Goal: Task Accomplishment & Management: Manage account settings

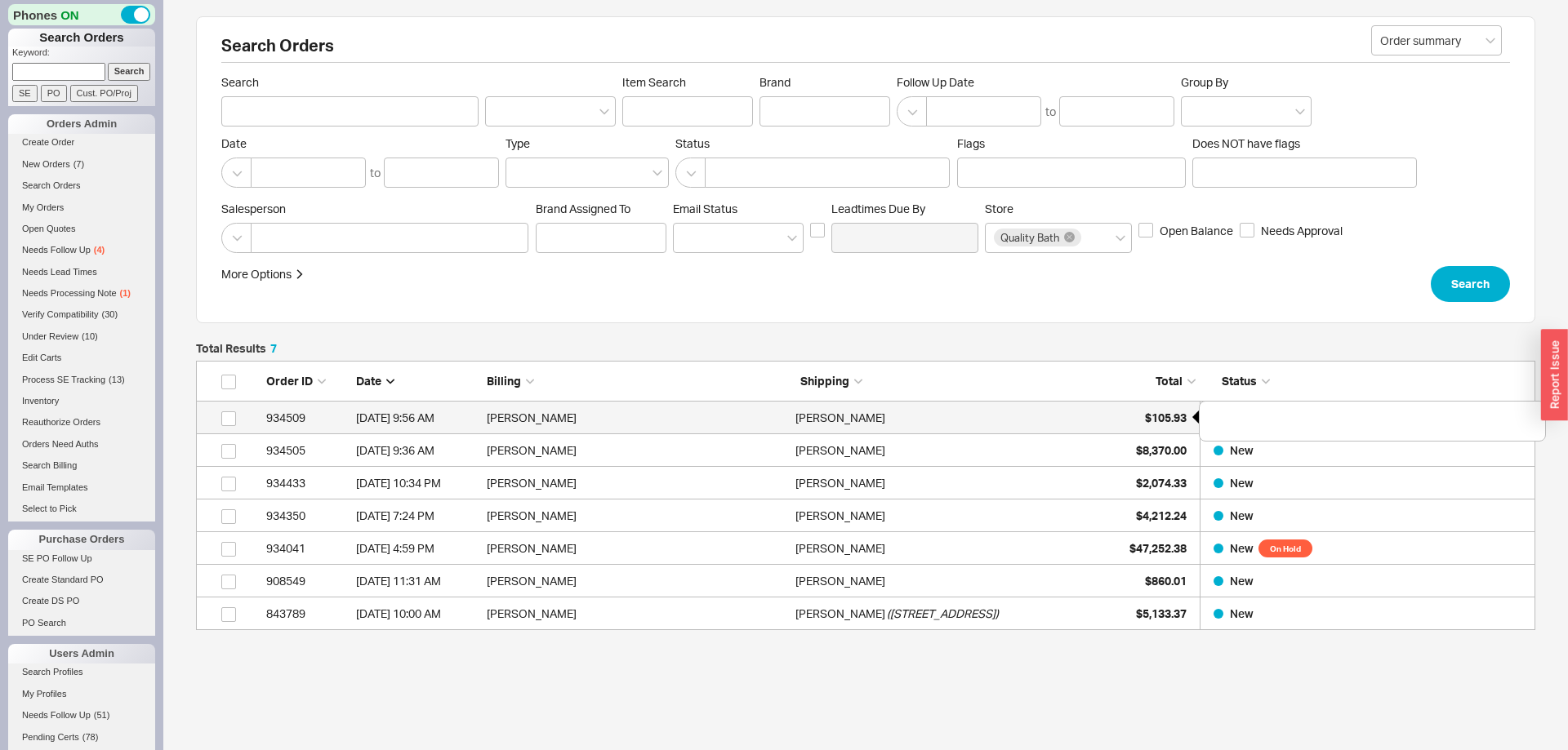
scroll to position [269, 1339]
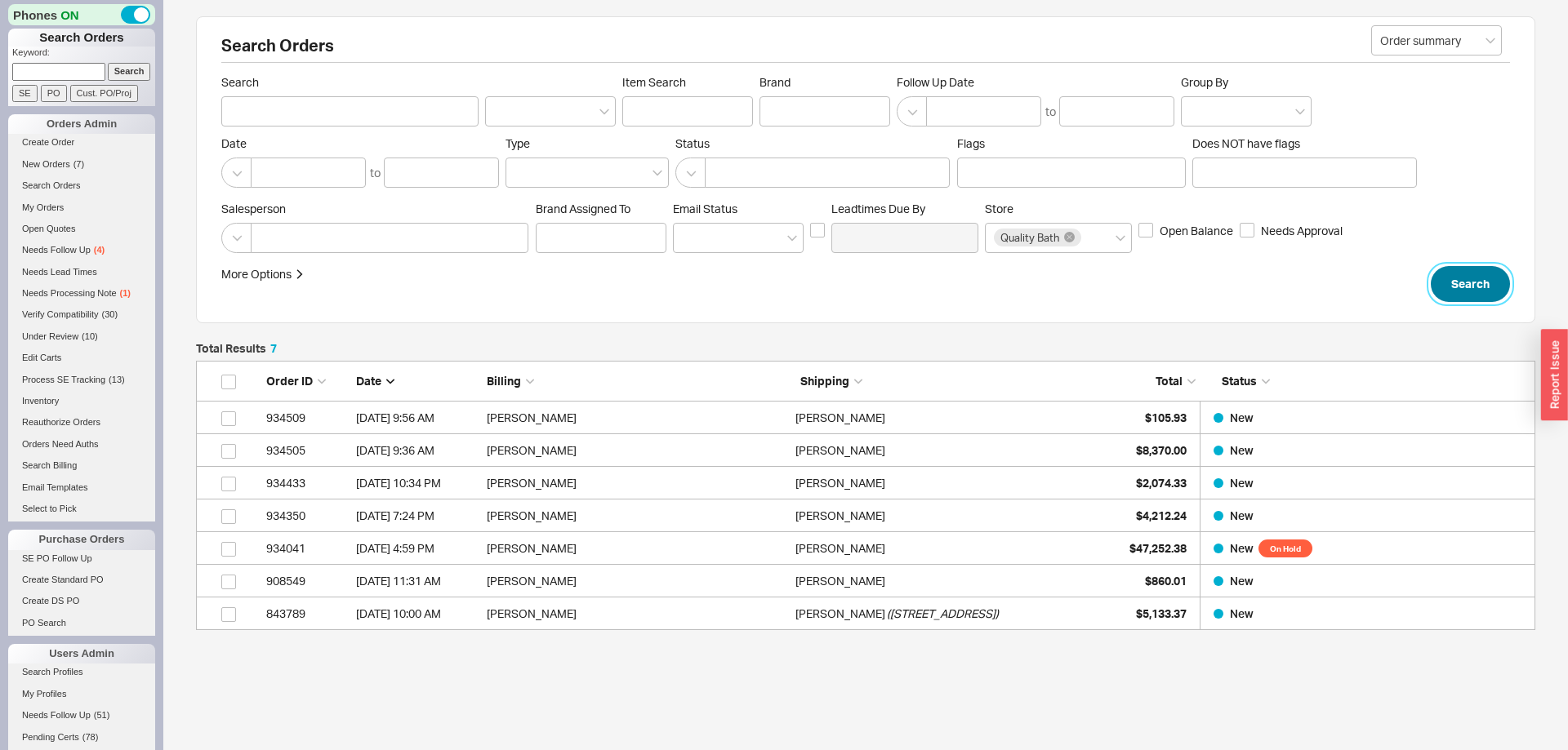
click at [1452, 286] on button "Search" at bounding box center [1471, 283] width 80 height 36
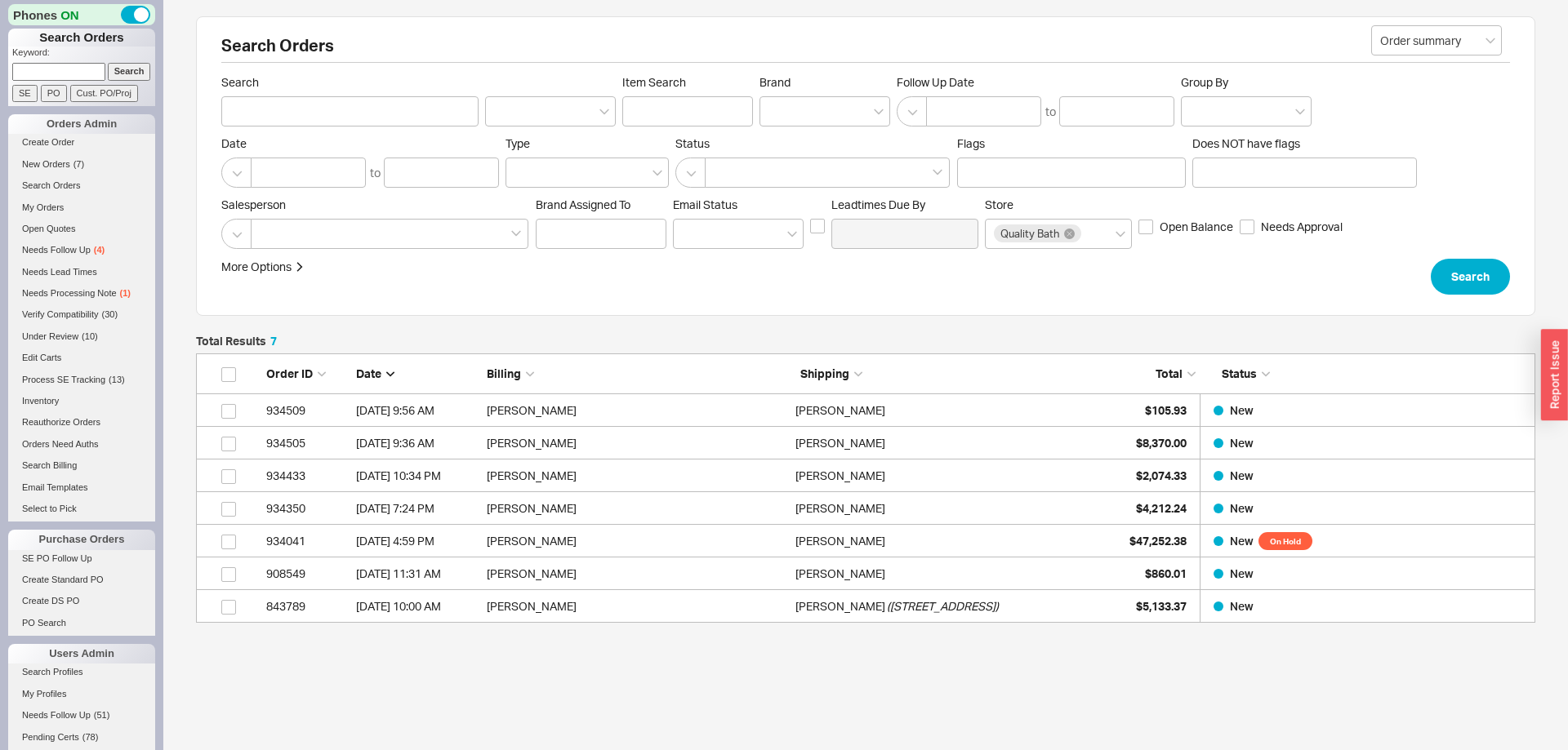
scroll to position [269, 1339]
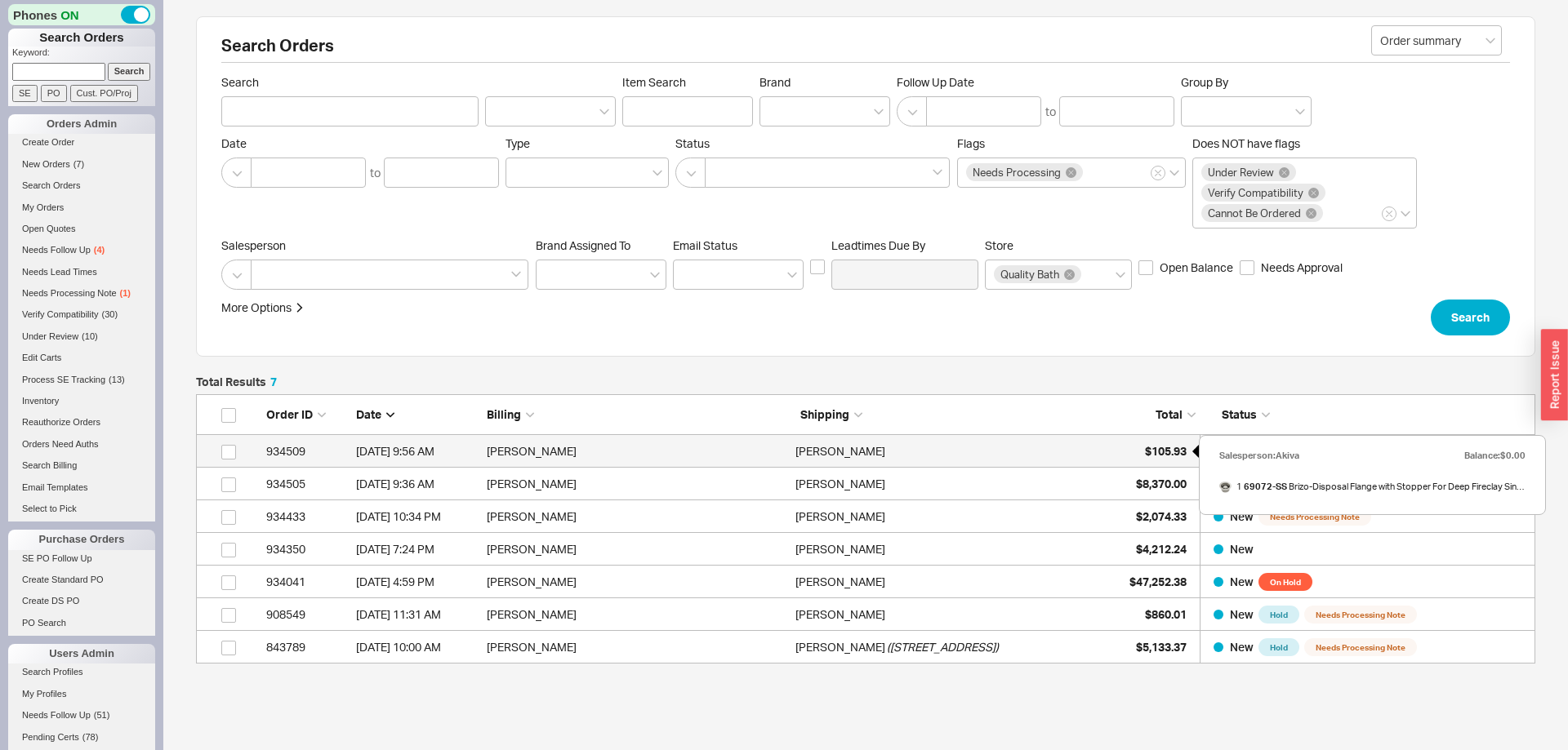
click at [1169, 447] on span "$105.93" at bounding box center [1166, 450] width 41 height 14
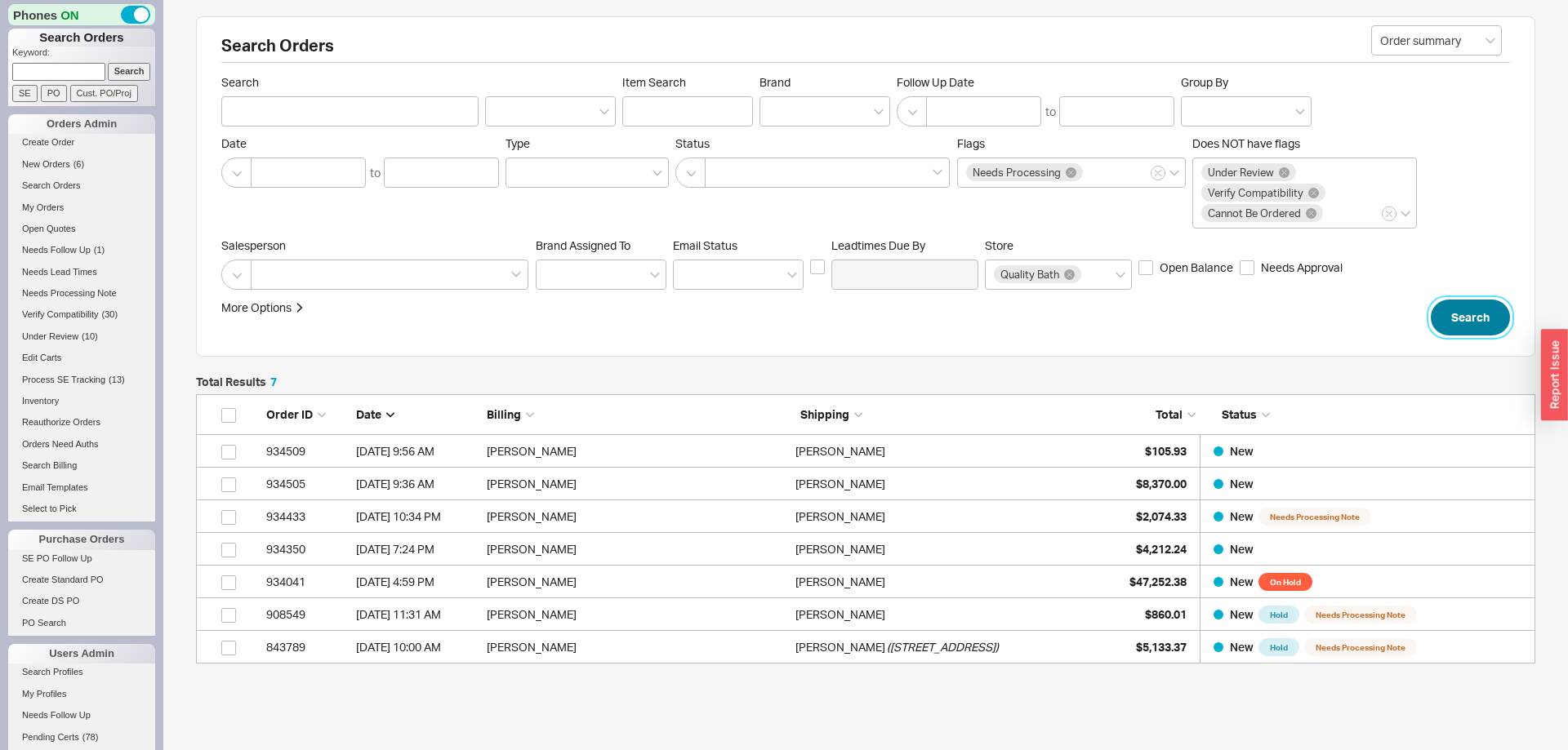
click at [1493, 303] on button "Search" at bounding box center [1471, 317] width 80 height 36
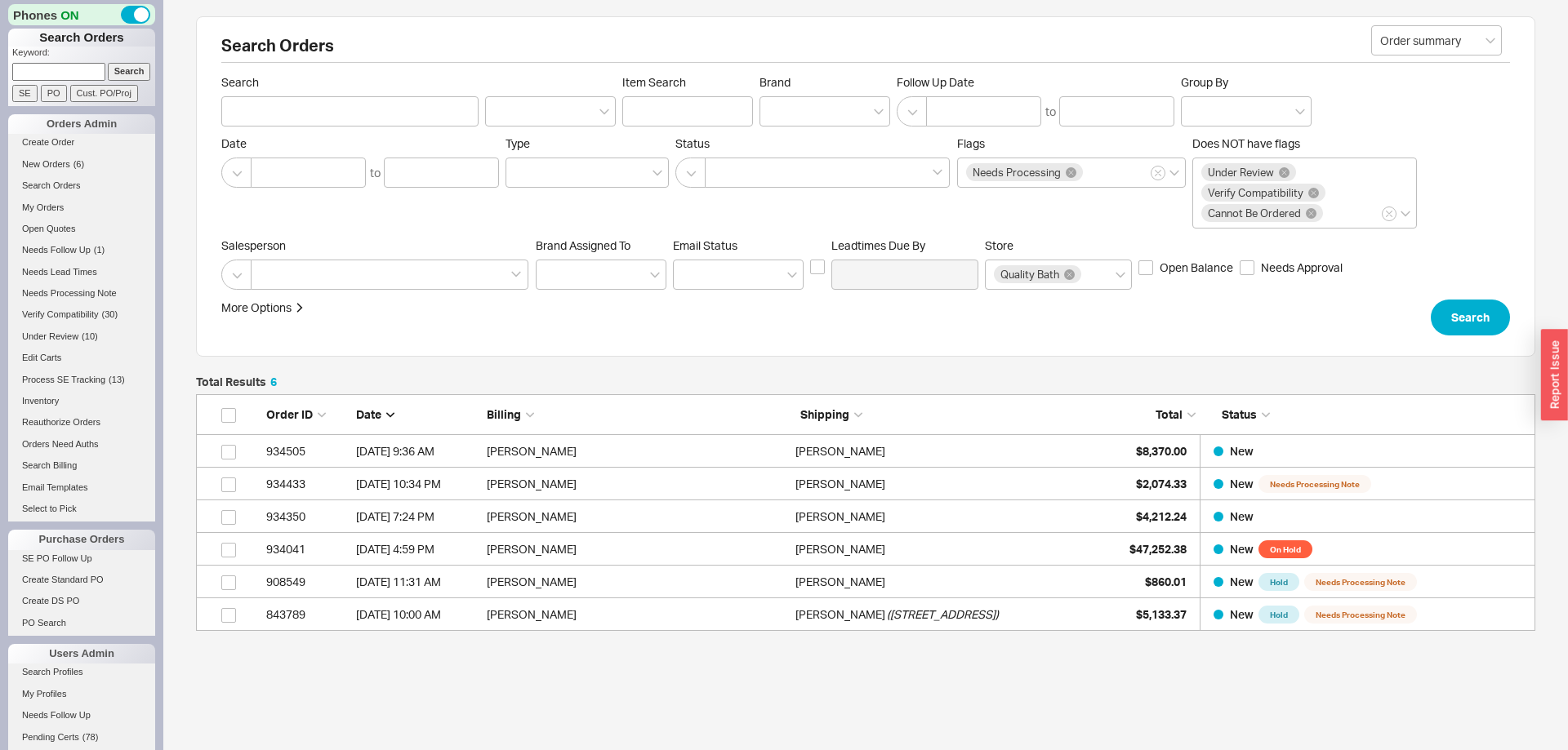
scroll to position [237, 1339]
click at [70, 160] on link "New Orders ( 6 )" at bounding box center [82, 164] width 147 height 17
click at [58, 171] on link "New Orders ( 7 )" at bounding box center [82, 164] width 147 height 17
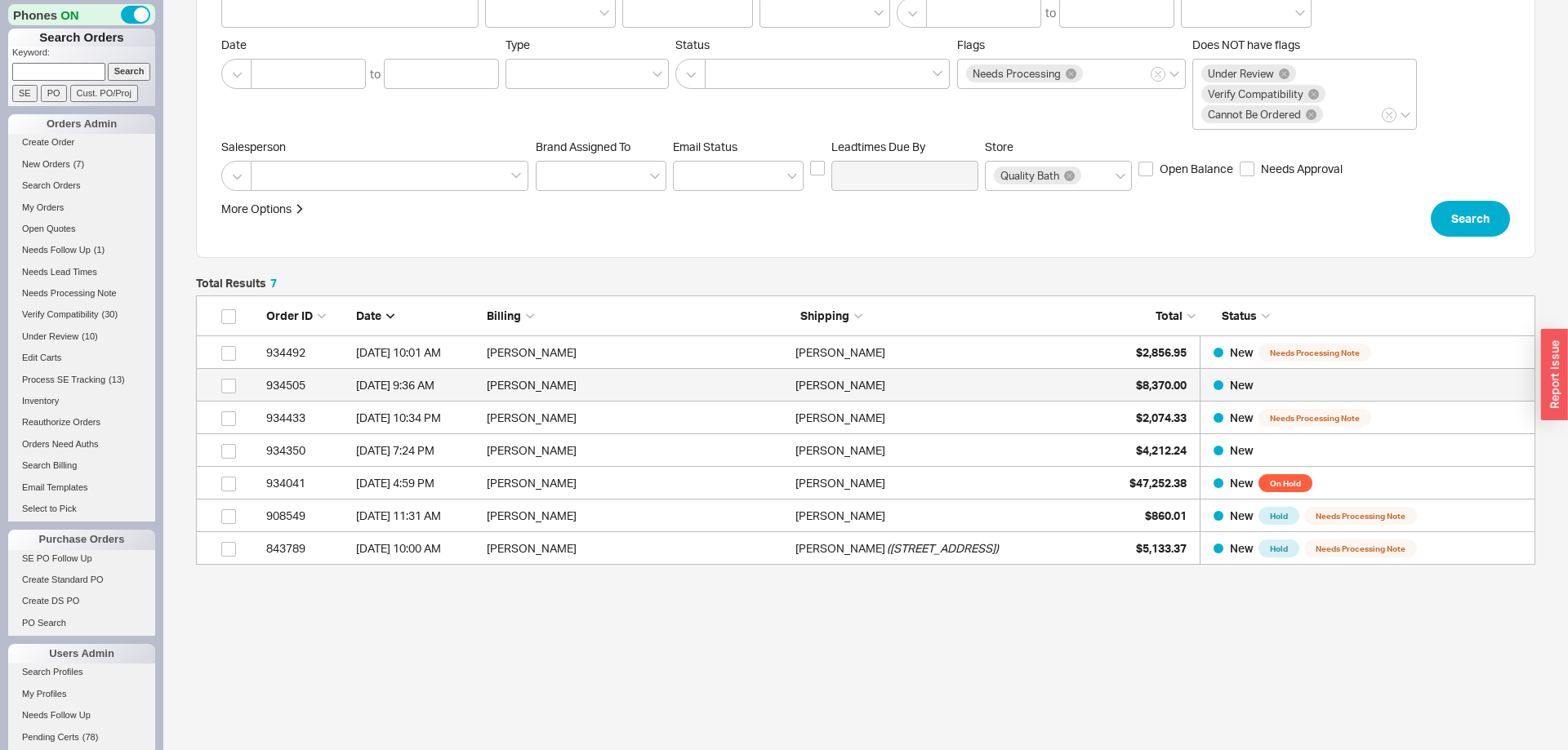
scroll to position [102, 0]
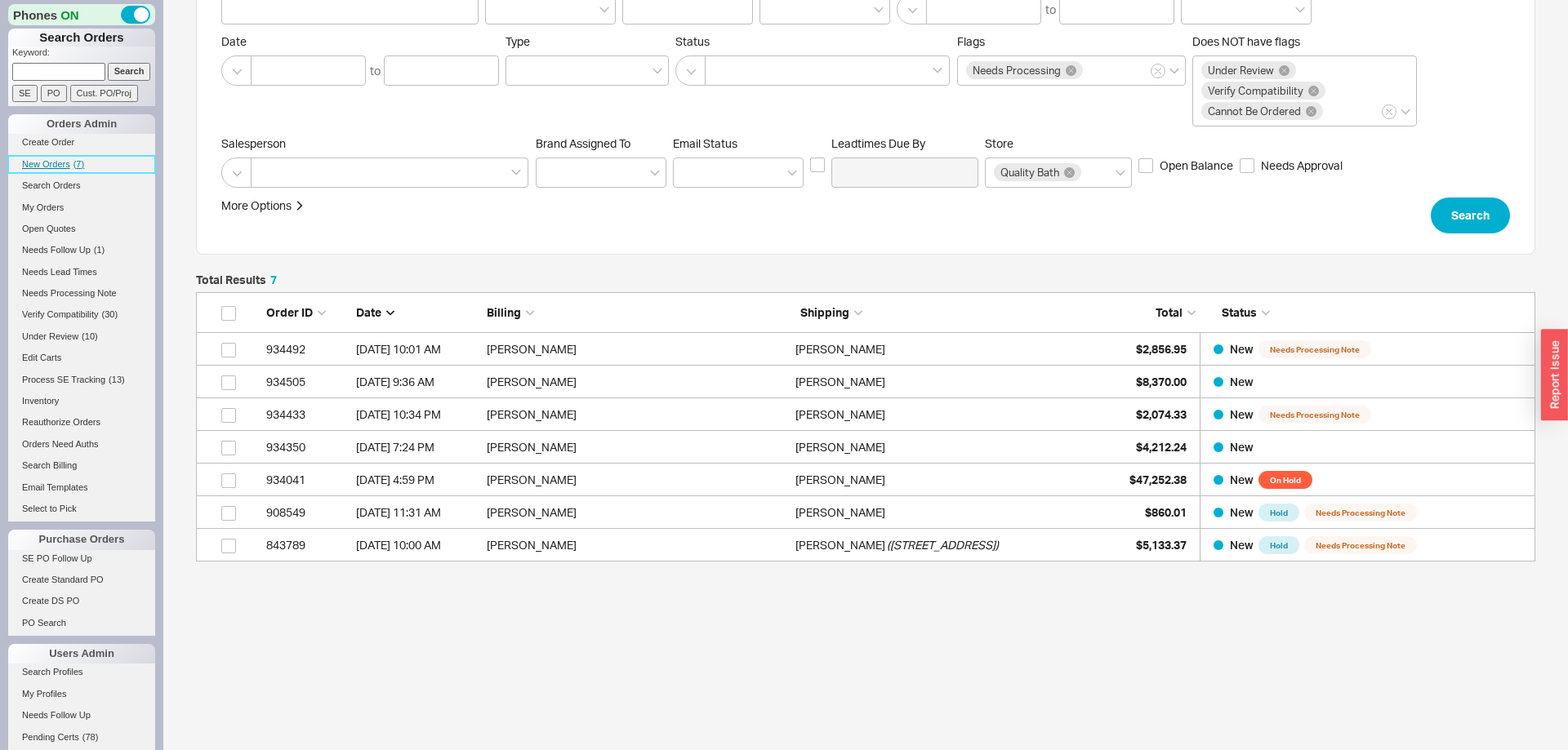
click at [58, 161] on span "New Orders" at bounding box center [46, 164] width 48 height 10
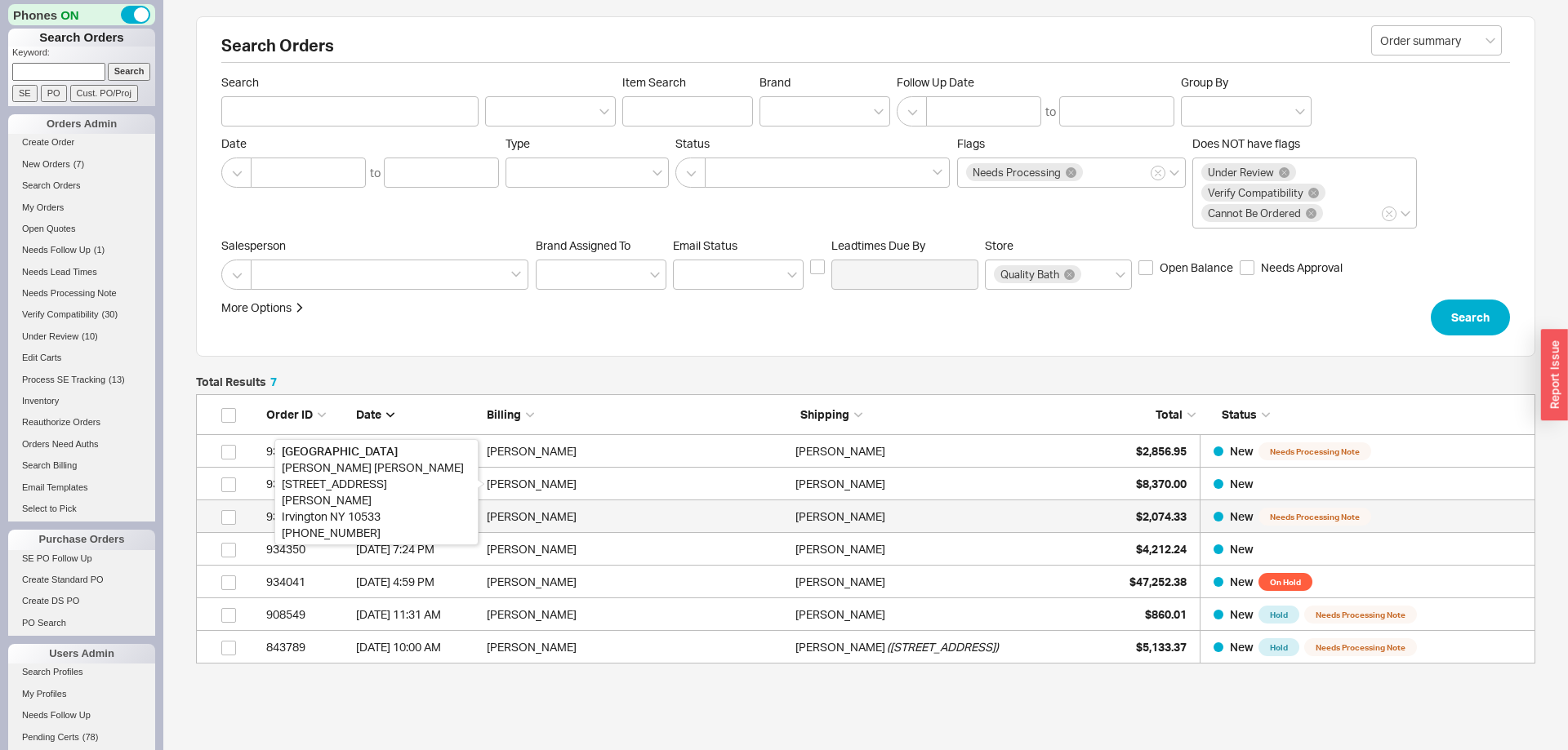
scroll to position [269, 1339]
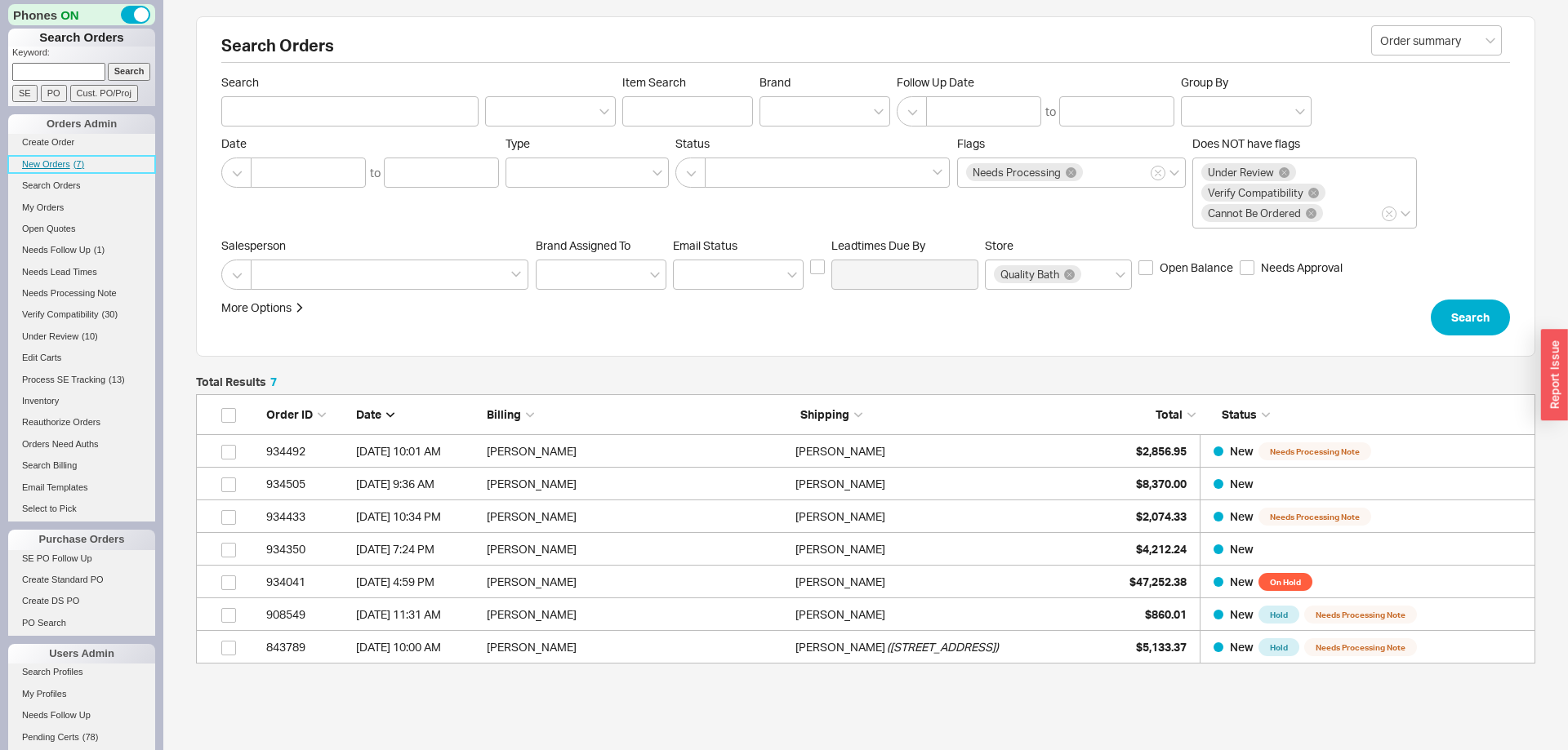
click at [64, 166] on span "New Orders" at bounding box center [46, 164] width 48 height 10
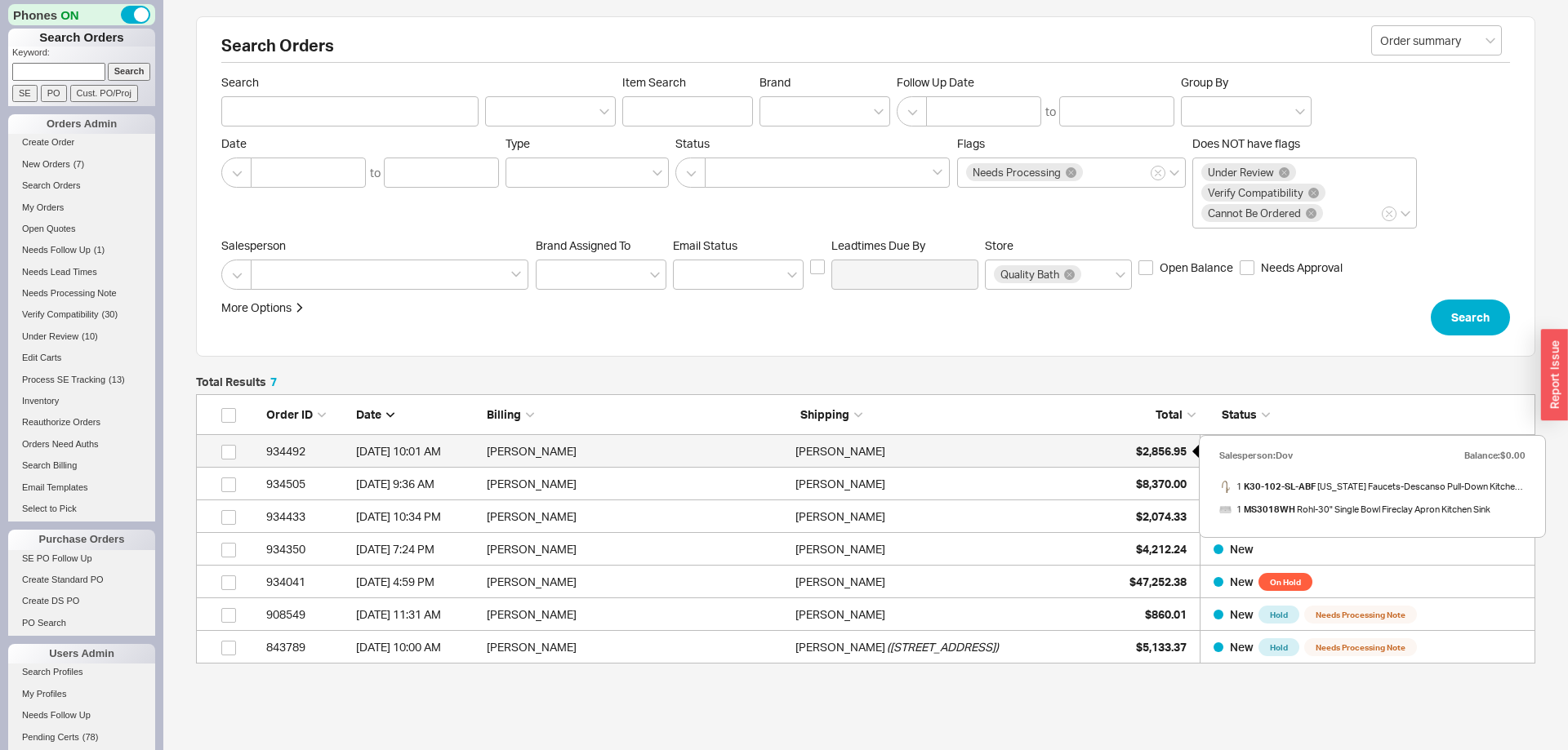
click at [1165, 453] on span "$2,856.95" at bounding box center [1161, 450] width 51 height 14
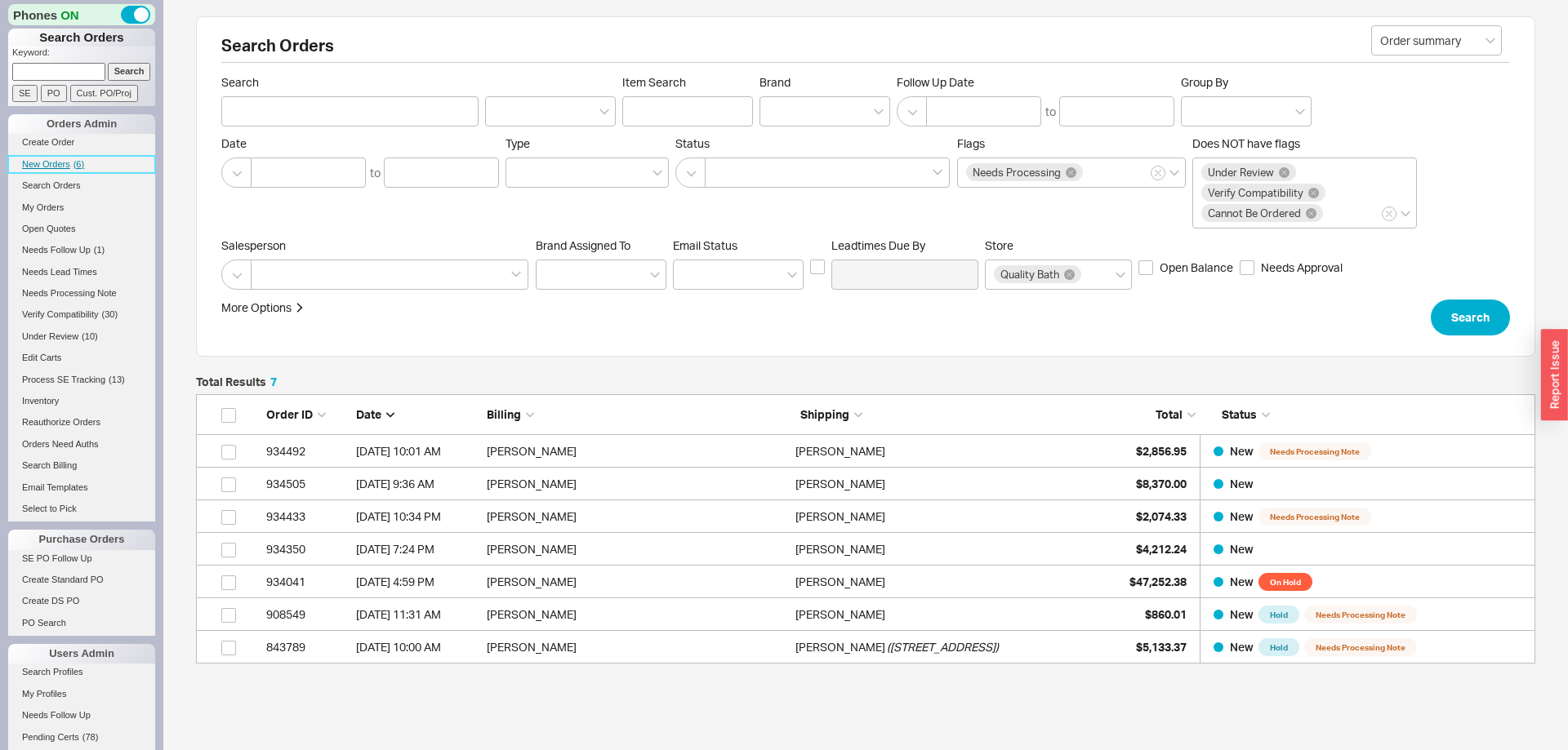
click at [55, 164] on span "New Orders" at bounding box center [46, 164] width 48 height 10
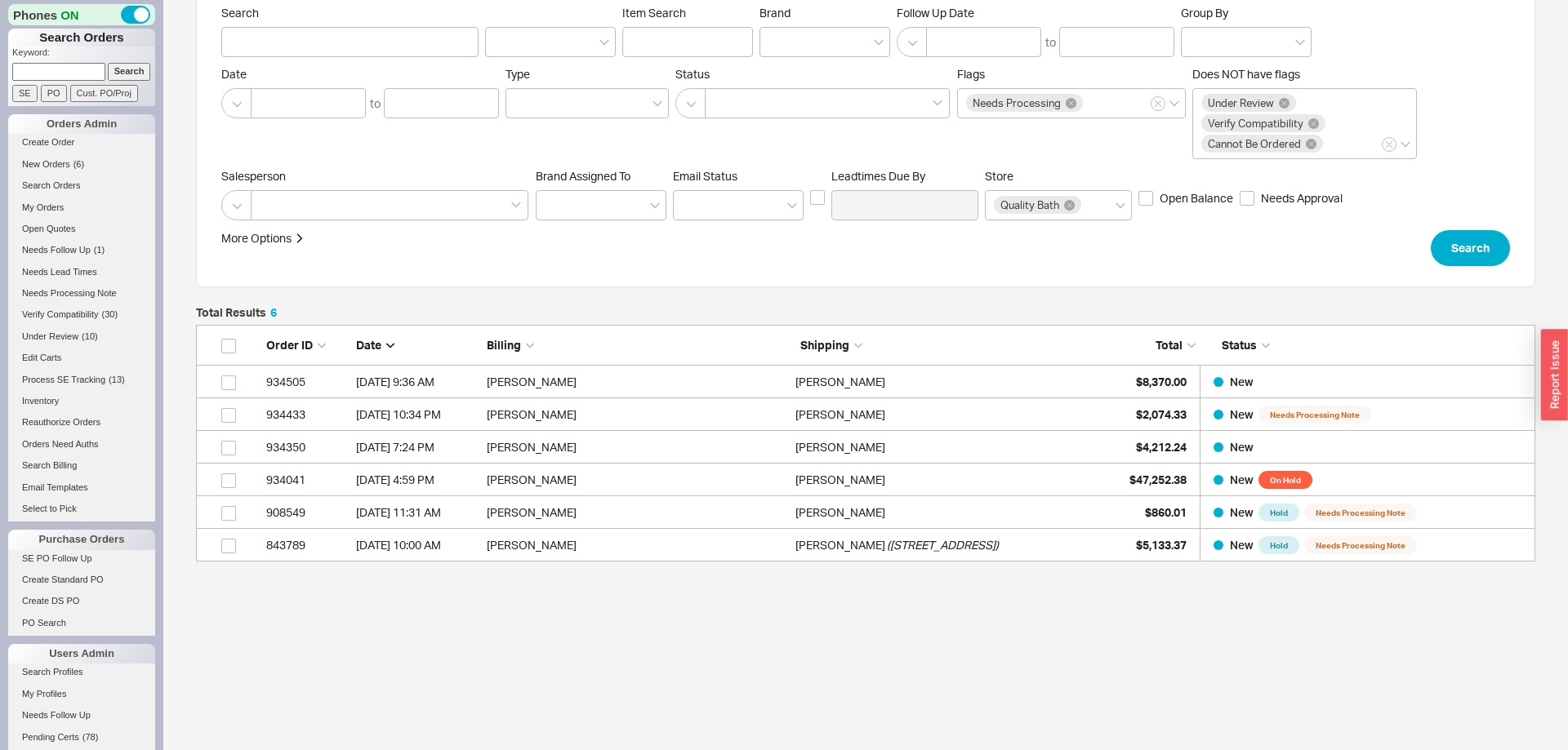
scroll to position [0, 0]
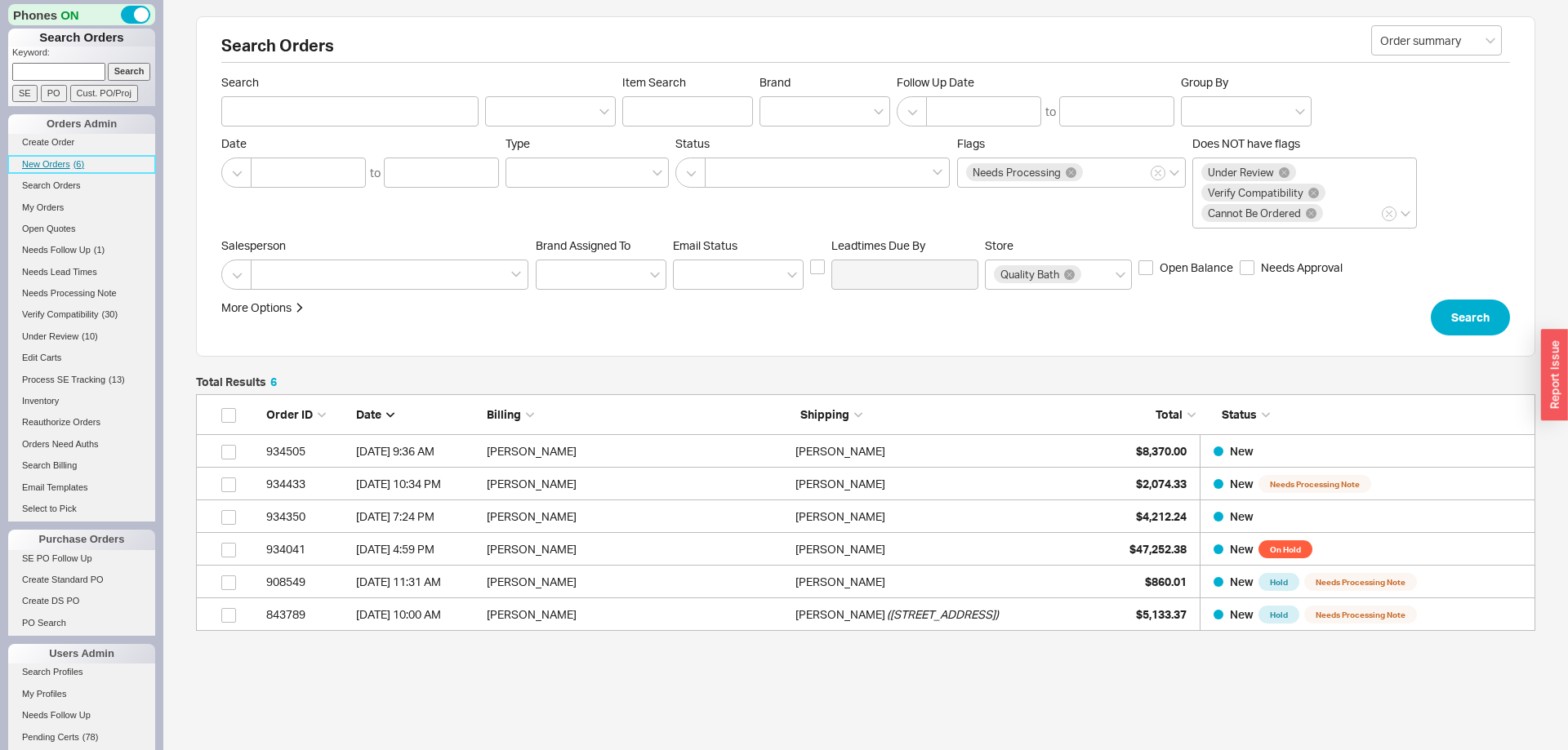
click at [72, 170] on link "New Orders ( 6 )" at bounding box center [82, 164] width 147 height 17
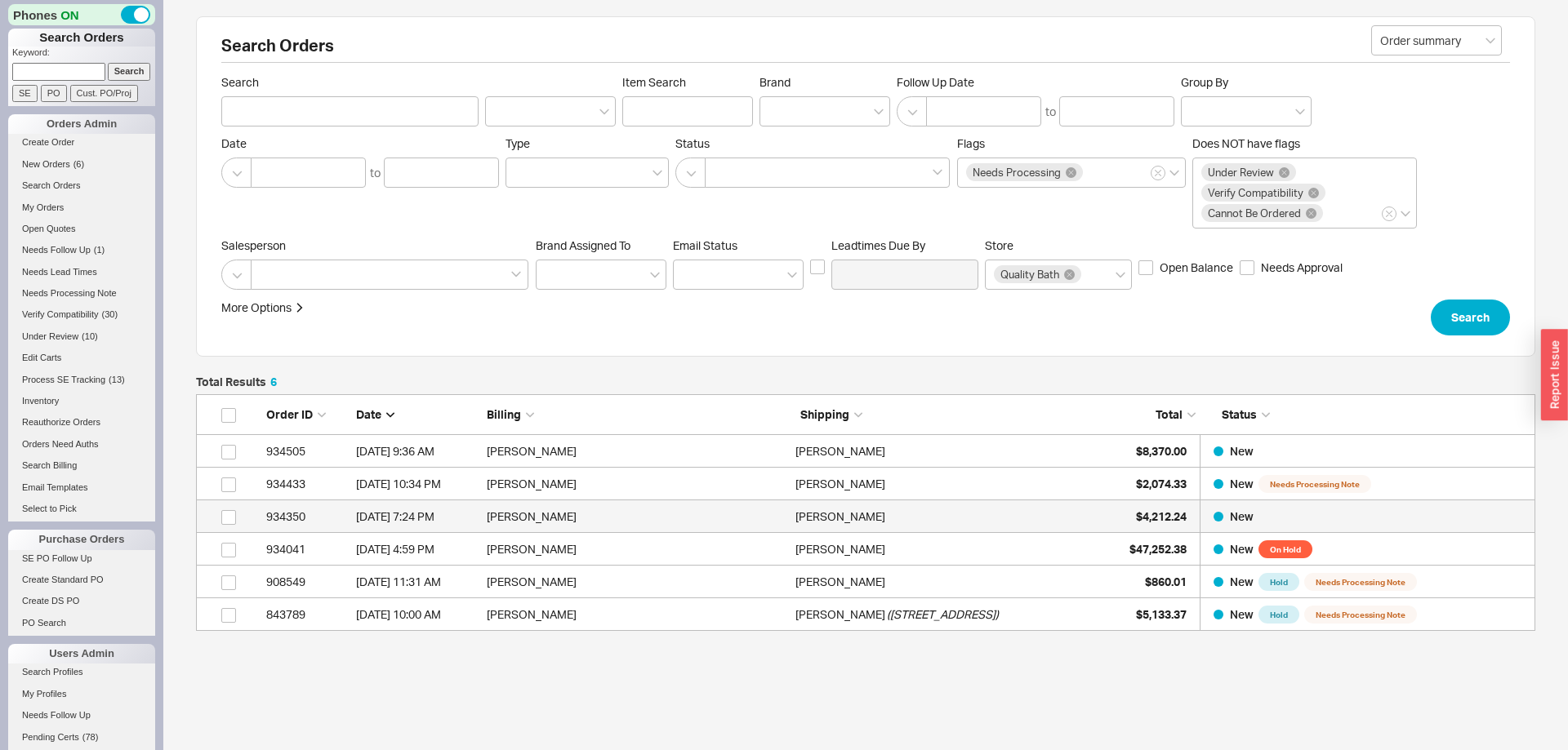
scroll to position [237, 1339]
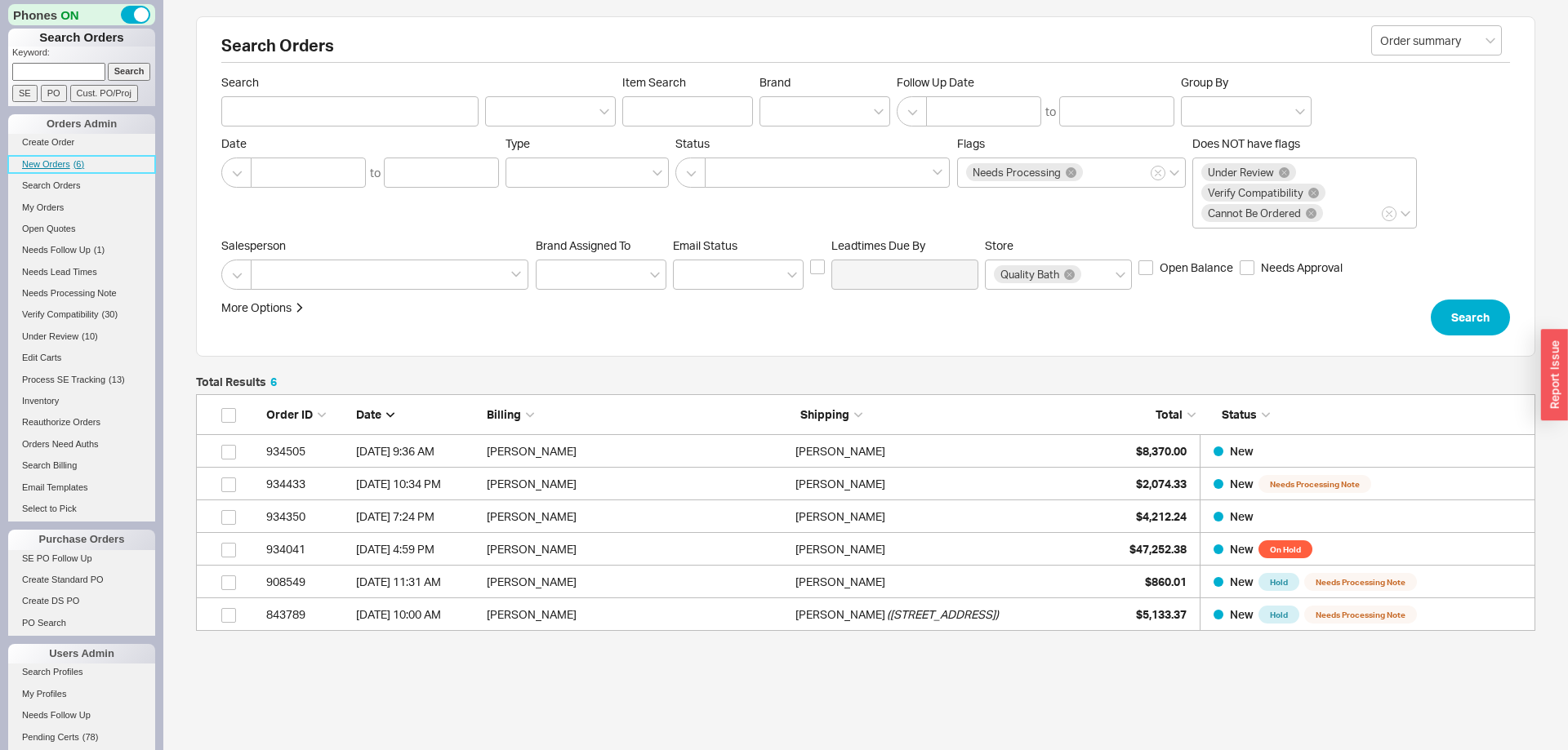
click at [51, 156] on link "New Orders ( 6 )" at bounding box center [82, 164] width 147 height 17
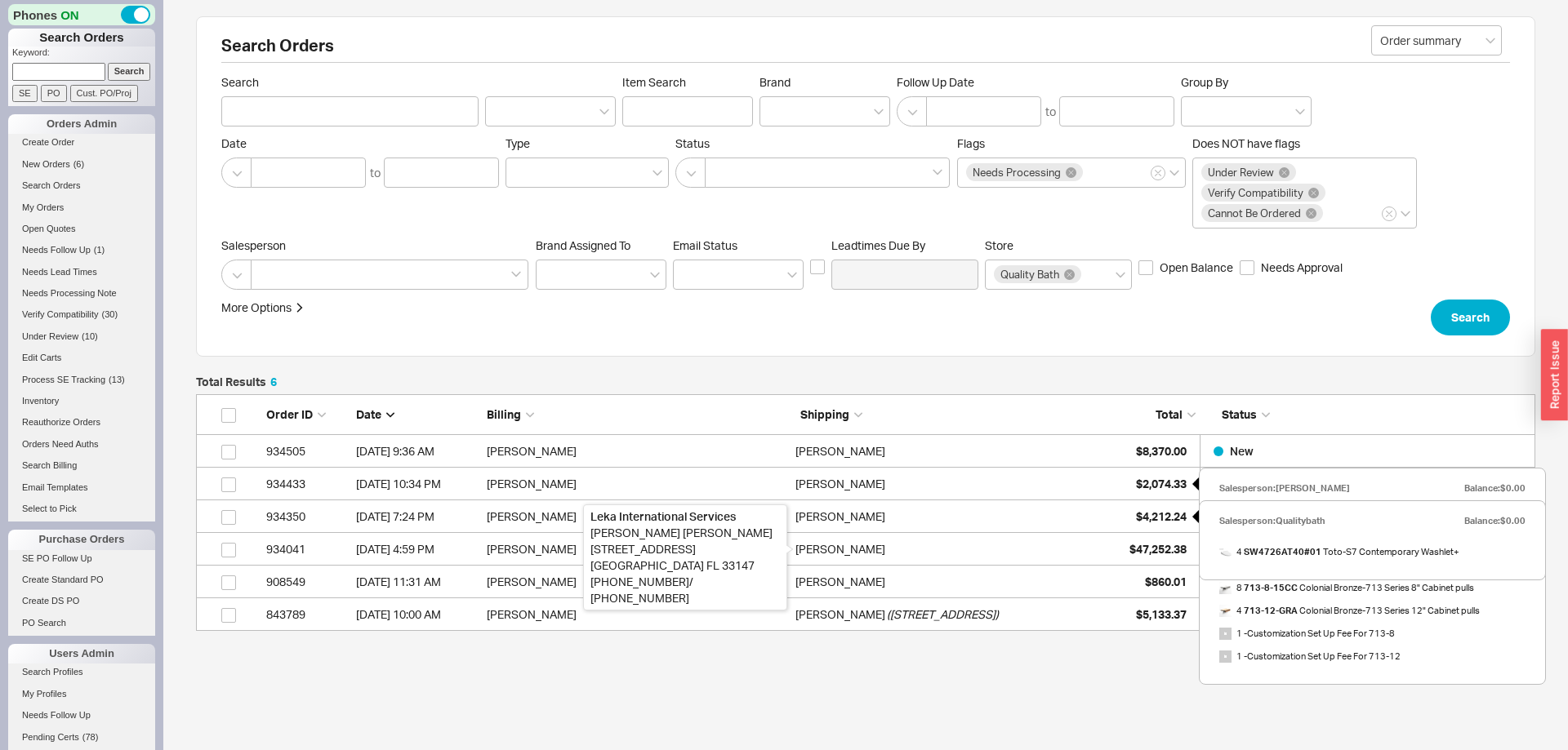
scroll to position [70, 0]
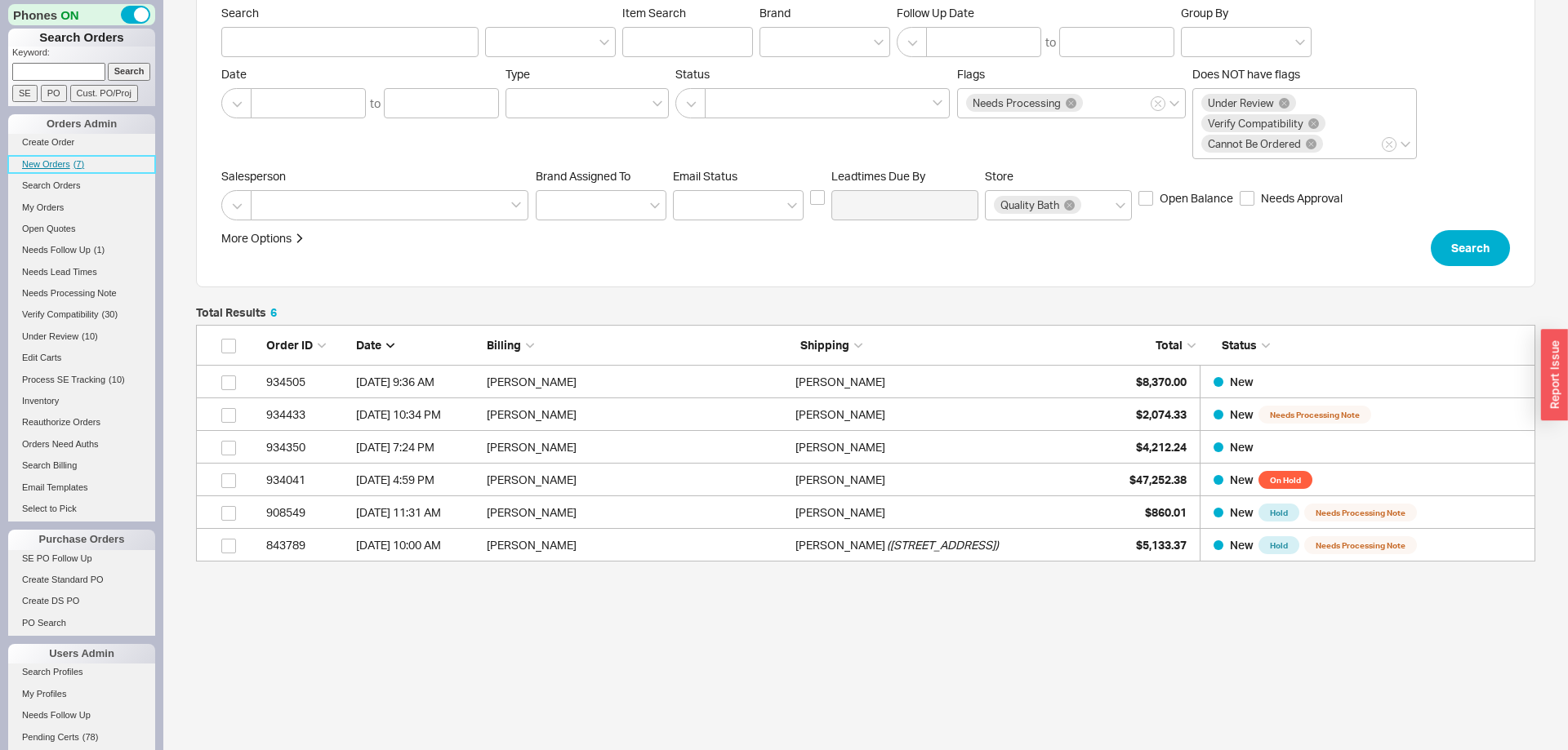
click at [70, 156] on link "New Orders ( 7 )" at bounding box center [82, 164] width 147 height 17
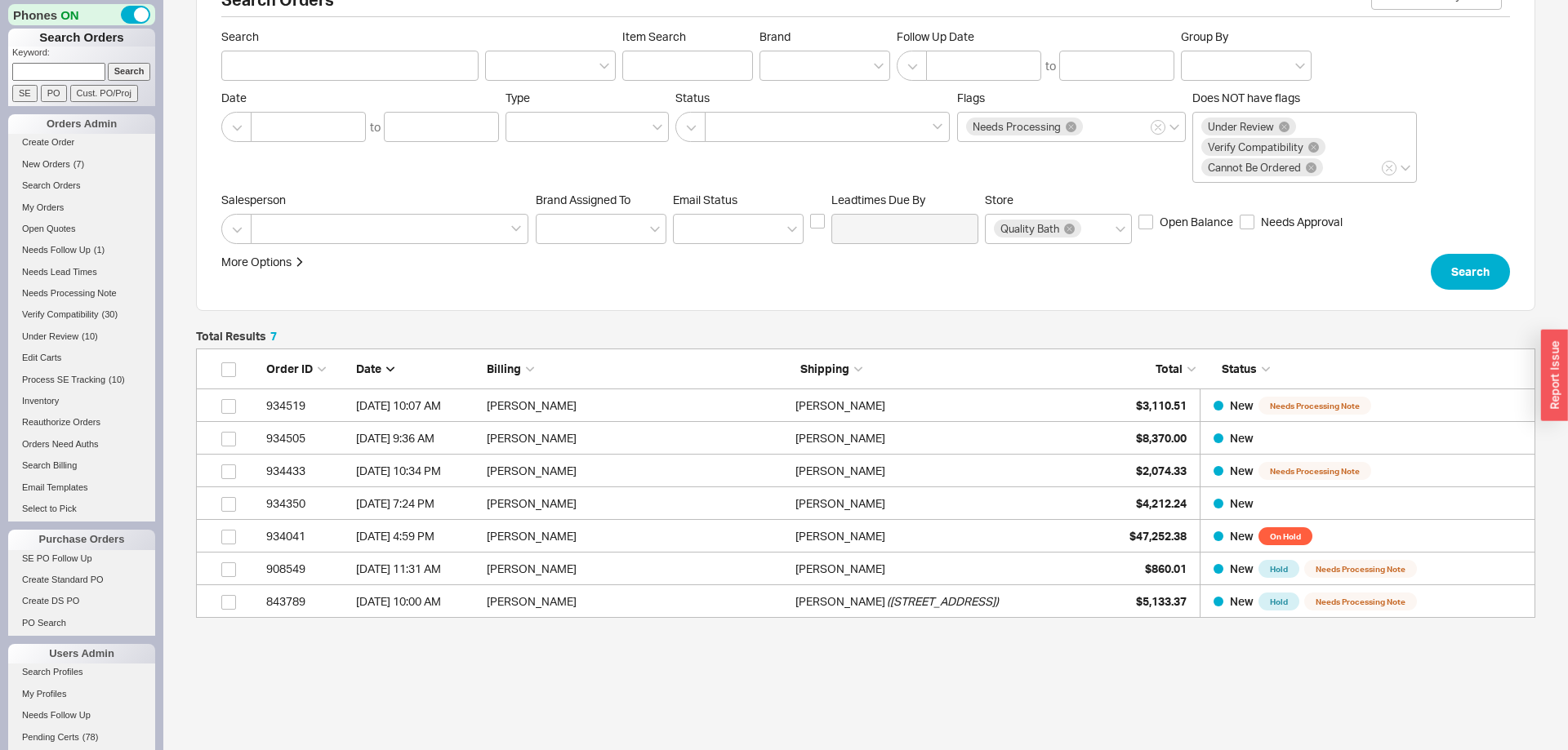
scroll to position [0, 0]
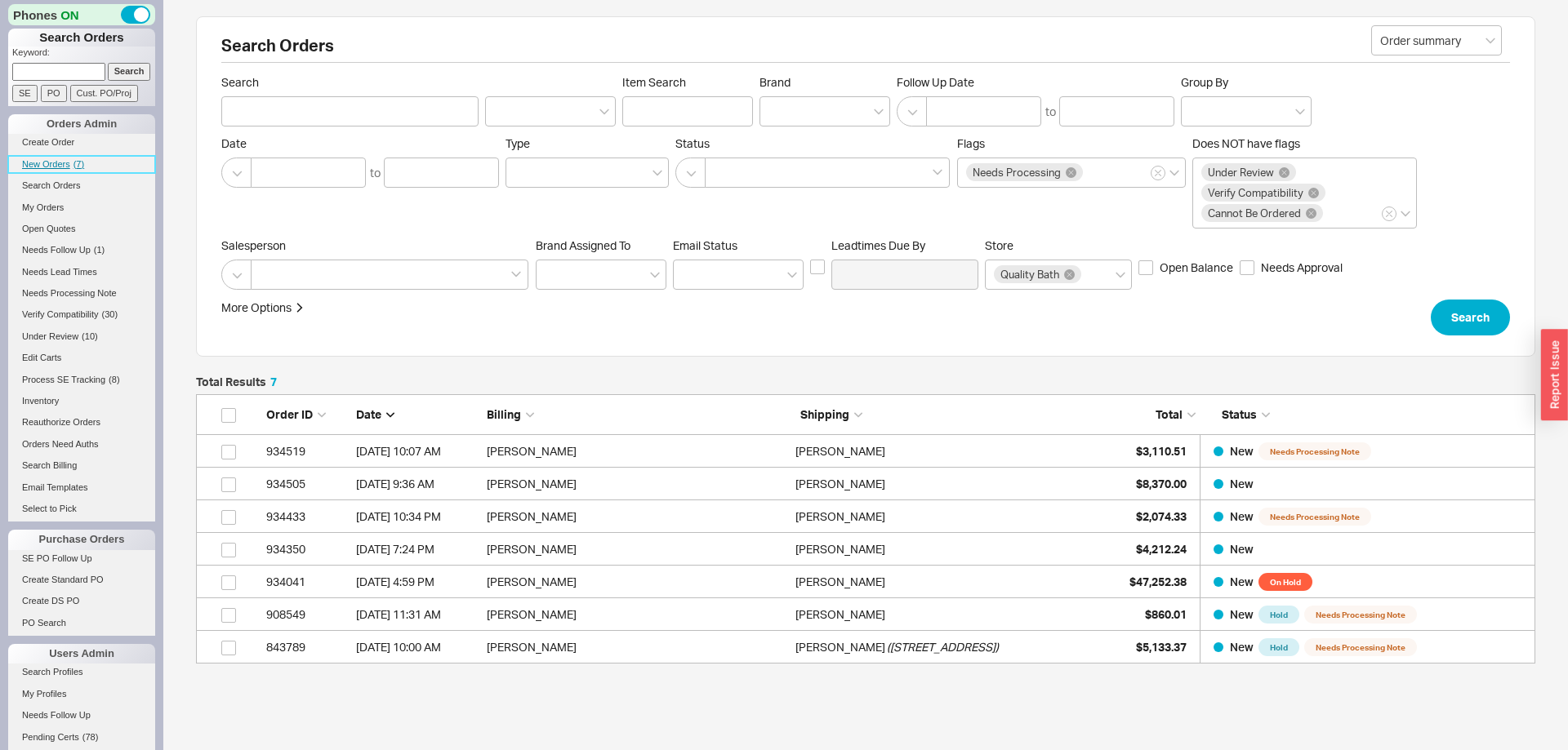
click at [60, 166] on span "New Orders" at bounding box center [46, 164] width 48 height 10
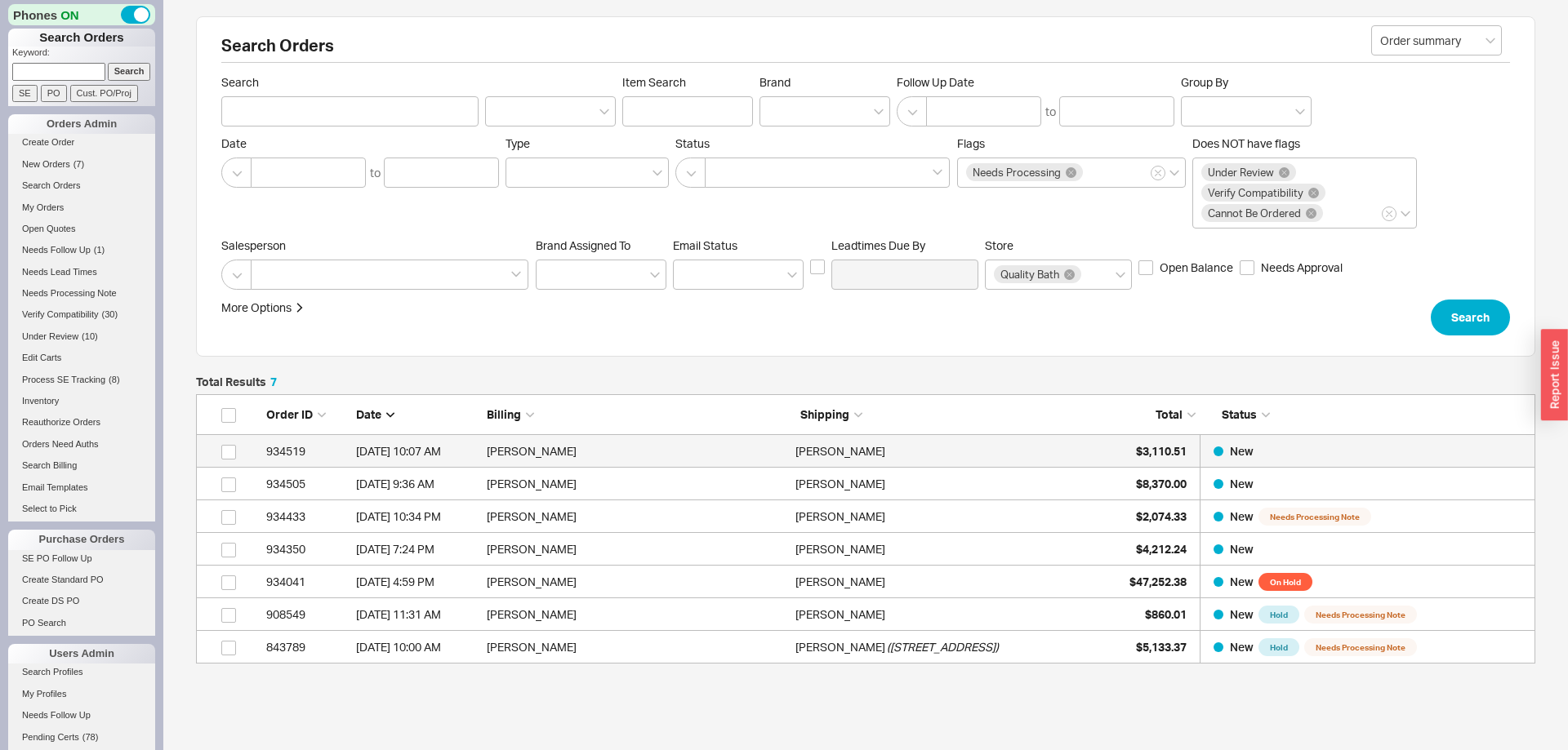
scroll to position [269, 1339]
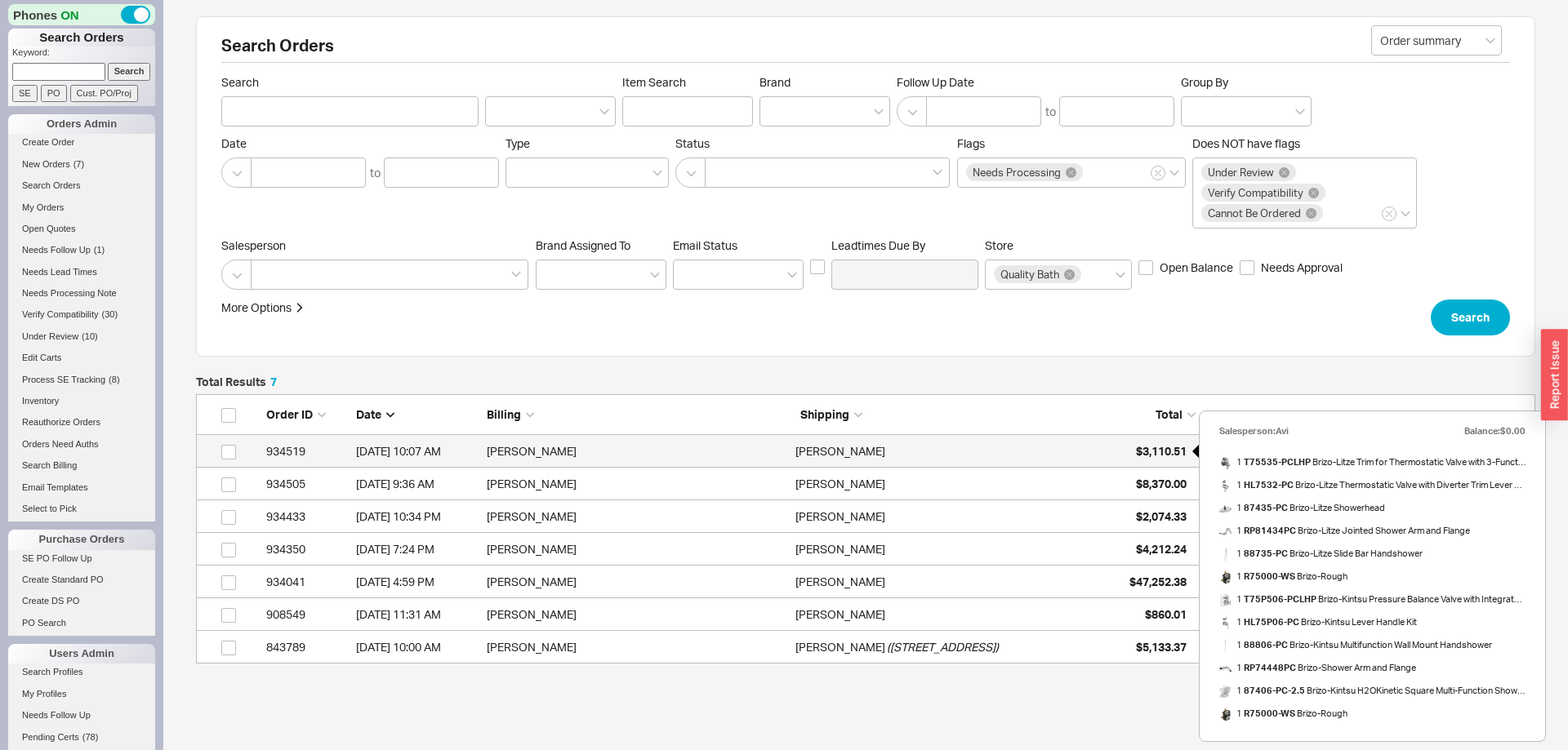
click at [1142, 442] on div "$3,110.51" at bounding box center [1146, 451] width 82 height 32
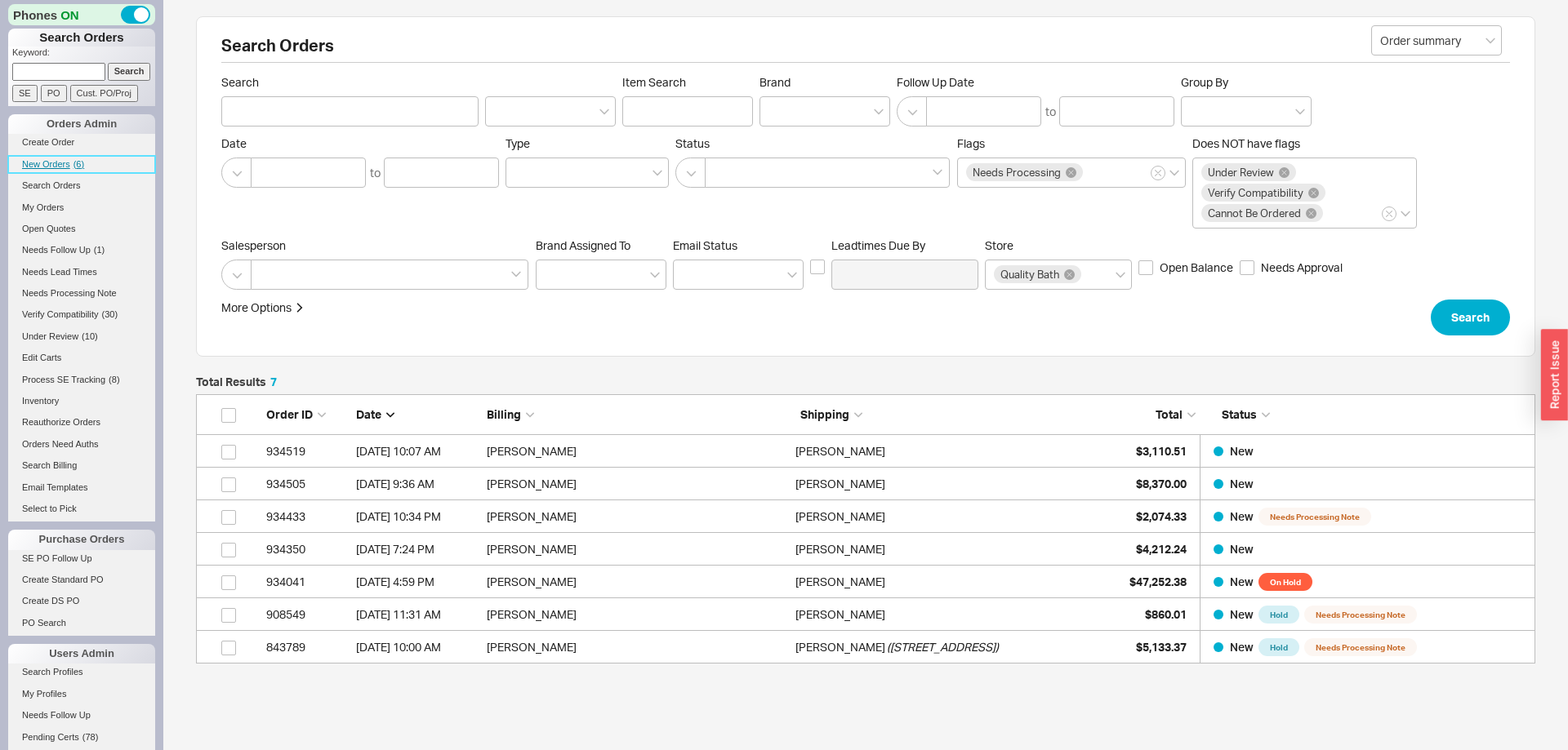
click at [62, 161] on span "New Orders" at bounding box center [46, 164] width 48 height 10
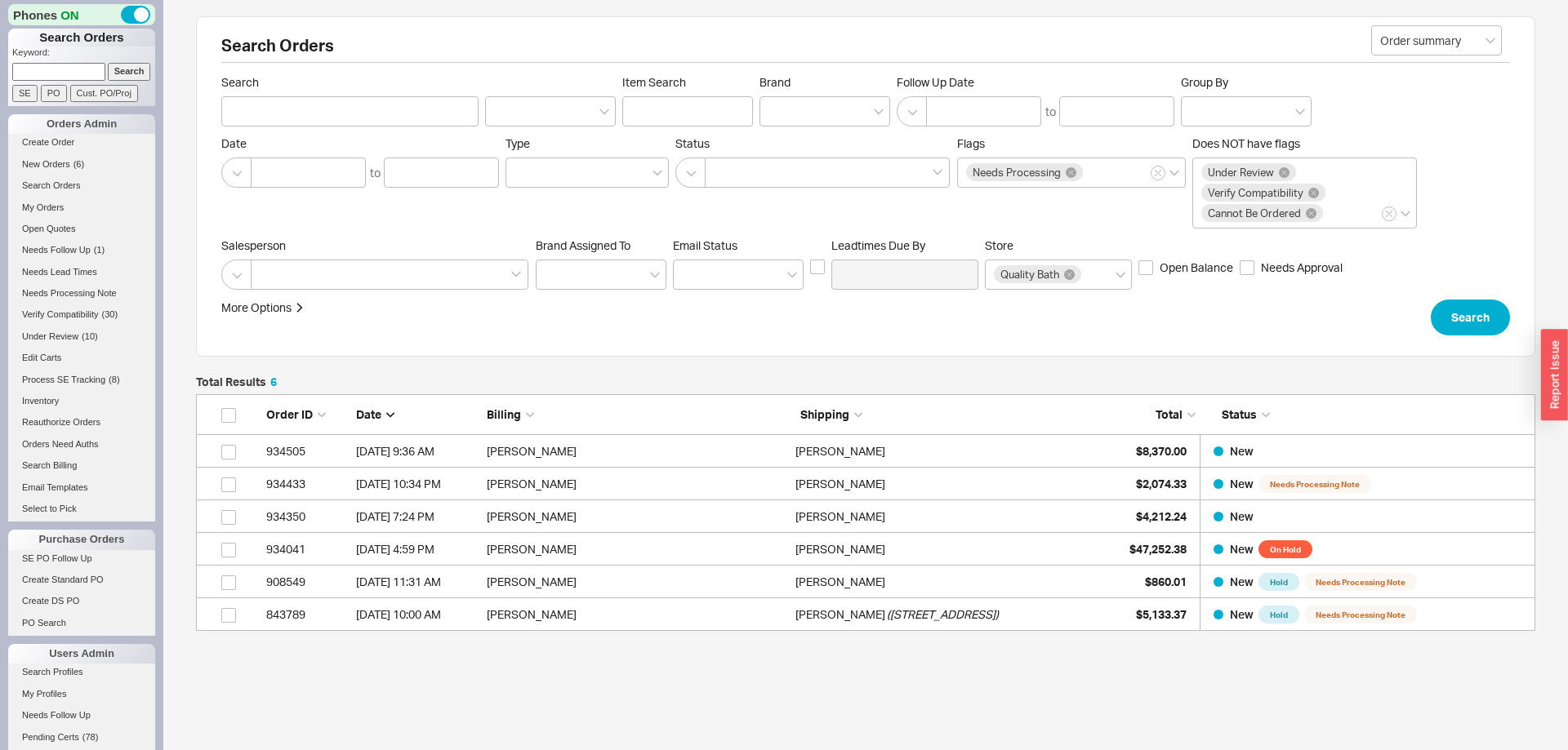
scroll to position [237, 1339]
click at [82, 79] on input at bounding box center [59, 71] width 93 height 17
paste input "934013"
type input "934013"
click at [110, 77] on input "Search" at bounding box center [129, 71] width 43 height 17
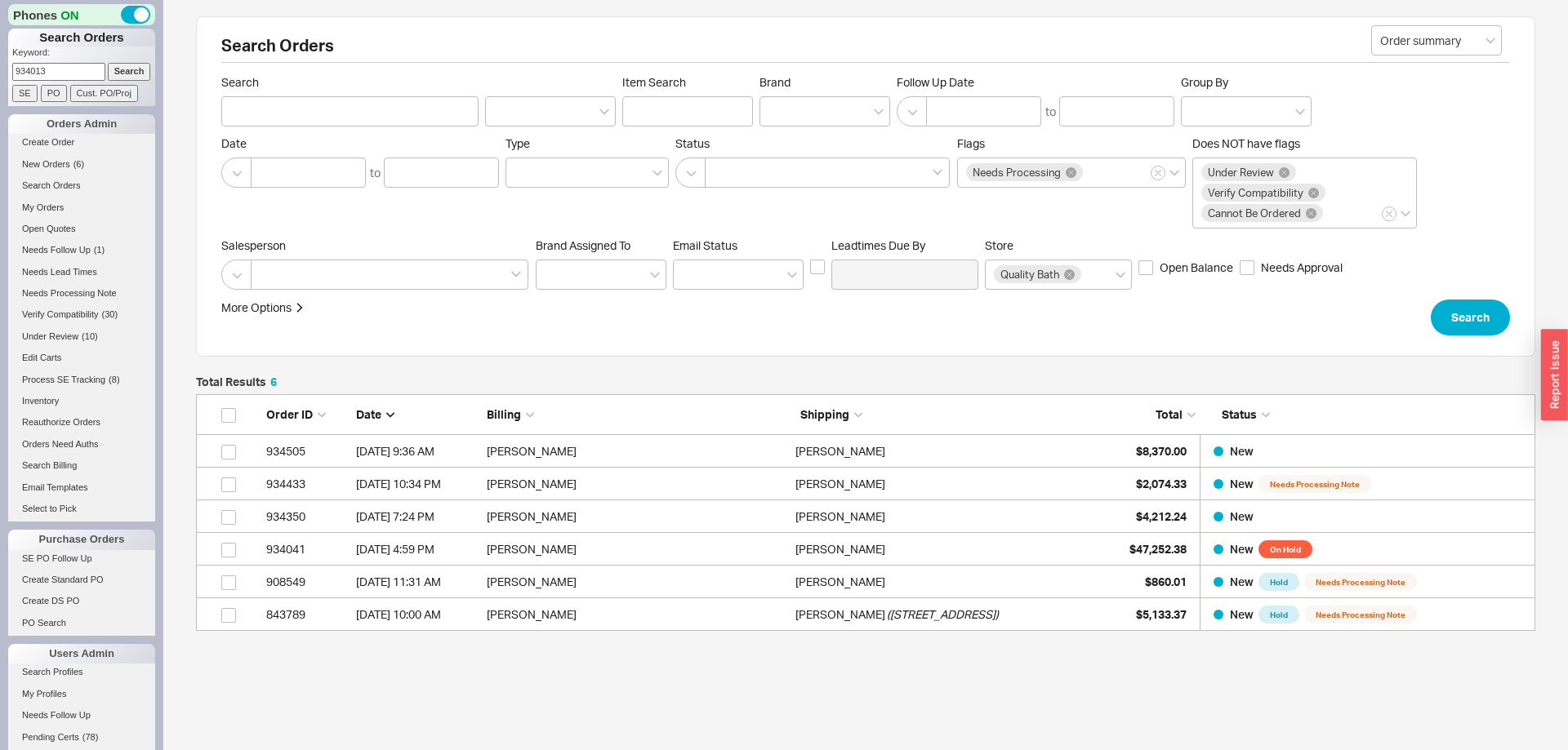
type input "934013"
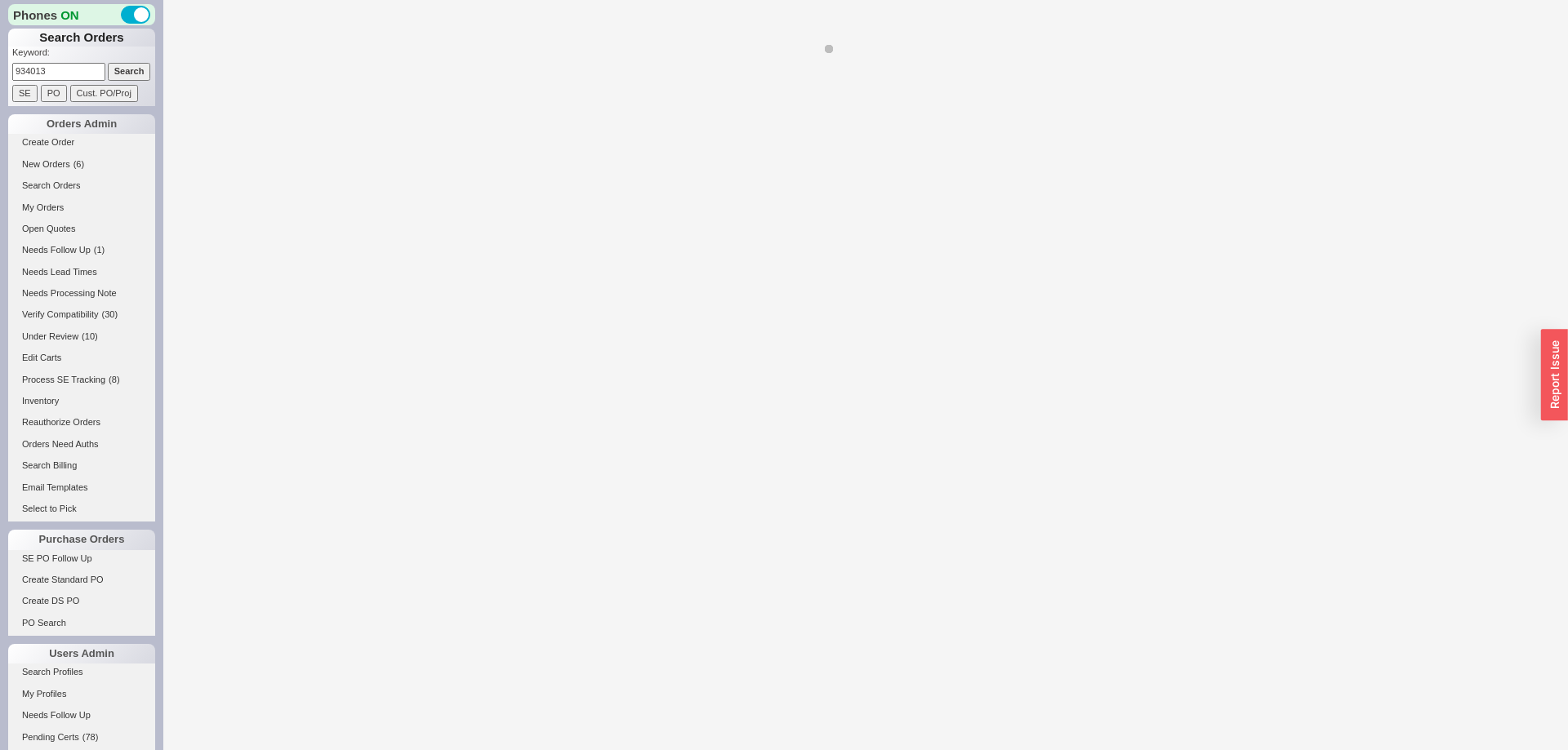
select select "*"
select select "LOW"
select select "3"
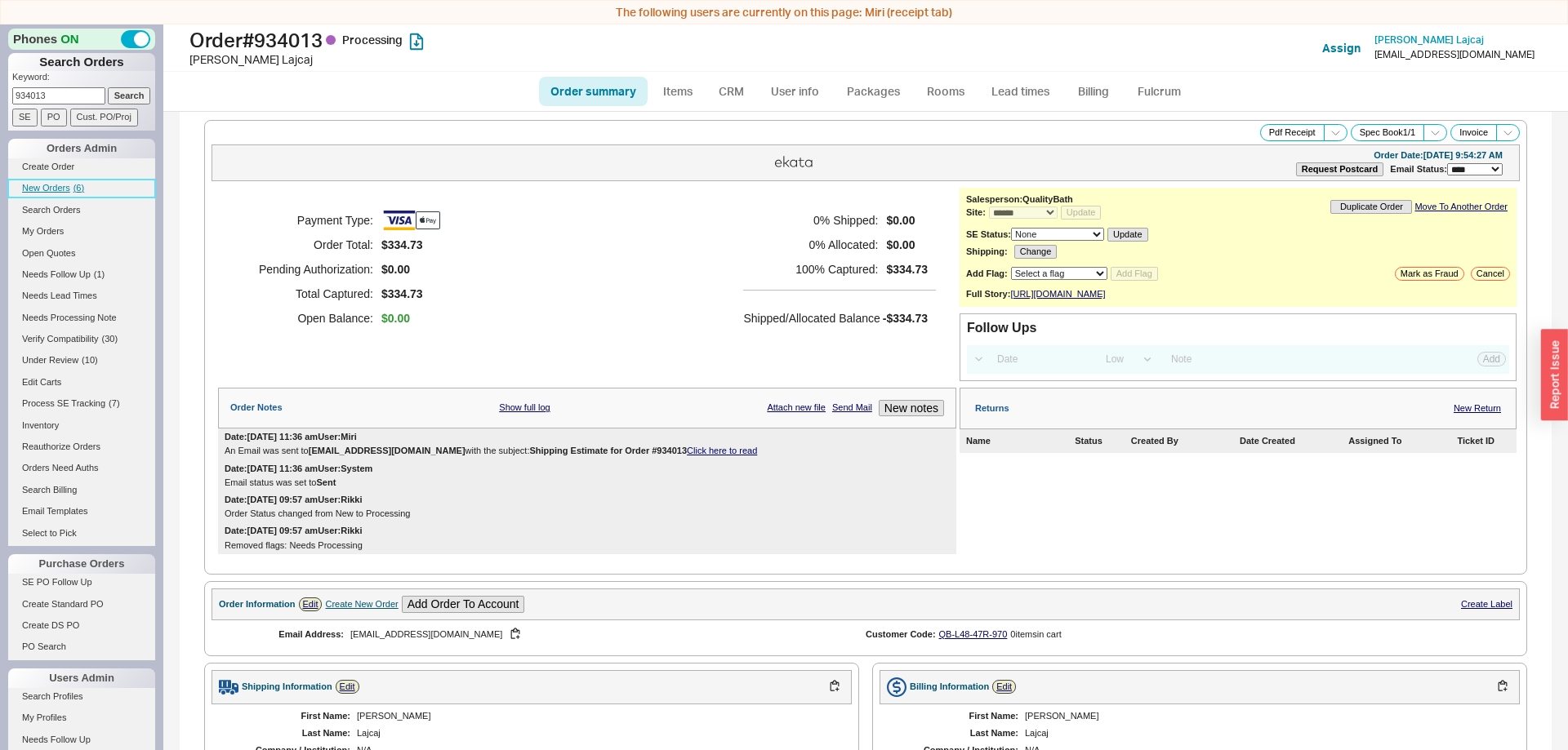
click at [63, 192] on span "New Orders" at bounding box center [46, 188] width 48 height 10
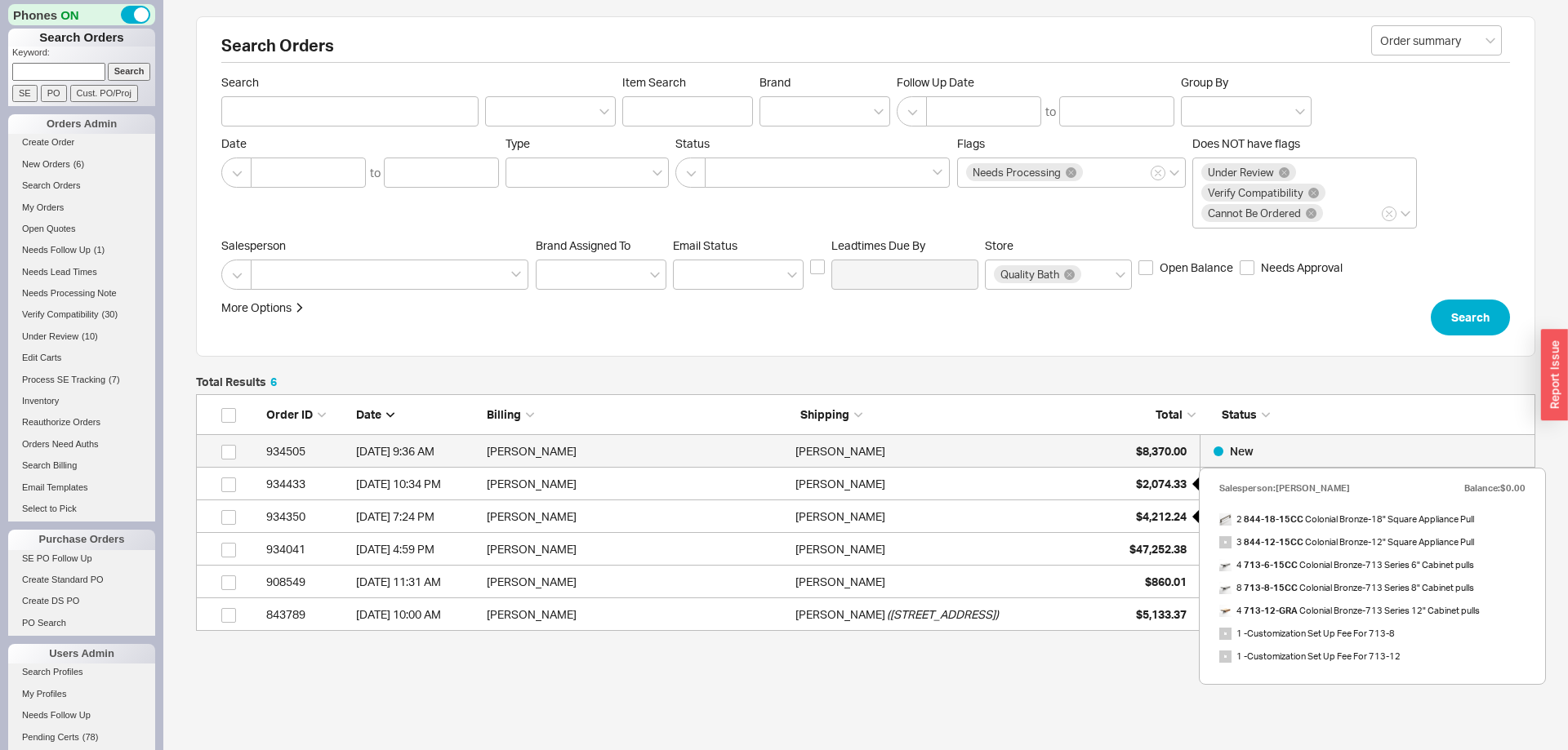
scroll to position [237, 1339]
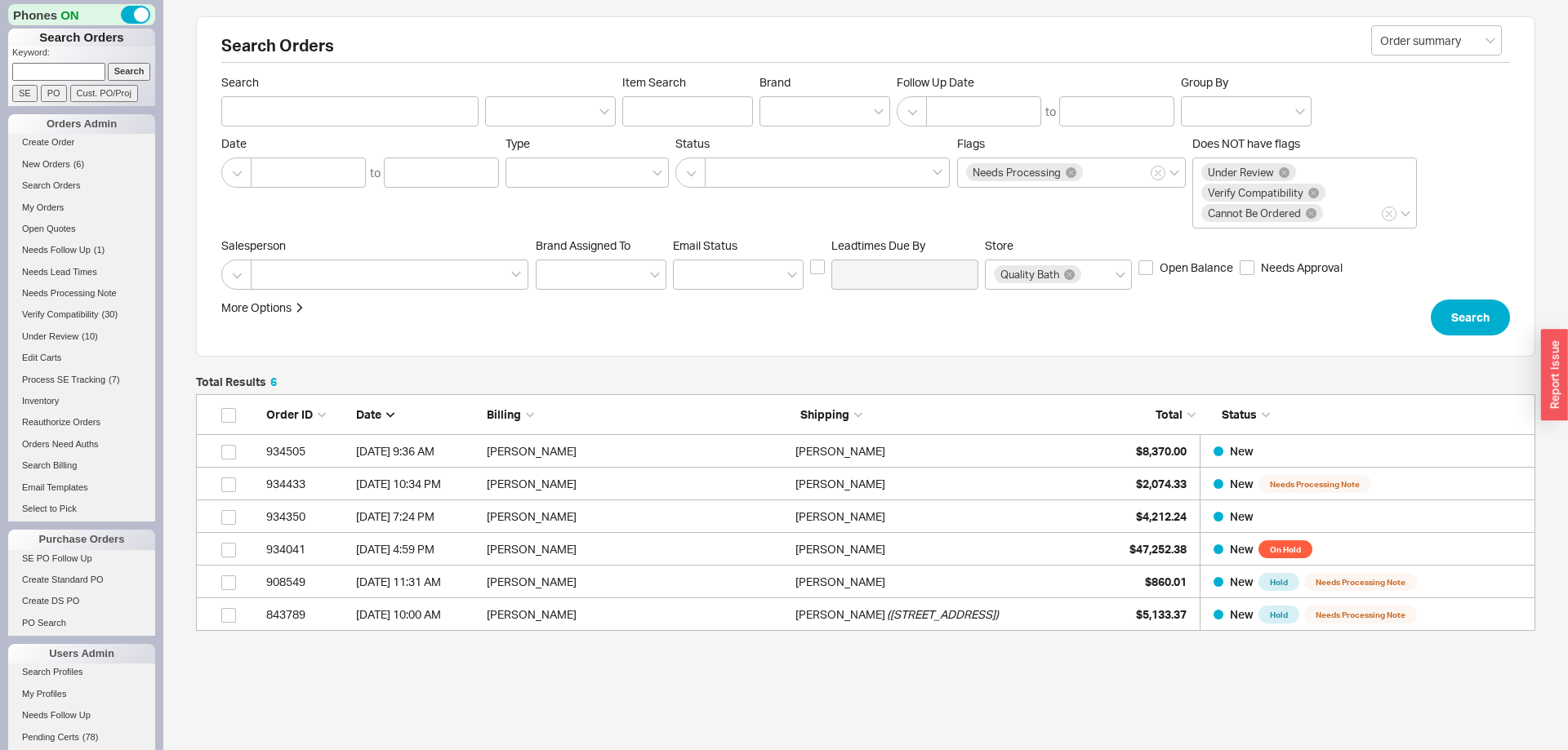
click at [54, 155] on li "Create Order" at bounding box center [82, 145] width 147 height 22
click at [55, 158] on link "New Orders ( 6 )" at bounding box center [82, 164] width 147 height 17
click at [57, 166] on span "New Orders" at bounding box center [46, 164] width 48 height 10
click at [1486, 308] on button "Search" at bounding box center [1471, 317] width 80 height 36
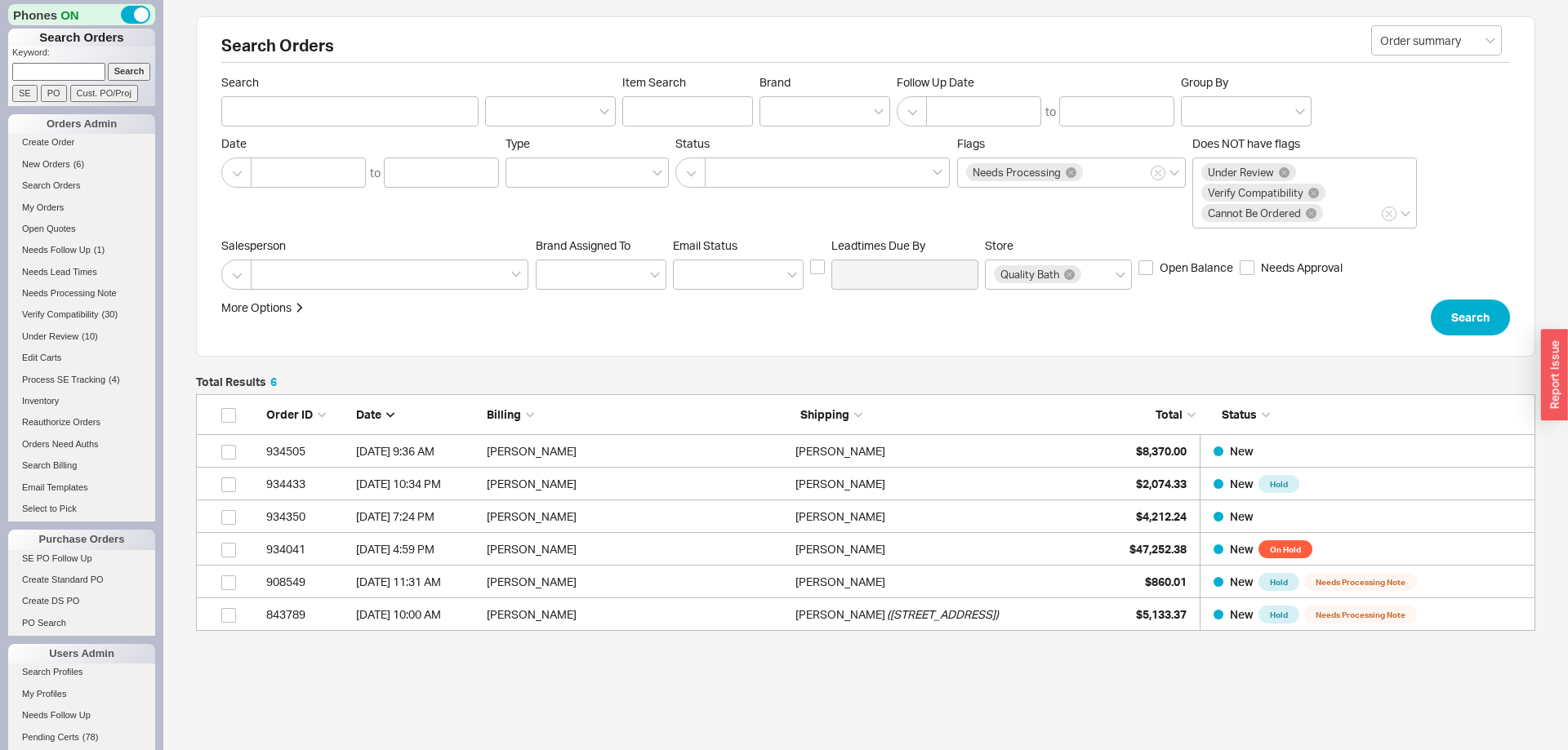
click at [84, 65] on input at bounding box center [59, 71] width 93 height 17
type input "934316"
click at [108, 63] on input "Search" at bounding box center [129, 71] width 43 height 17
type input "934316"
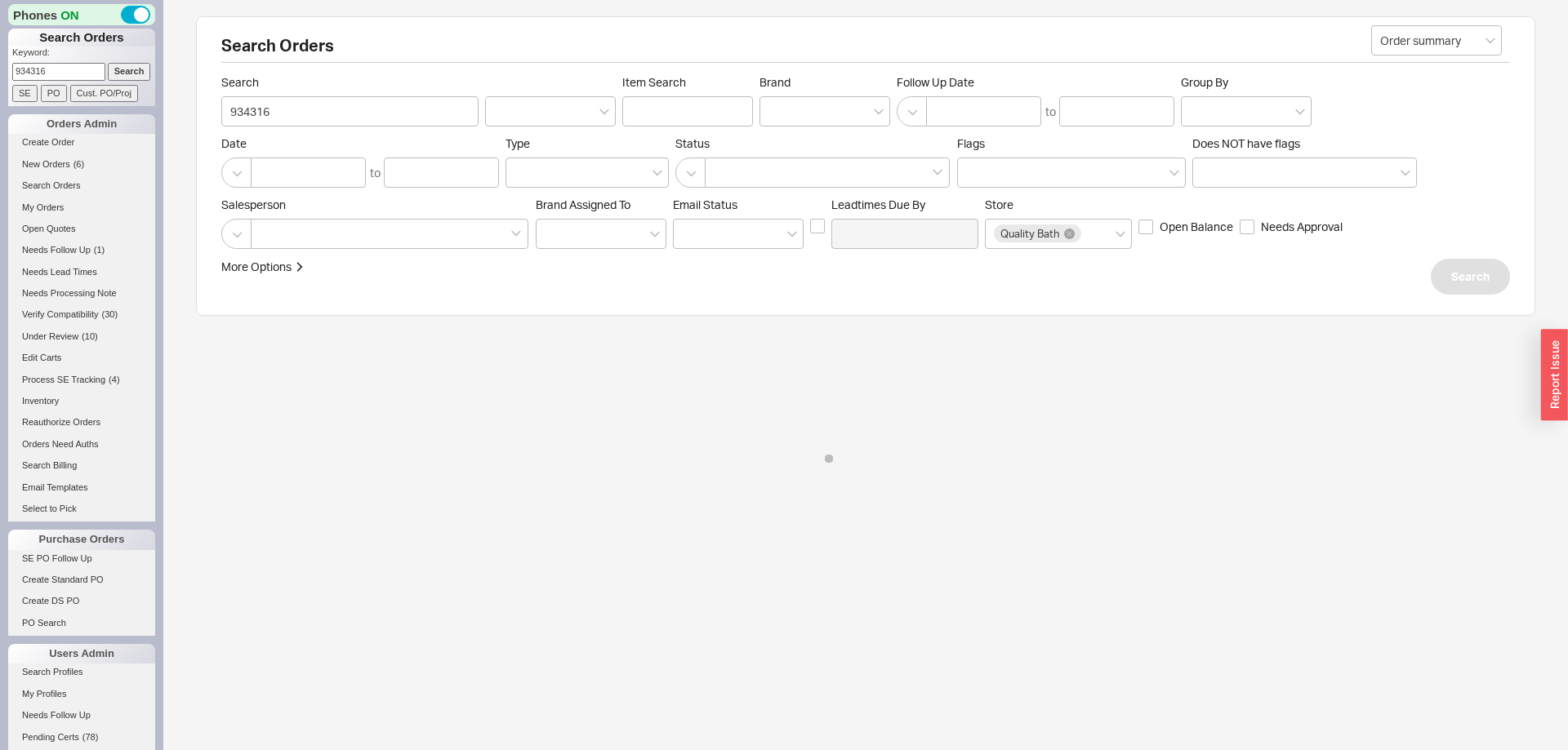
select select "*"
select select "LOW"
select select "3"
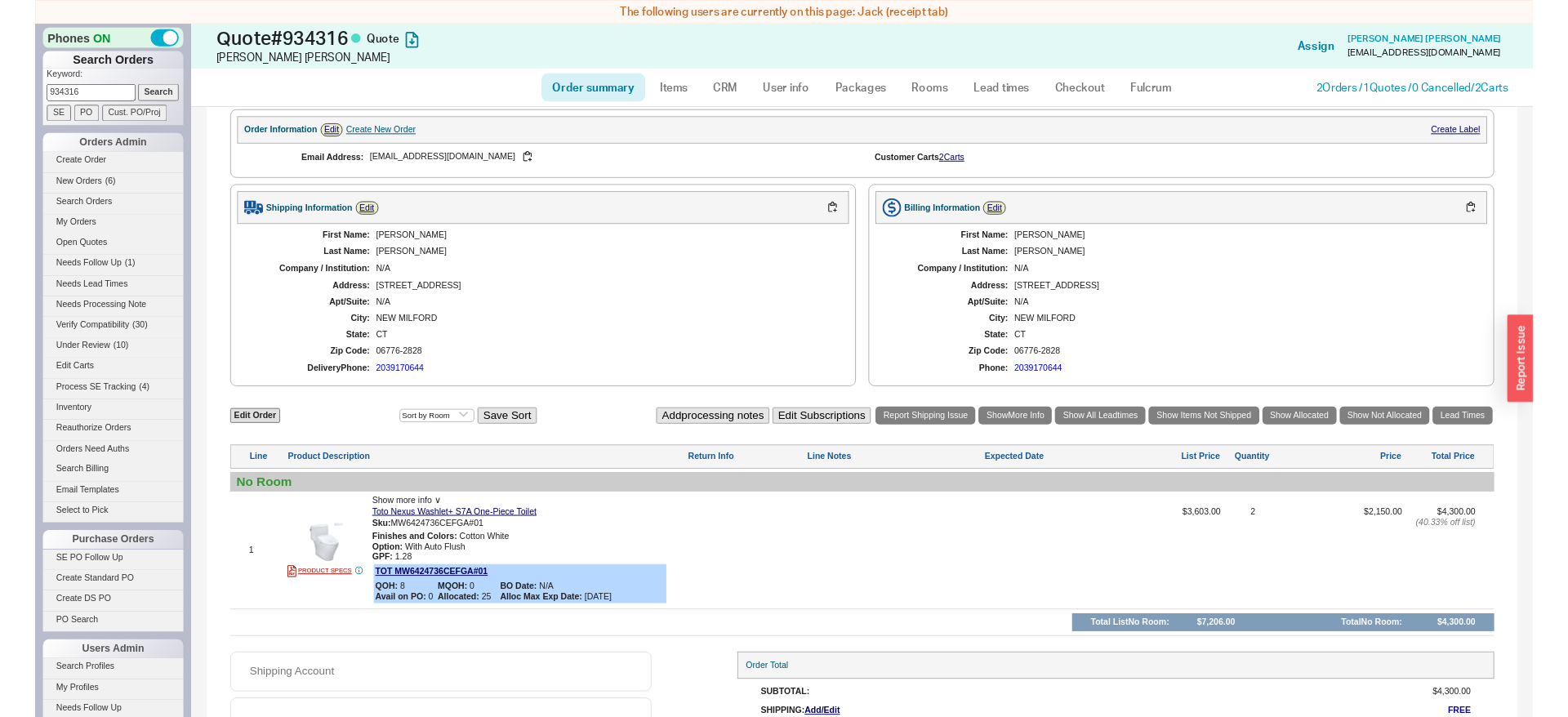
scroll to position [469, 0]
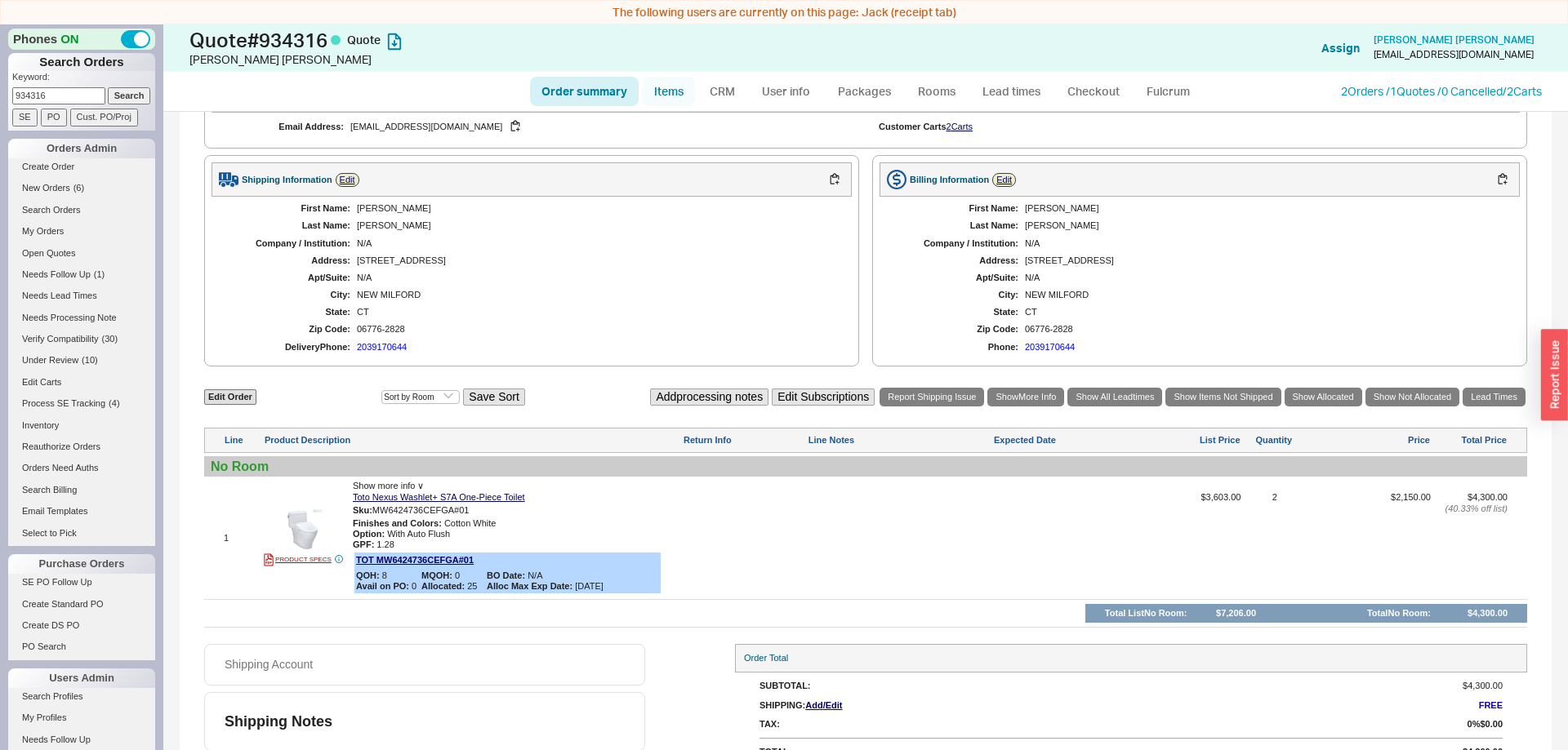
click at [652, 93] on link "Items" at bounding box center [668, 92] width 53 height 30
select select "3"
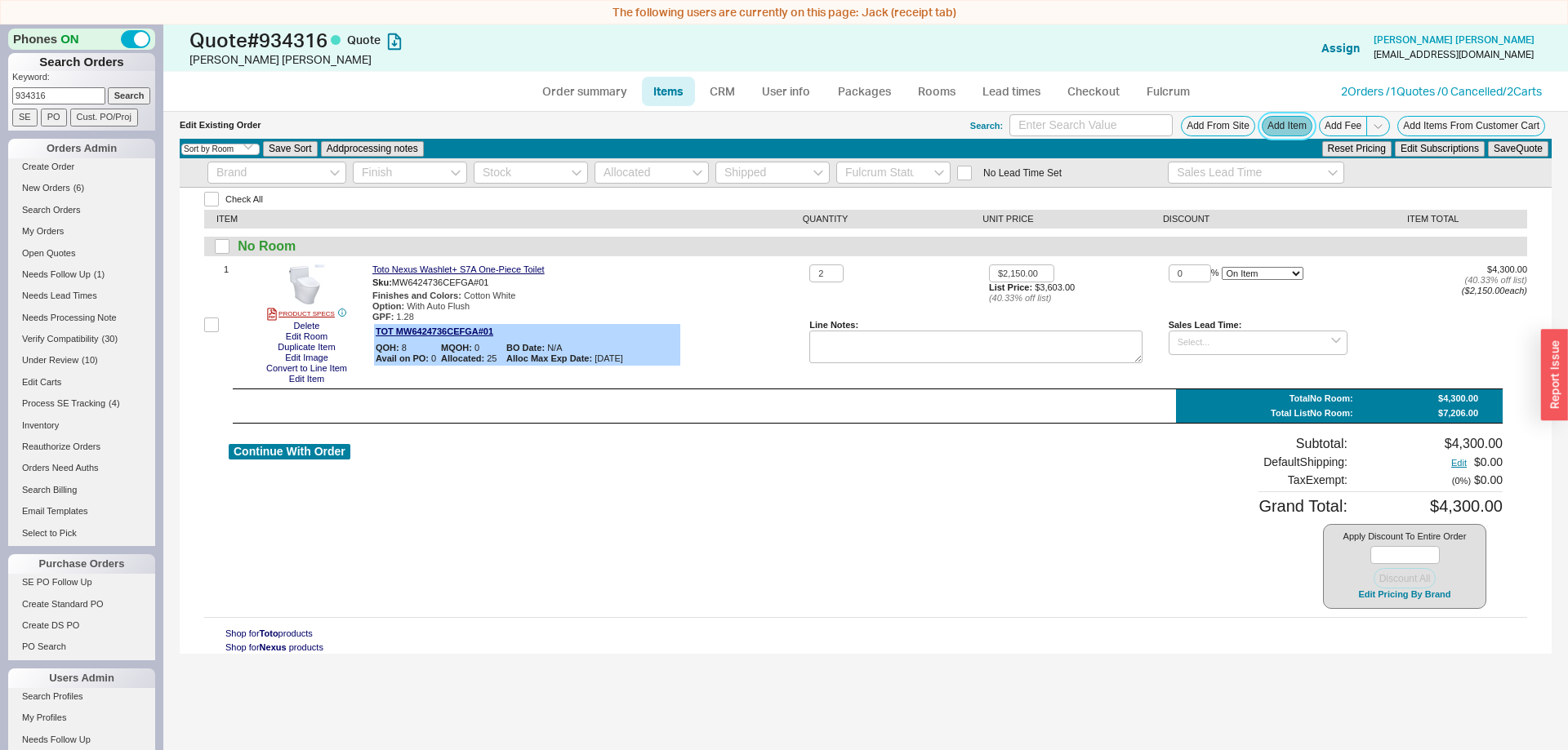
click at [1277, 126] on button "Add Item" at bounding box center [1287, 126] width 51 height 21
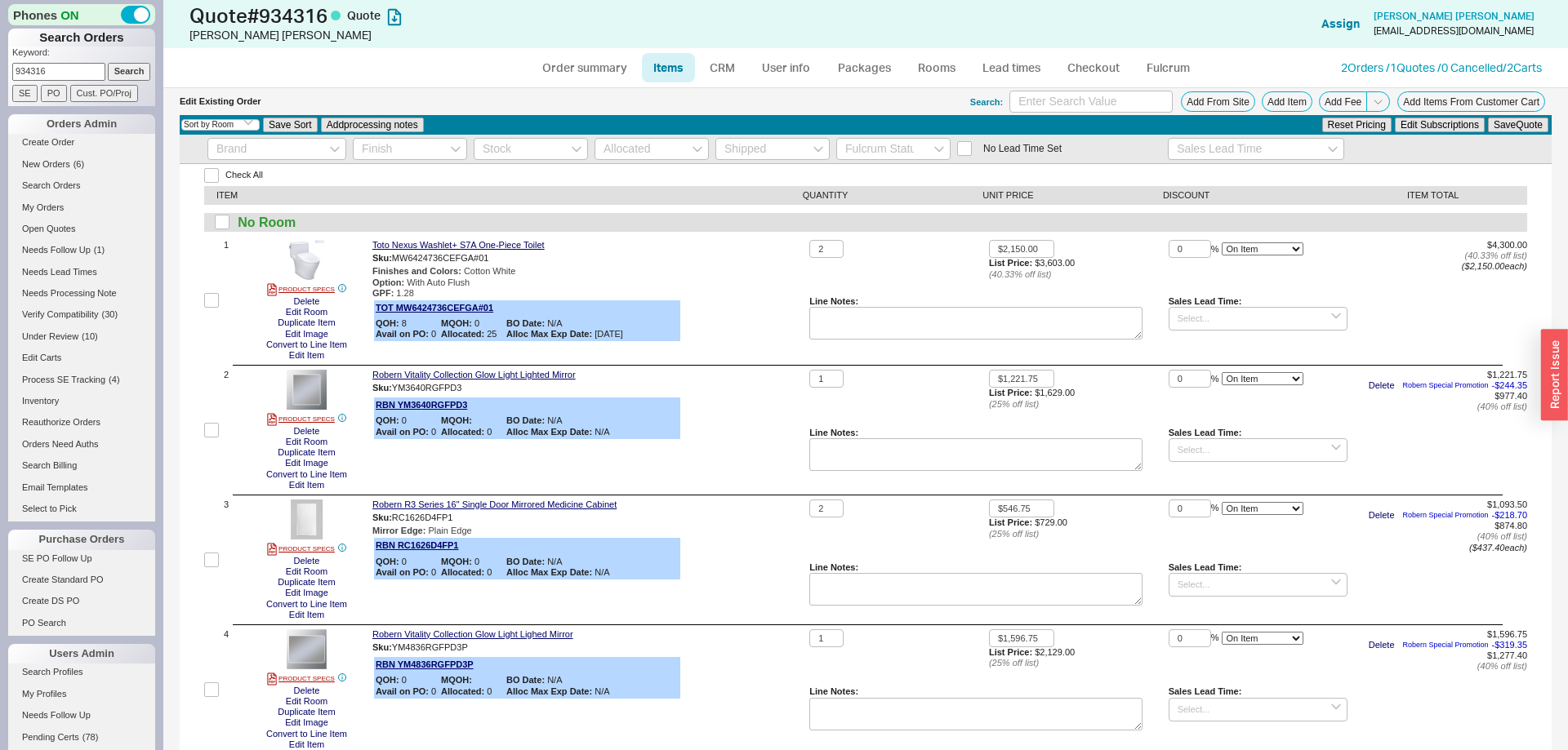
click at [195, 541] on div "Check All ITEM QUANTITY UNIT PRICE DISCOUNT ITEM TOTAL No Room 1 PRODUCT SPECS …" at bounding box center [866, 633] width 1373 height 940
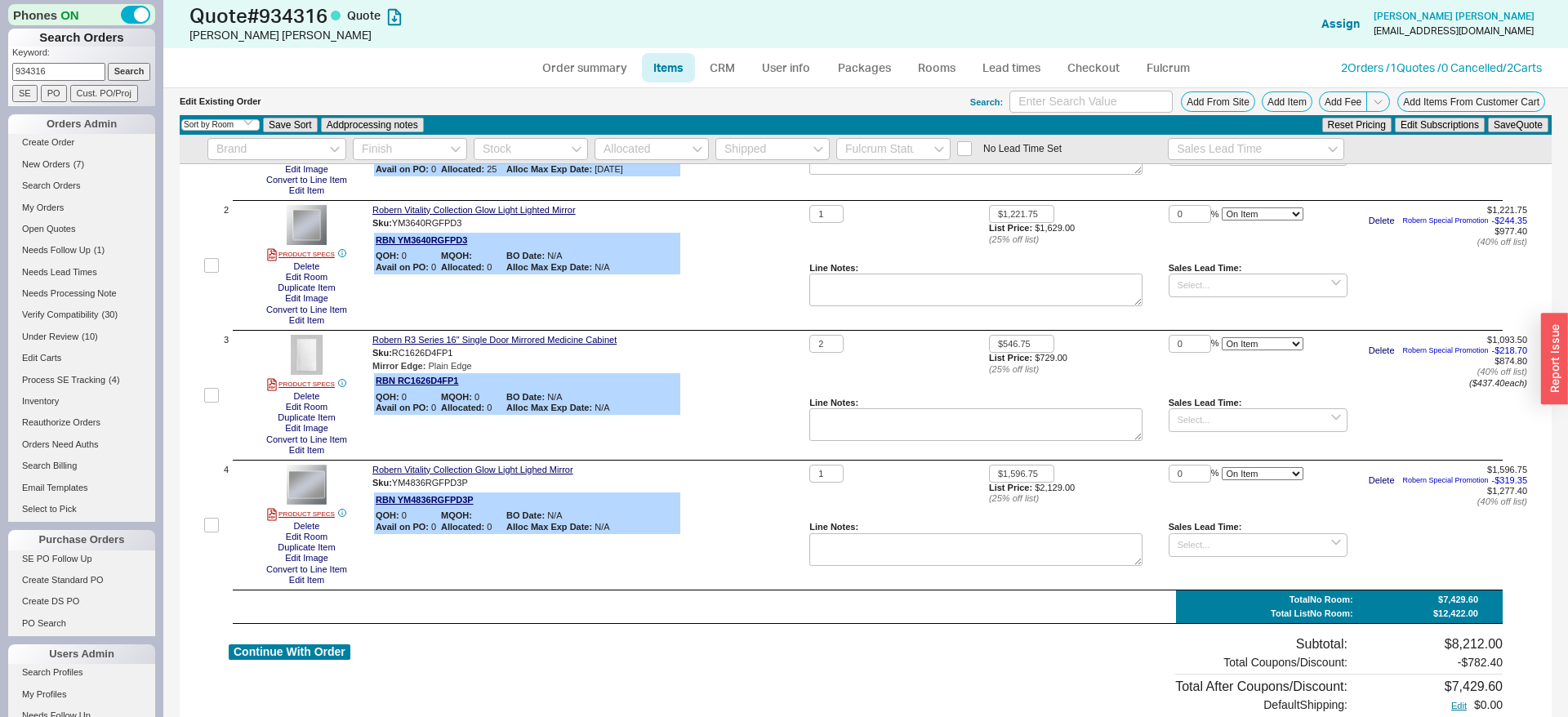
scroll to position [166, 0]
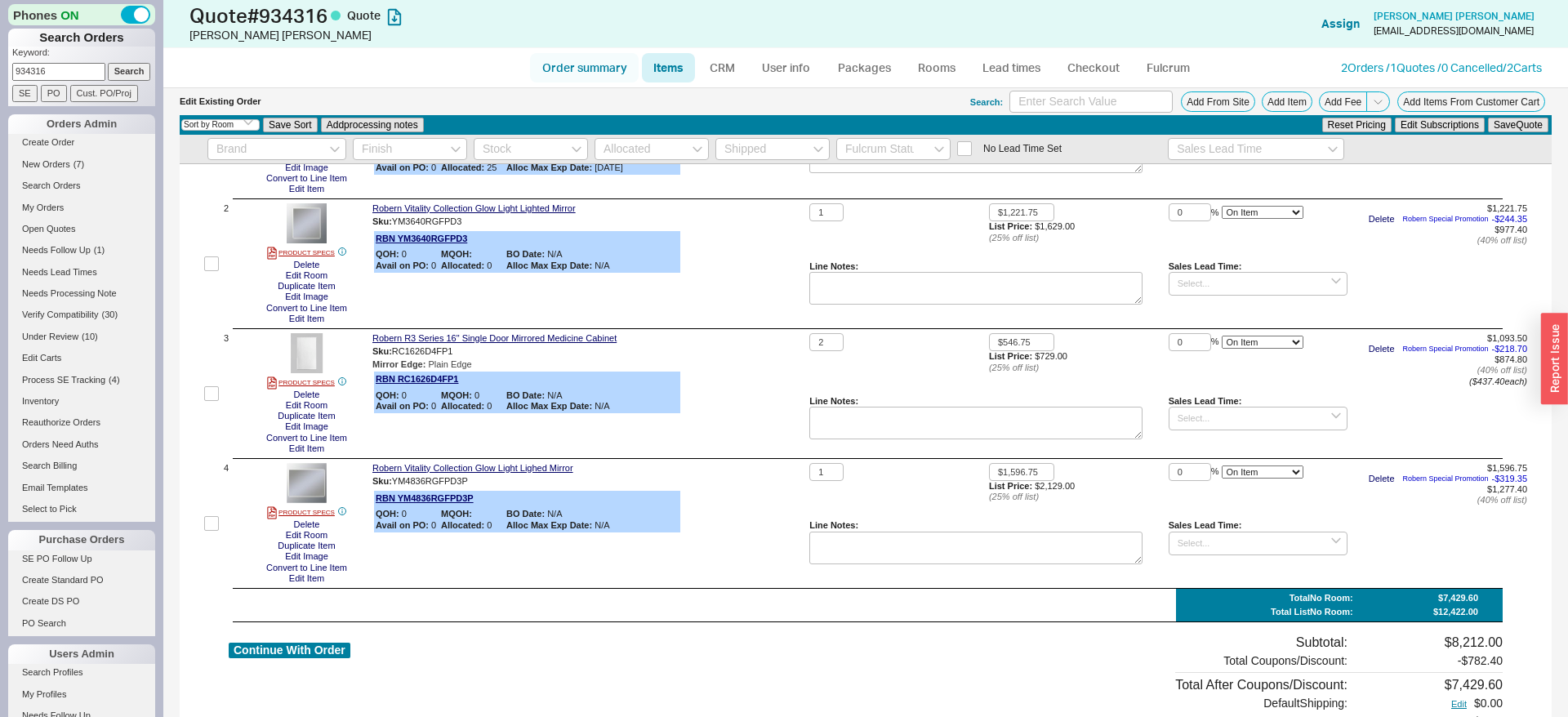
click at [577, 75] on link "Order summary" at bounding box center [584, 68] width 109 height 30
select select "*"
select select "LOW"
select select "3"
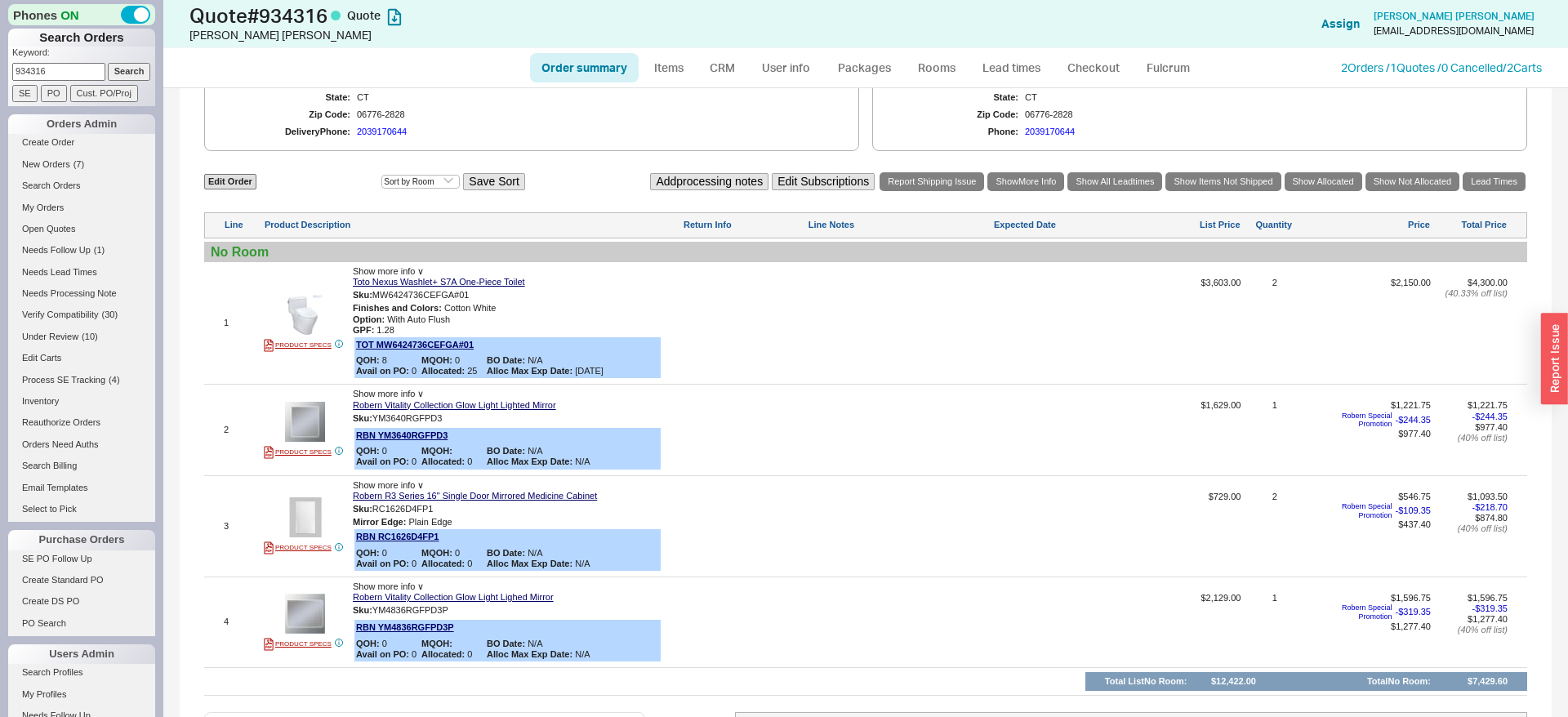
scroll to position [655, 0]
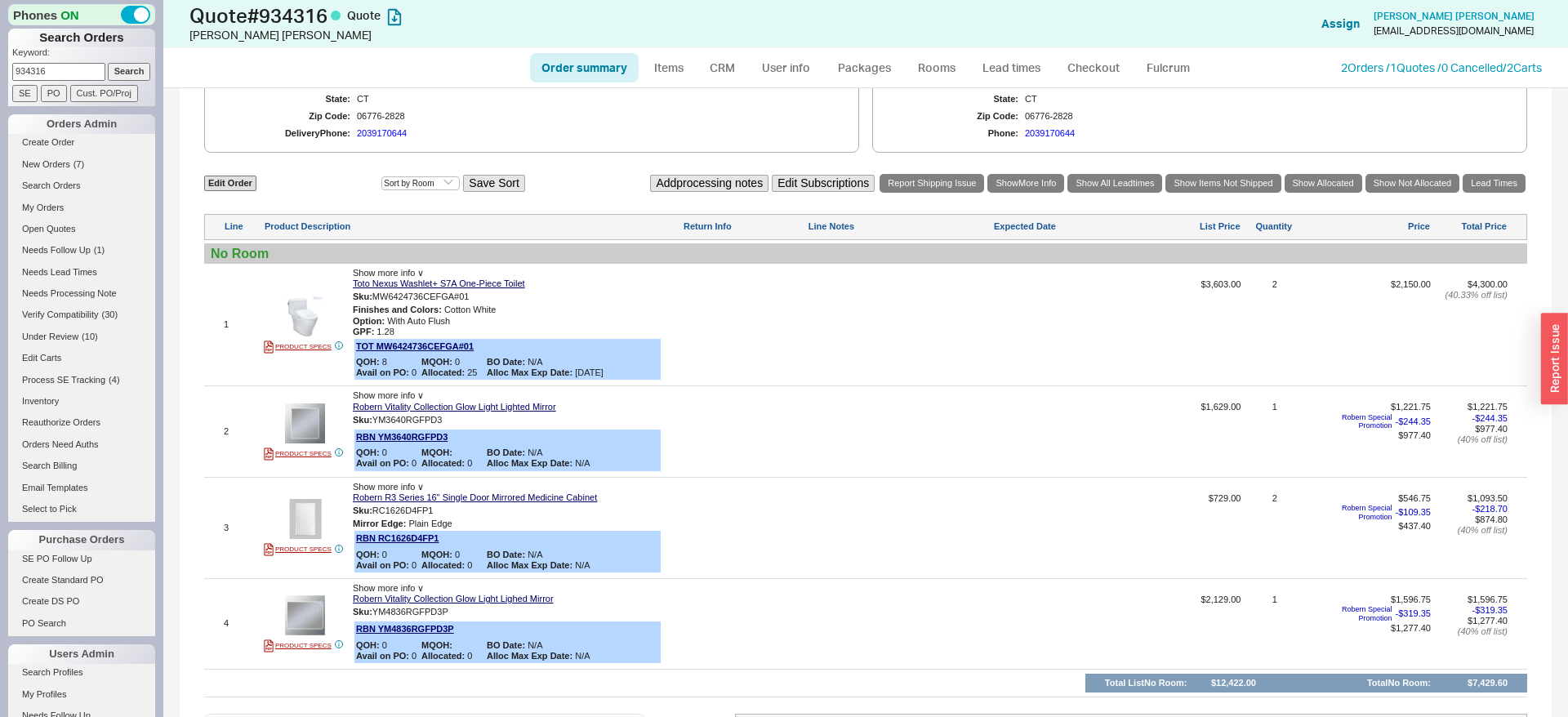
click at [74, 65] on input "934316" at bounding box center [59, 71] width 93 height 17
click at [58, 163] on span "New Orders" at bounding box center [46, 164] width 48 height 10
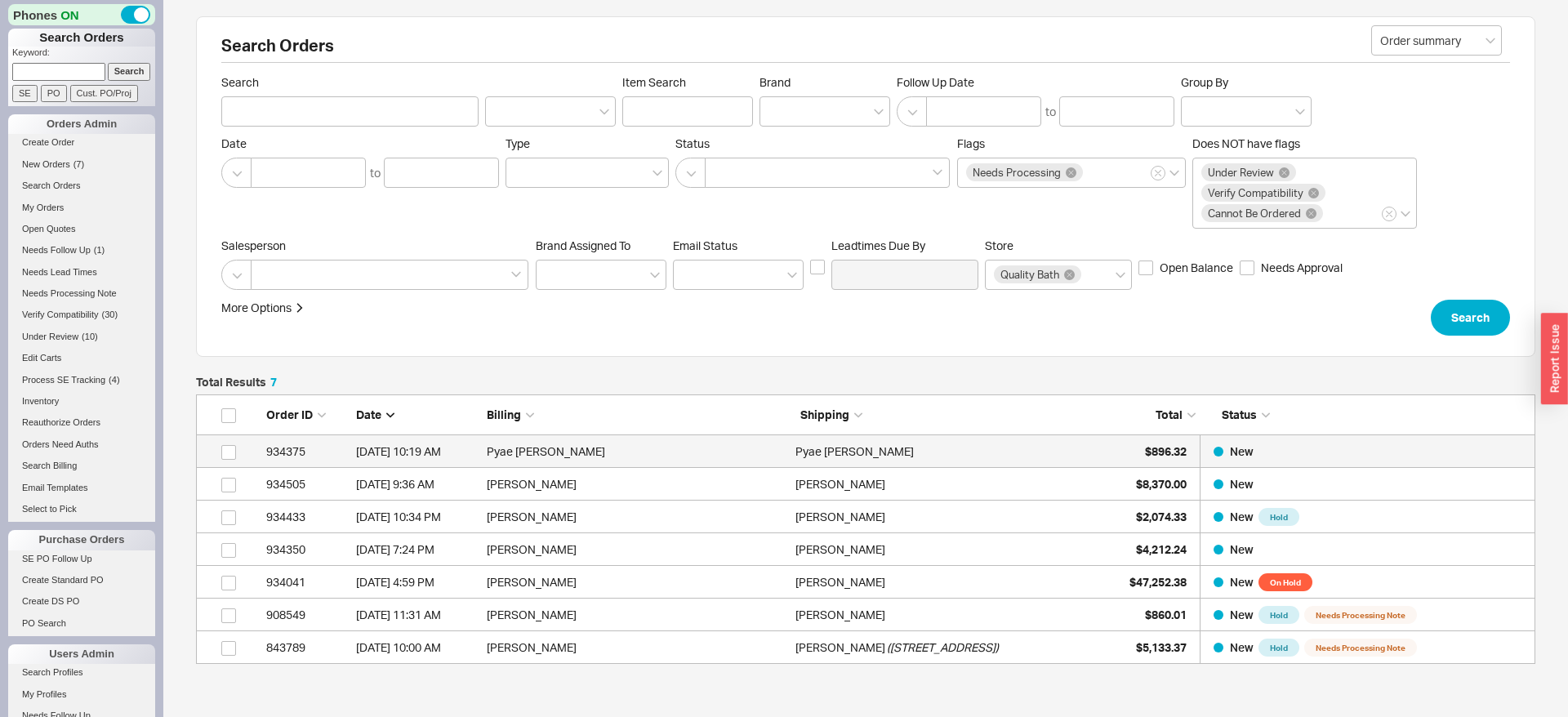
scroll to position [1, 1]
click at [1153, 450] on span "$896.32" at bounding box center [1166, 450] width 41 height 14
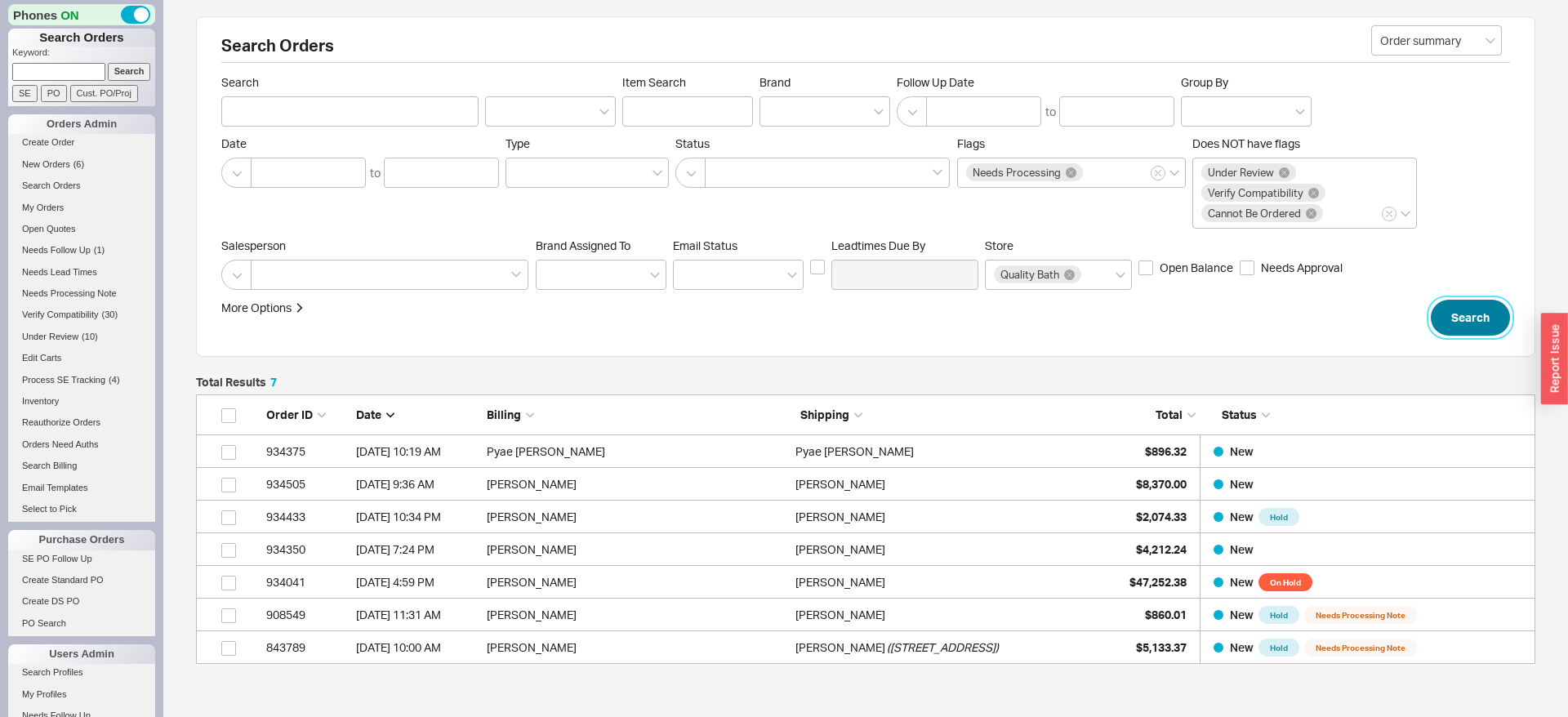
click at [1489, 320] on button "Search" at bounding box center [1471, 317] width 80 height 36
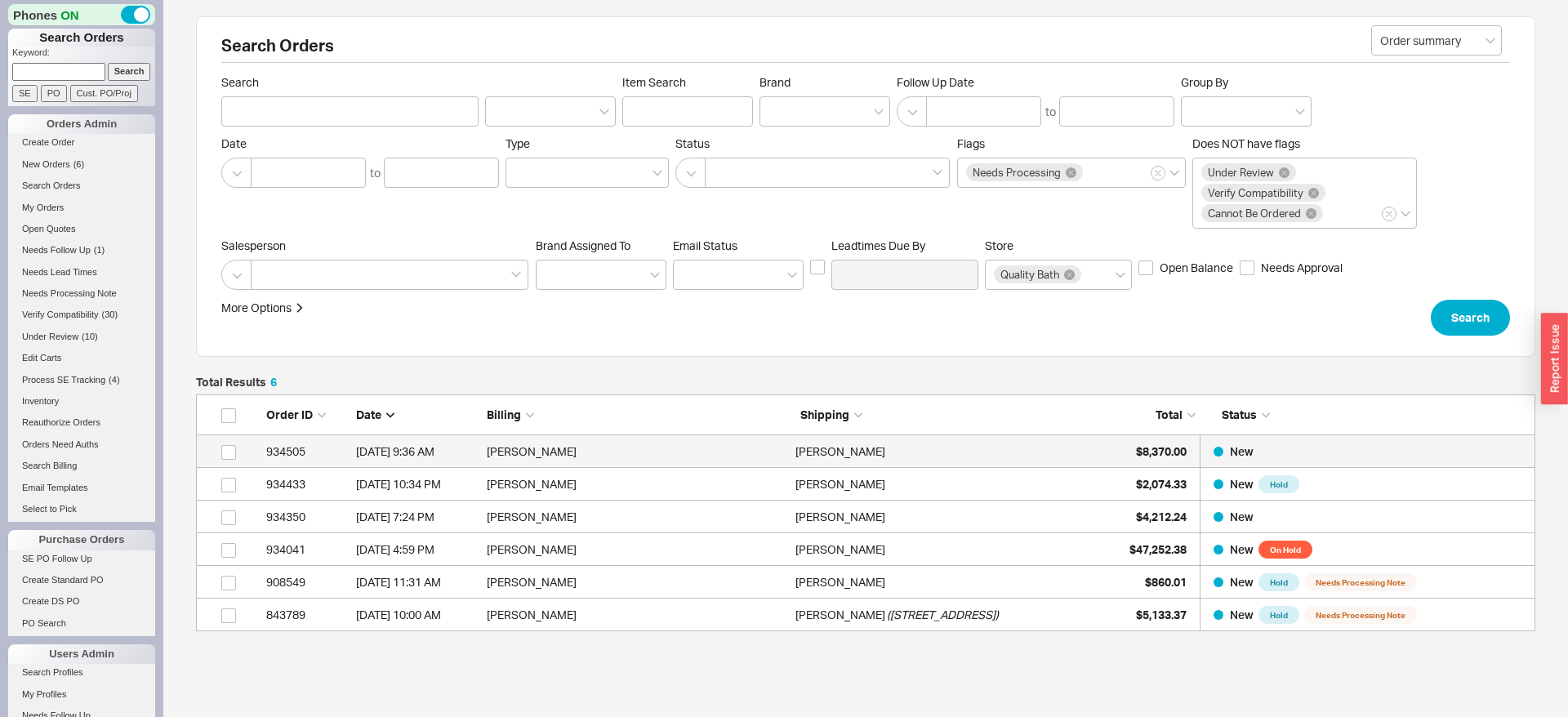
scroll to position [237, 1339]
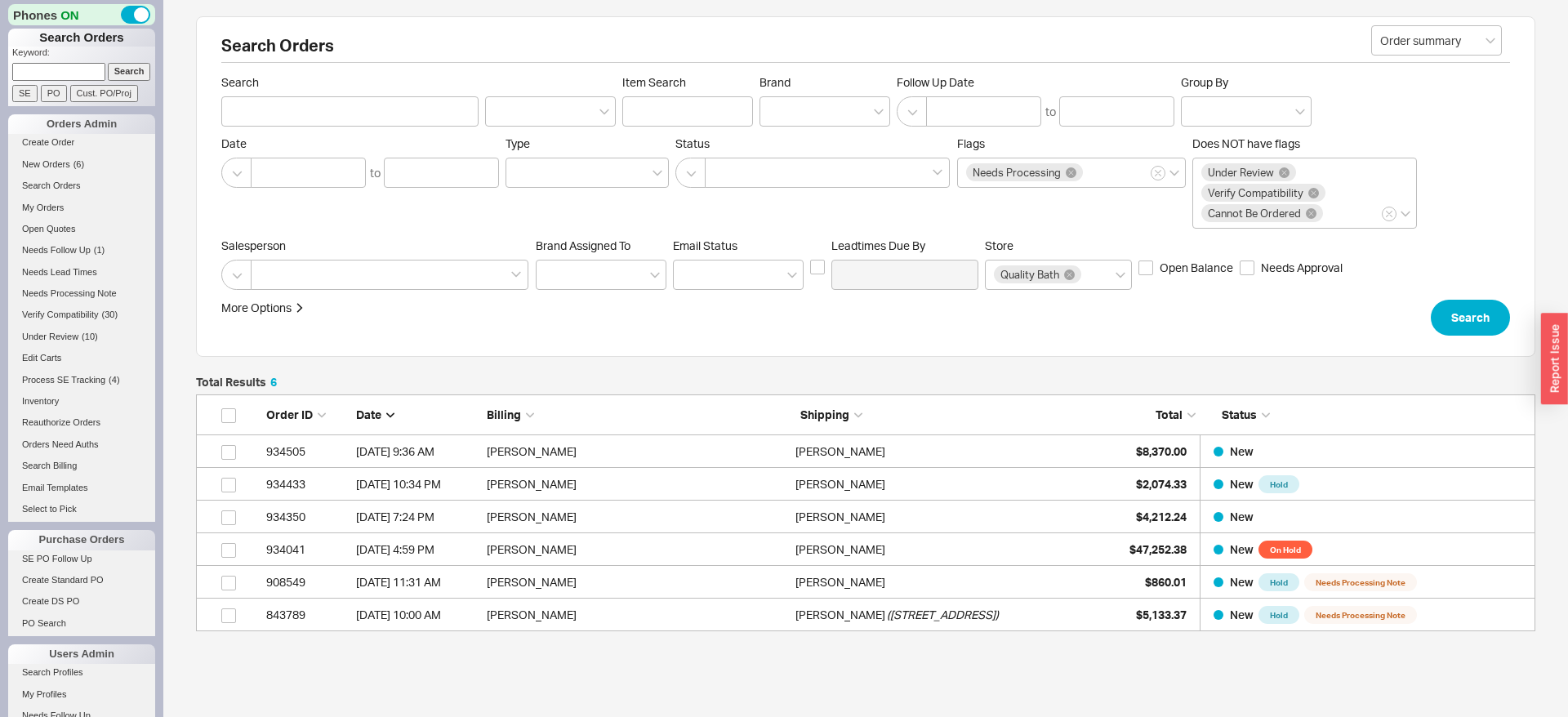
click at [82, 66] on input at bounding box center [59, 71] width 93 height 17
paste input "985523"
type input "985523"
click at [111, 70] on input "Search" at bounding box center [129, 71] width 43 height 17
type input "985523"
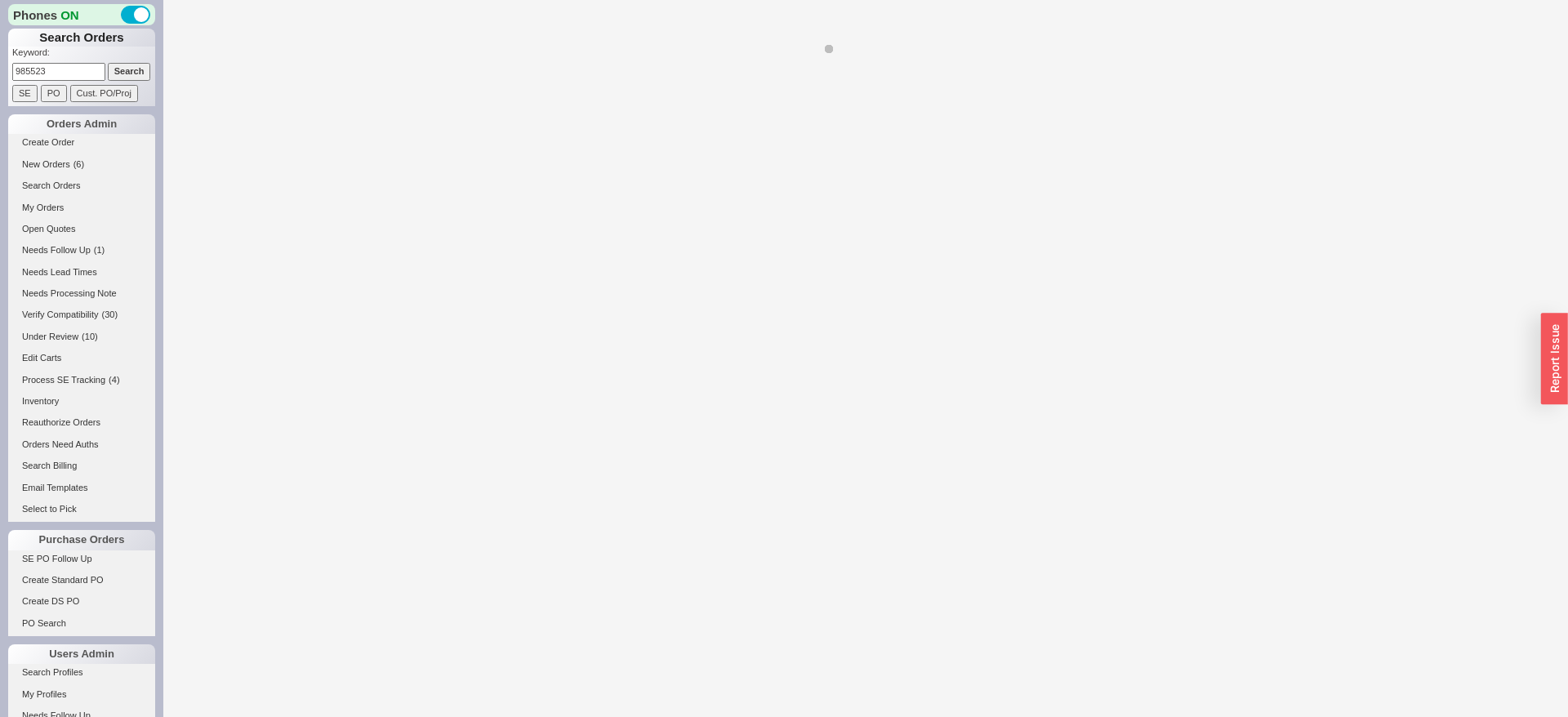
select select "*"
select select "LOW"
select select "3"
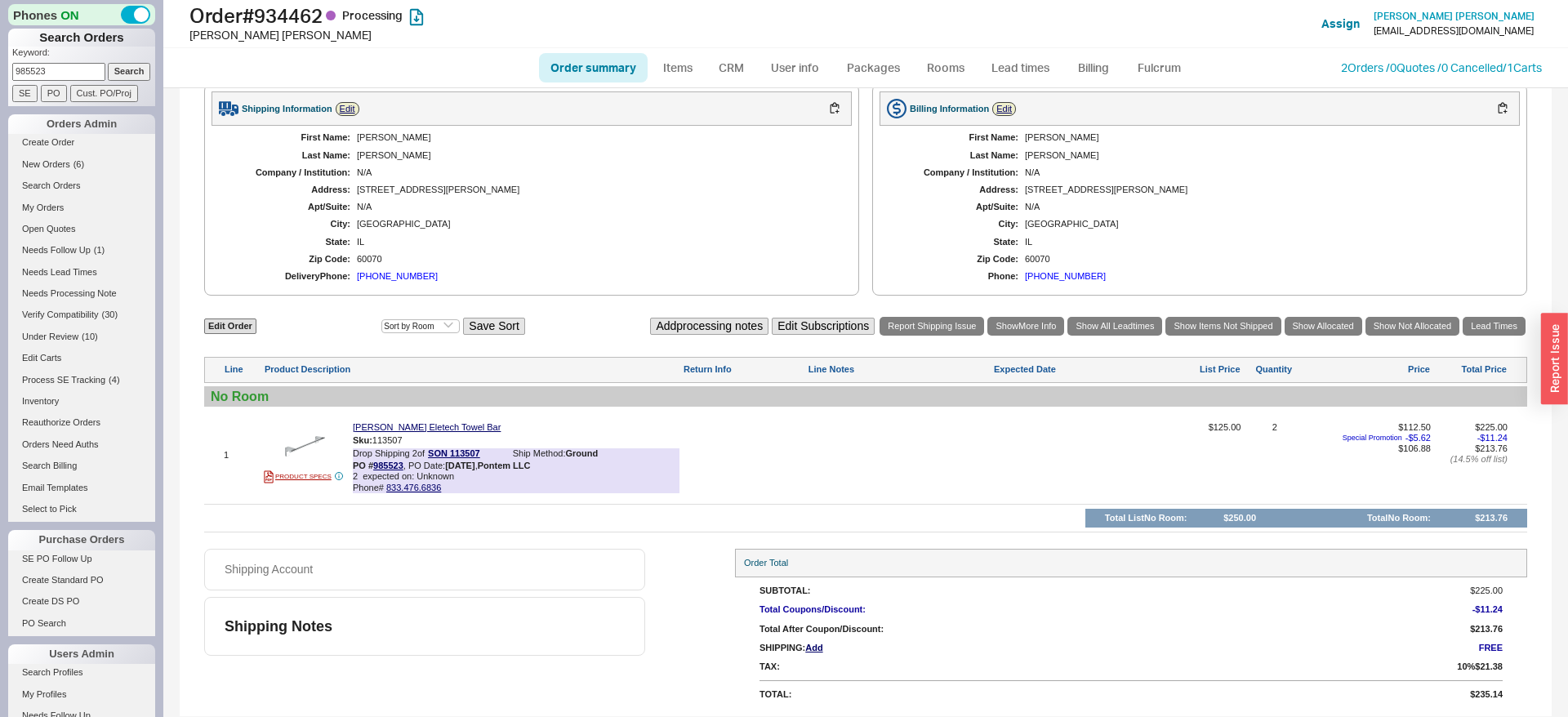
scroll to position [506, 0]
click at [305, 452] on img at bounding box center [305, 446] width 40 height 40
click at [80, 65] on input "985523" at bounding box center [59, 71] width 93 height 17
paste input "33147"
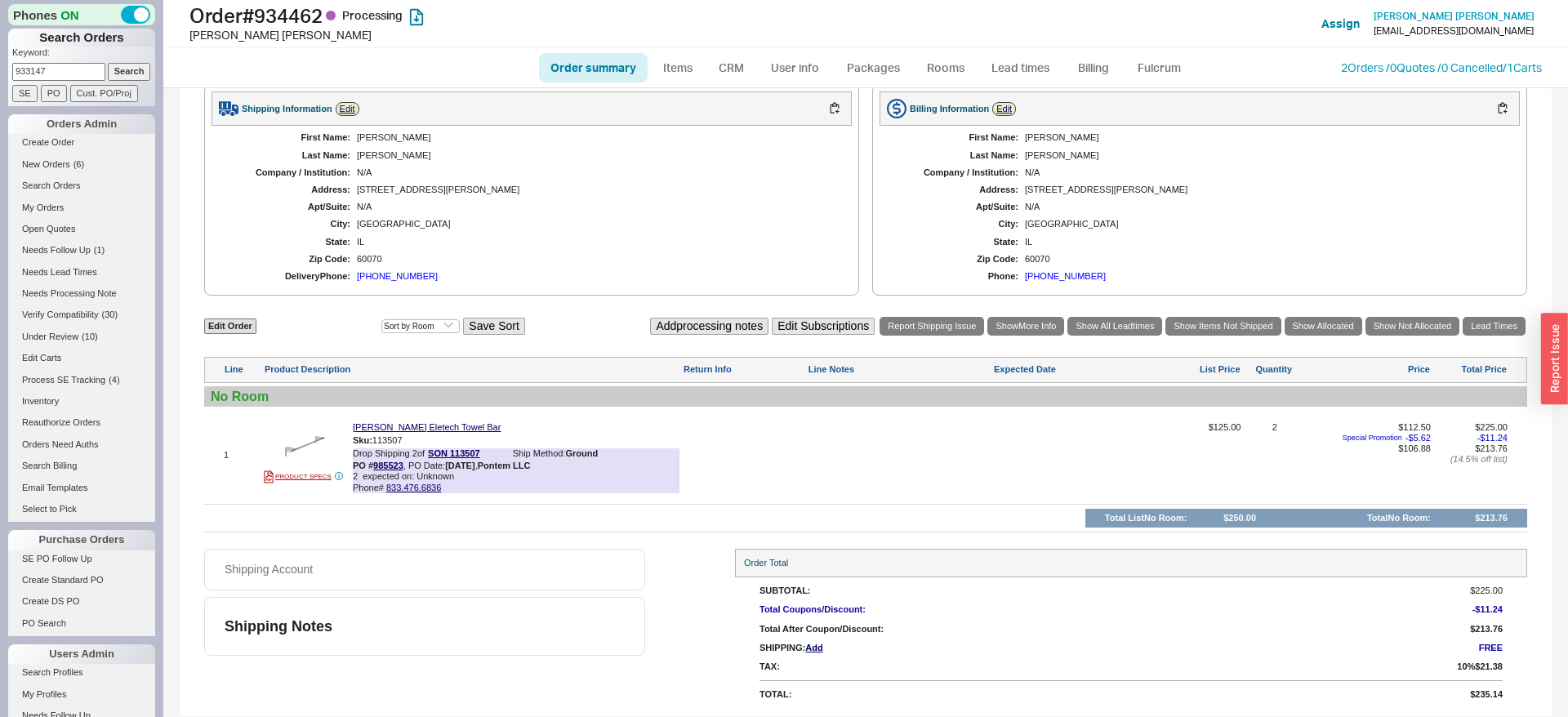
type input "933147"
click at [123, 69] on input "Search" at bounding box center [129, 71] width 43 height 17
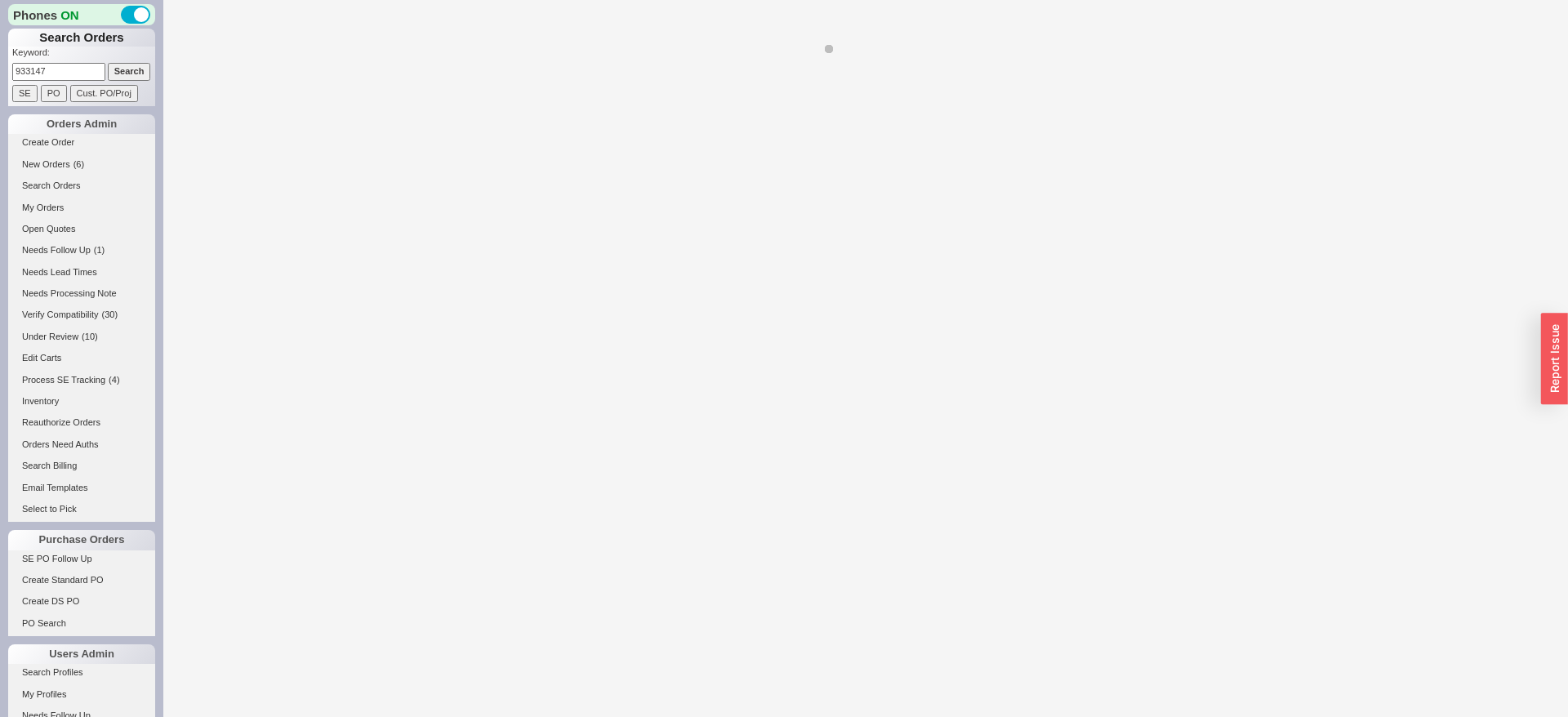
select select "*"
select select "LOW"
select select "3"
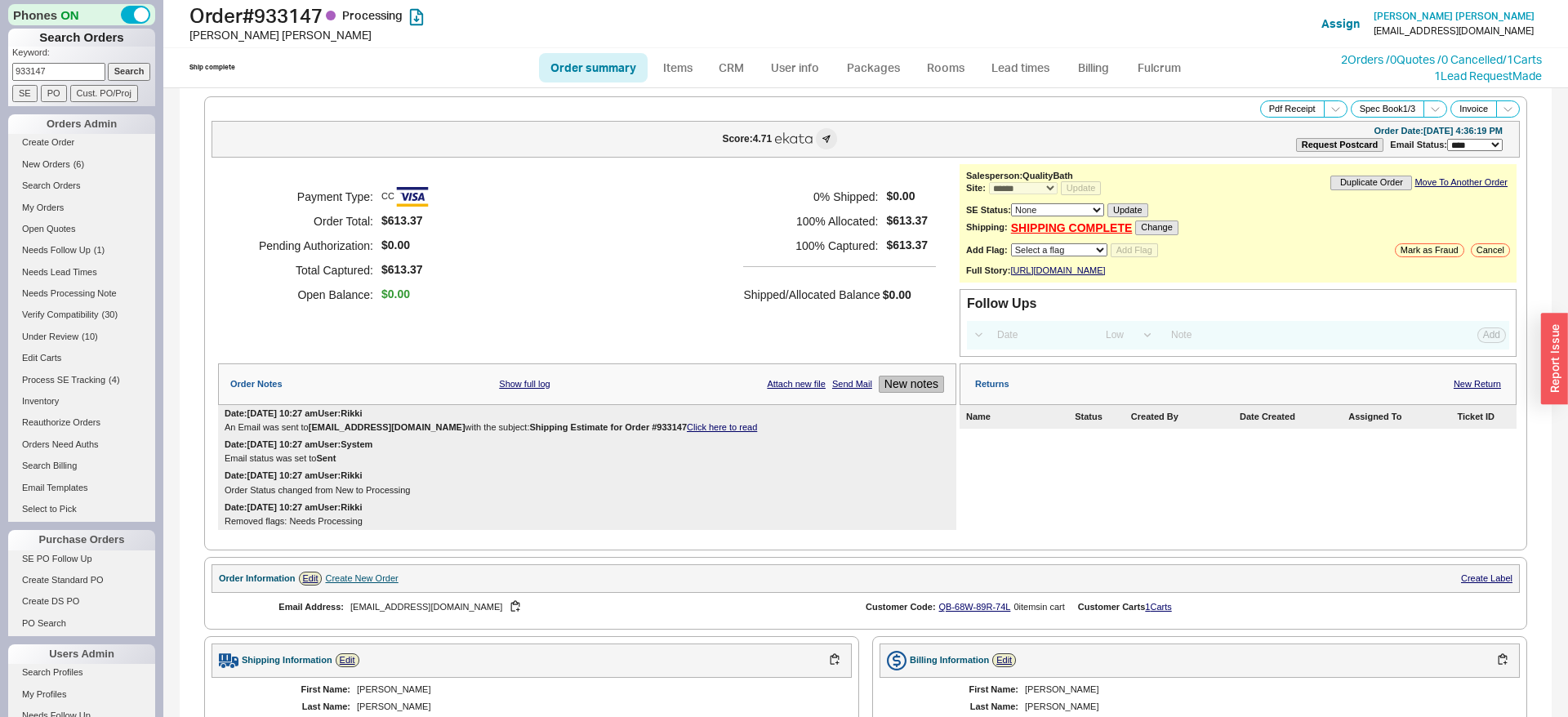
click at [926, 392] on button "New notes" at bounding box center [911, 384] width 65 height 17
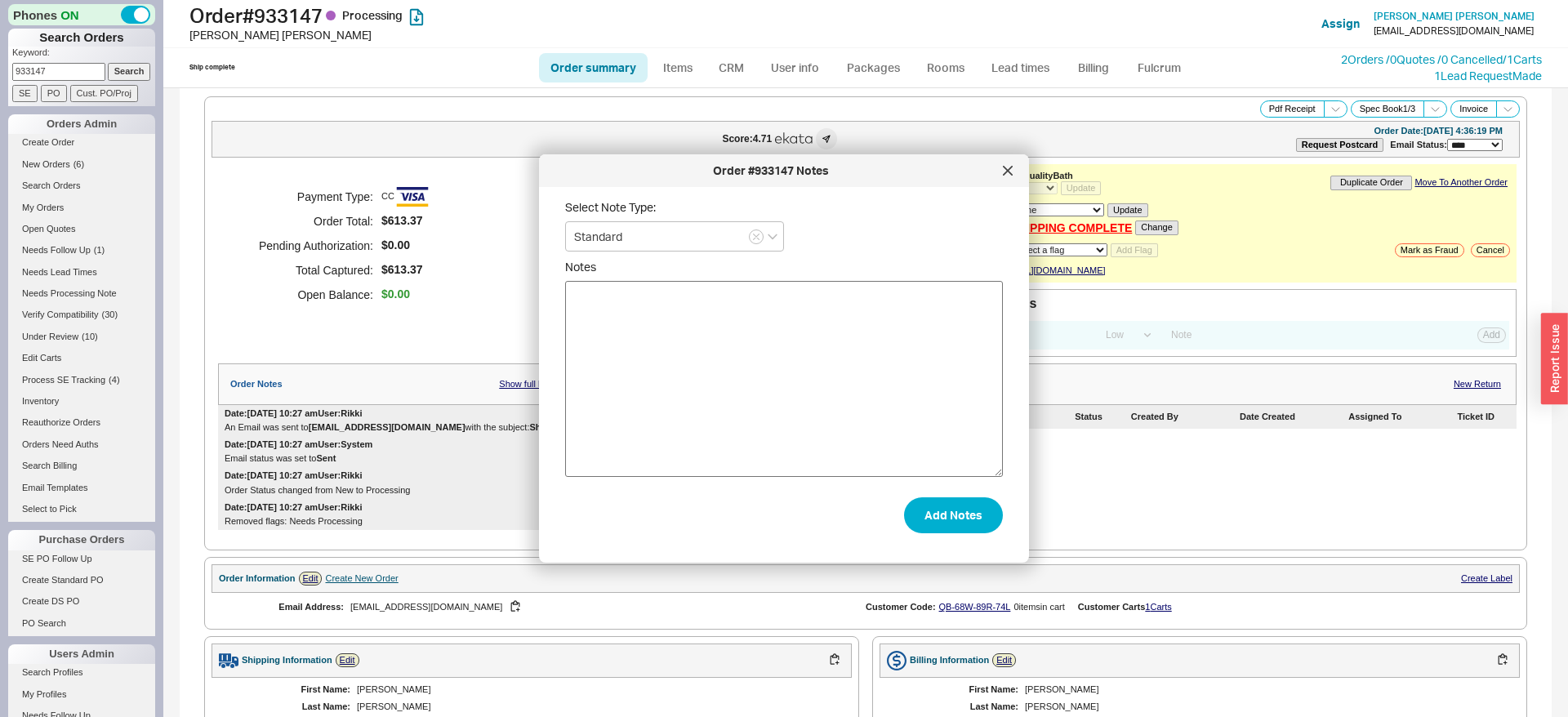
click at [810, 348] on textarea "Notes" at bounding box center [784, 378] width 438 height 196
type textarea "Emailed warehouse why order didnt ship?"
click at [956, 521] on button "Add Notes" at bounding box center [953, 515] width 99 height 36
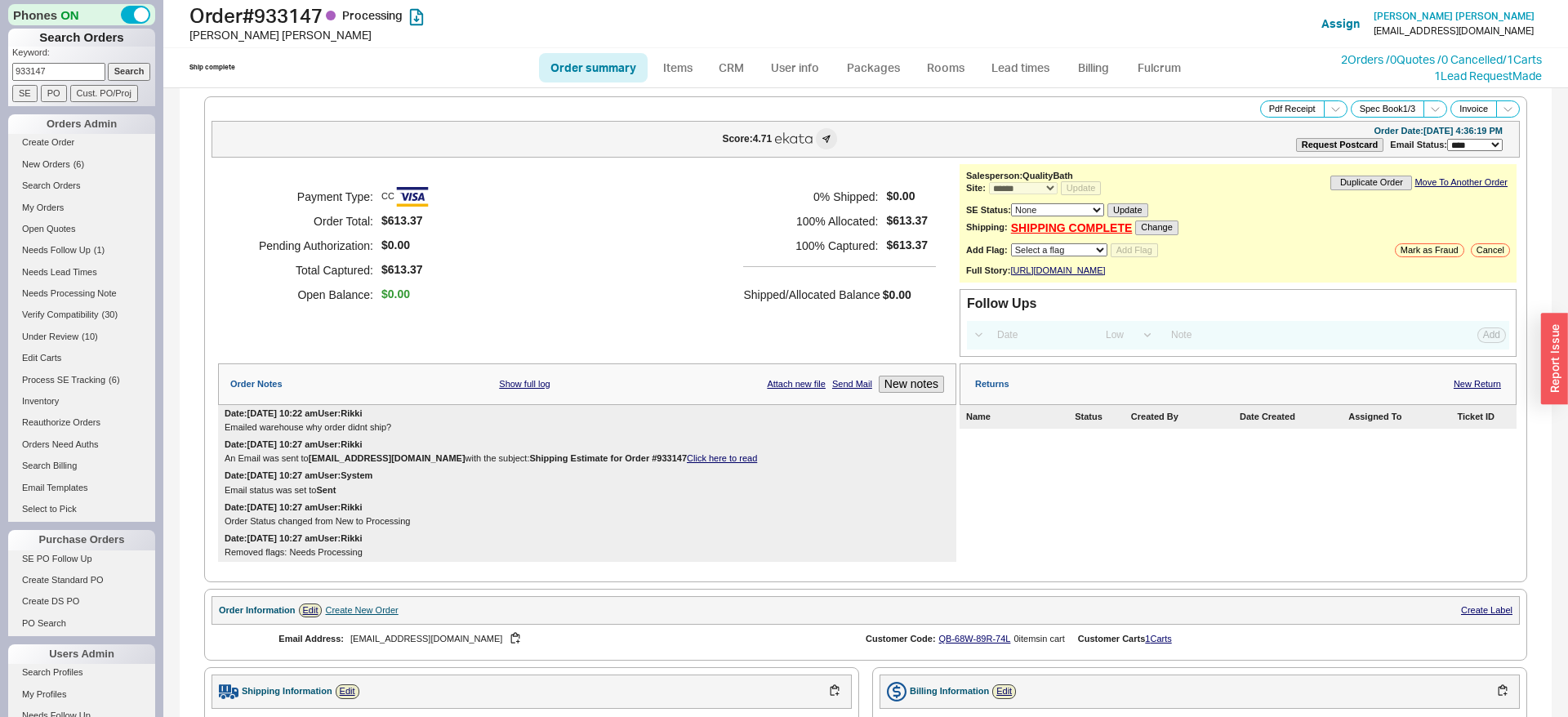
click at [85, 70] on input "933147" at bounding box center [59, 71] width 93 height 17
click at [60, 166] on span "New Orders" at bounding box center [46, 164] width 48 height 10
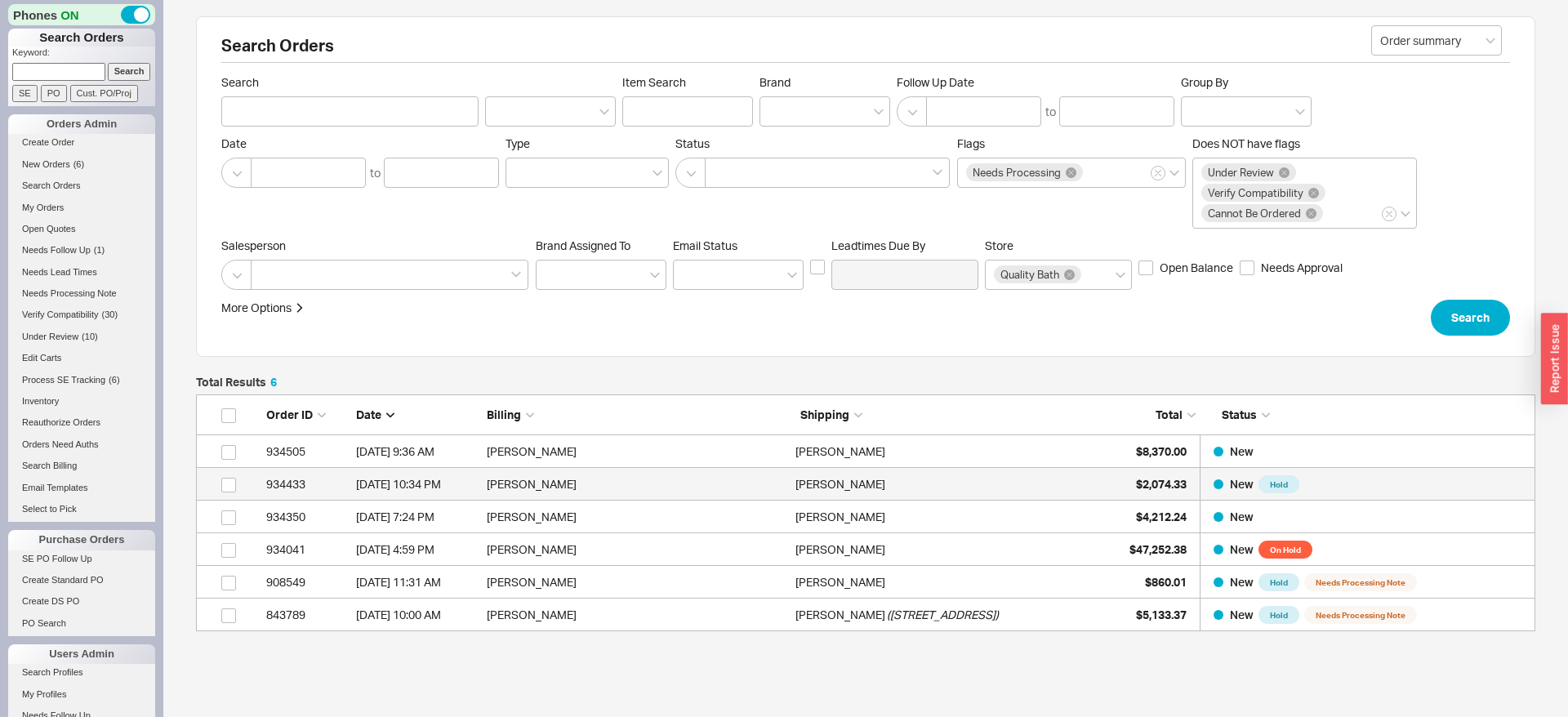
scroll to position [237, 1339]
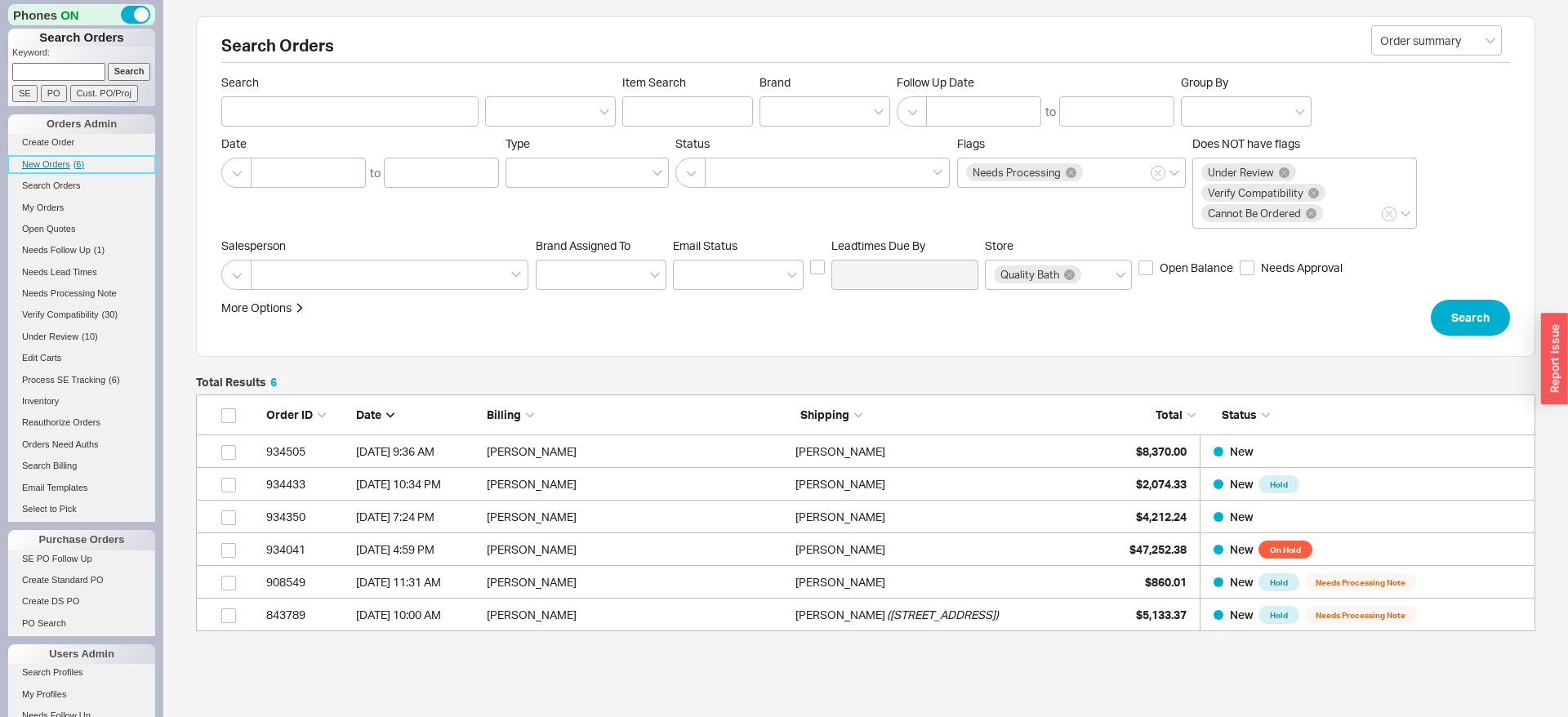
click at [64, 173] on link "New Orders ( 6 )" at bounding box center [82, 164] width 147 height 17
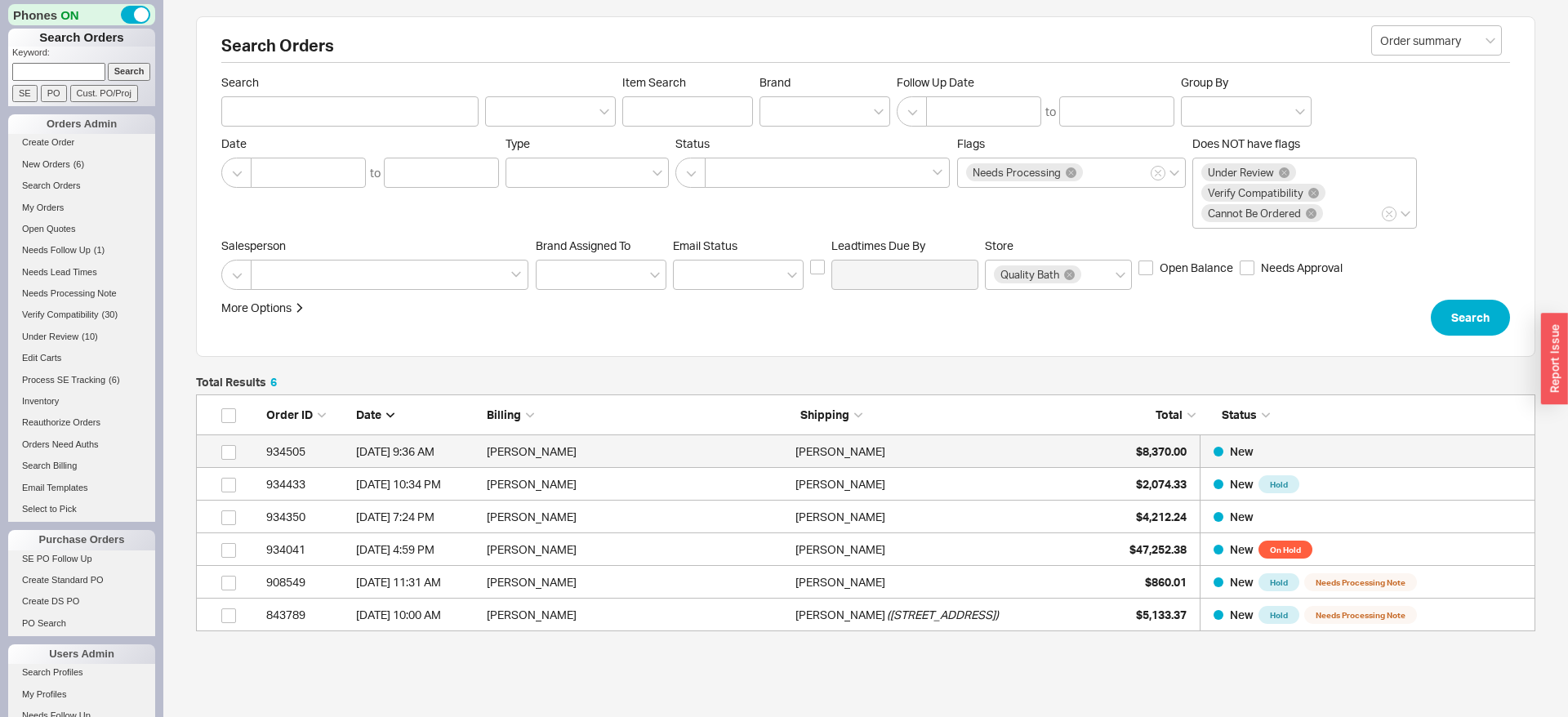
scroll to position [1, 1]
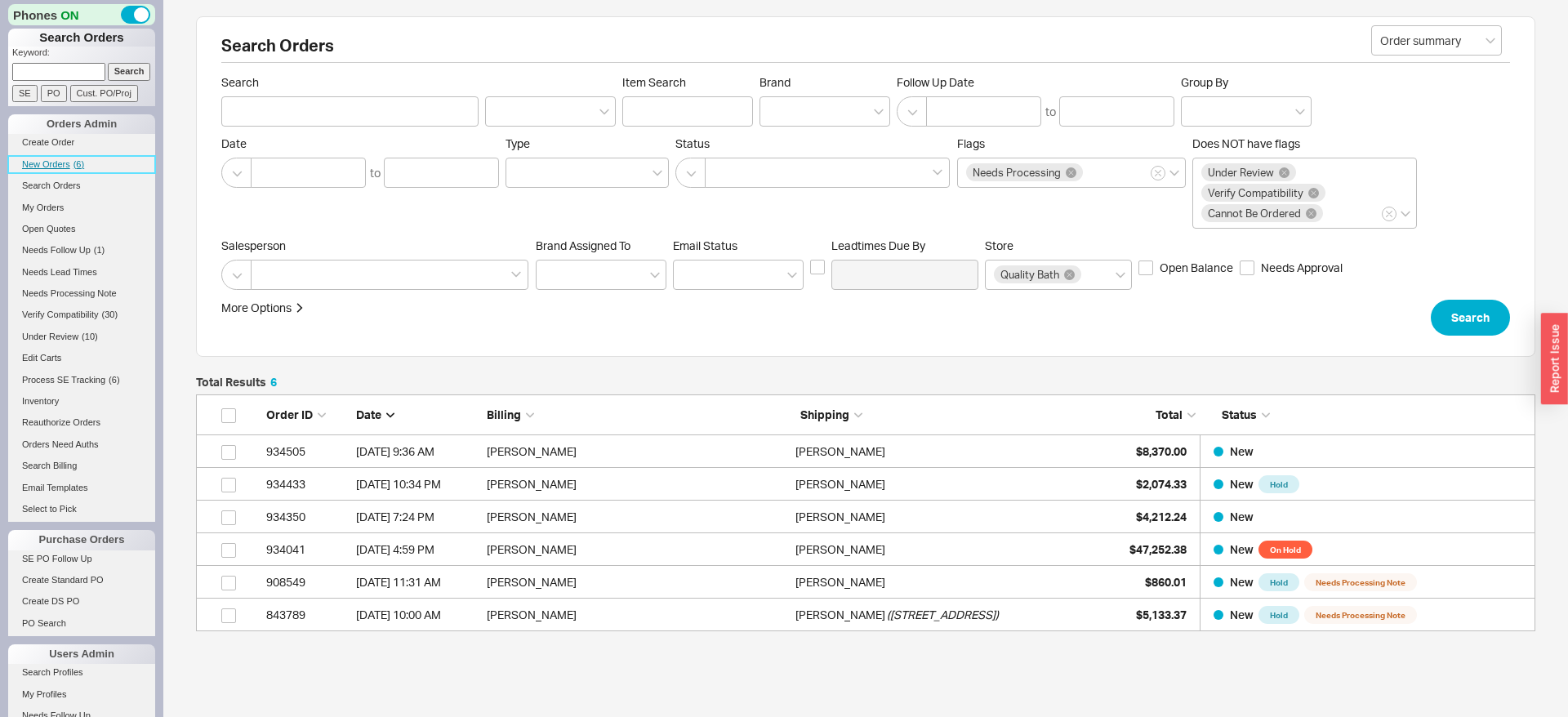
click at [64, 158] on link "New Orders ( 6 )" at bounding box center [82, 164] width 147 height 17
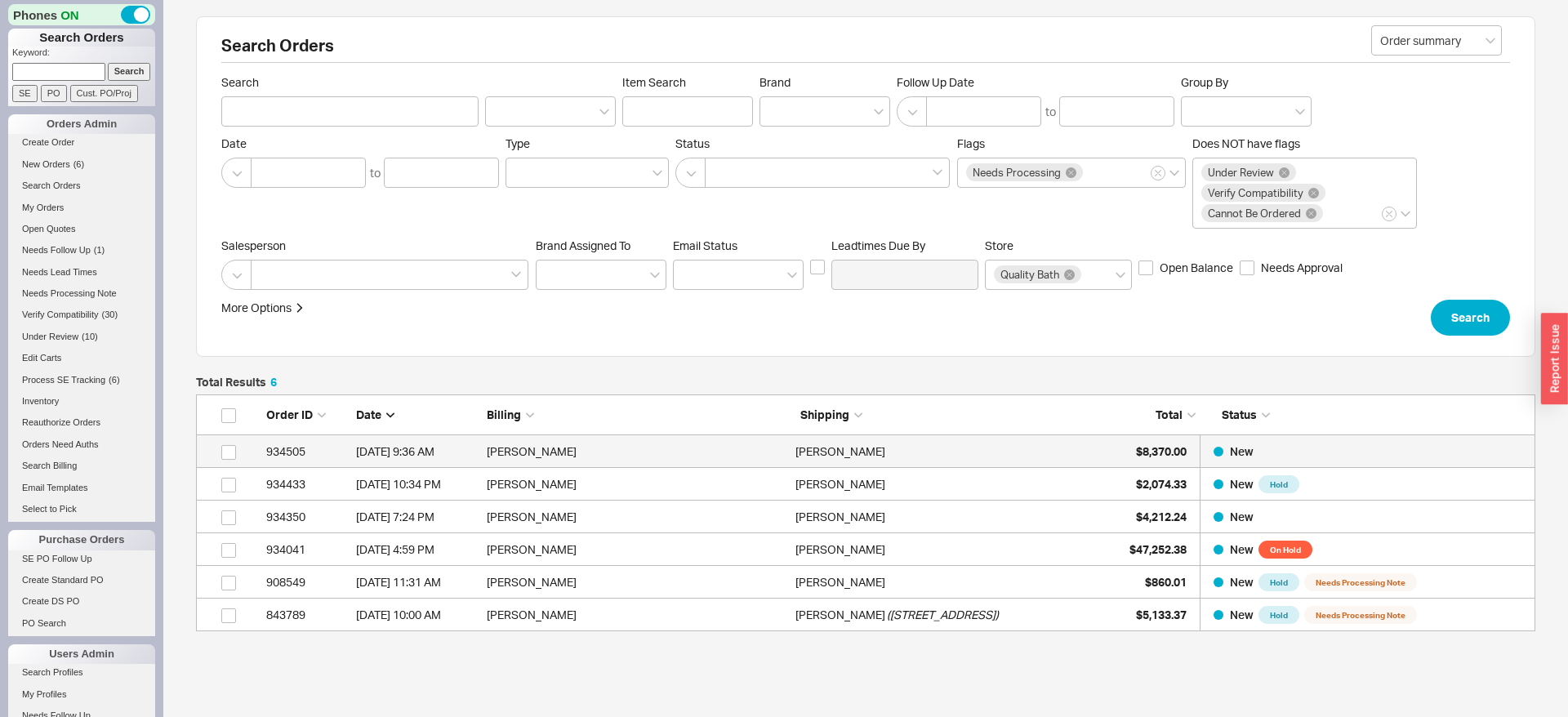
scroll to position [237, 1339]
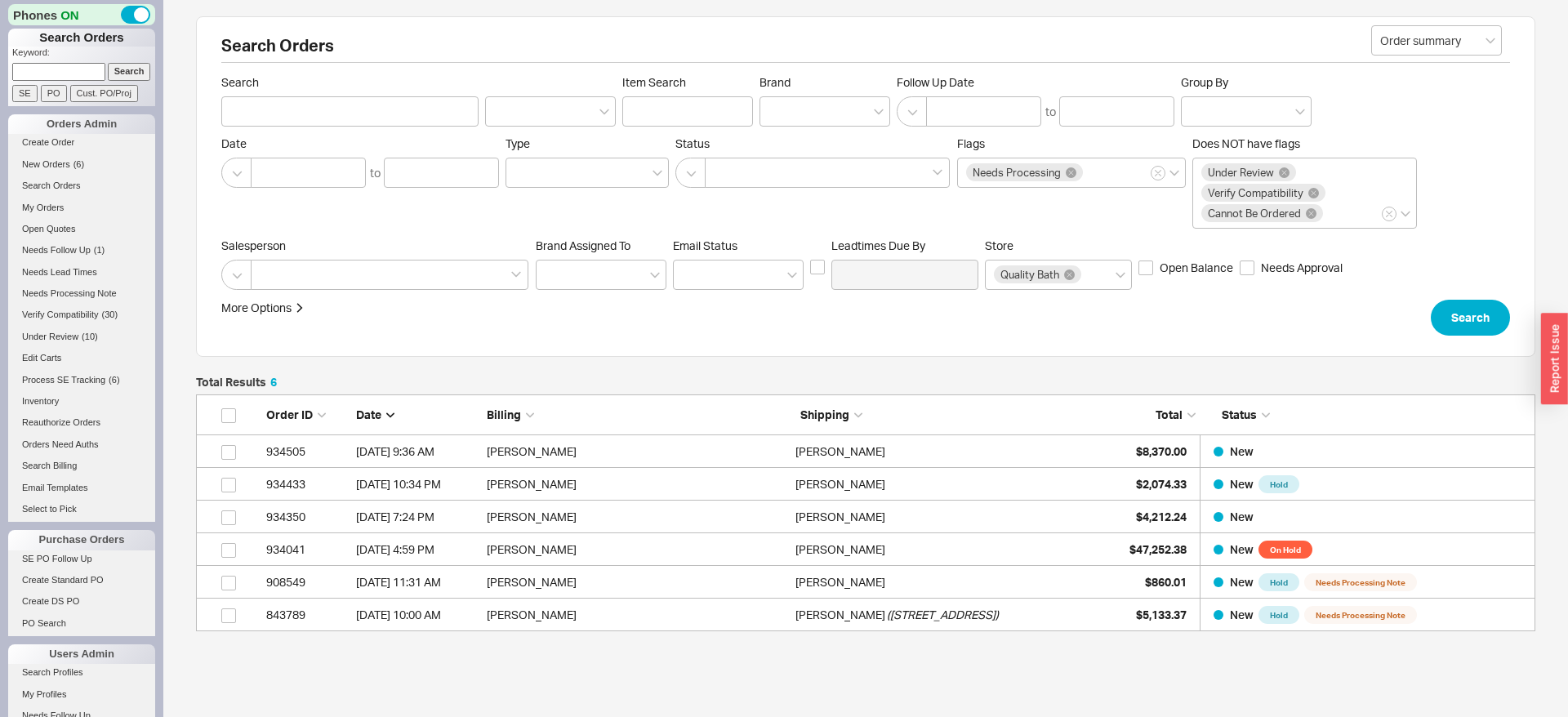
click at [94, 70] on input at bounding box center [59, 71] width 93 height 17
type input "934180"
click at [108, 63] on input "Search" at bounding box center [129, 71] width 43 height 17
type input "934180"
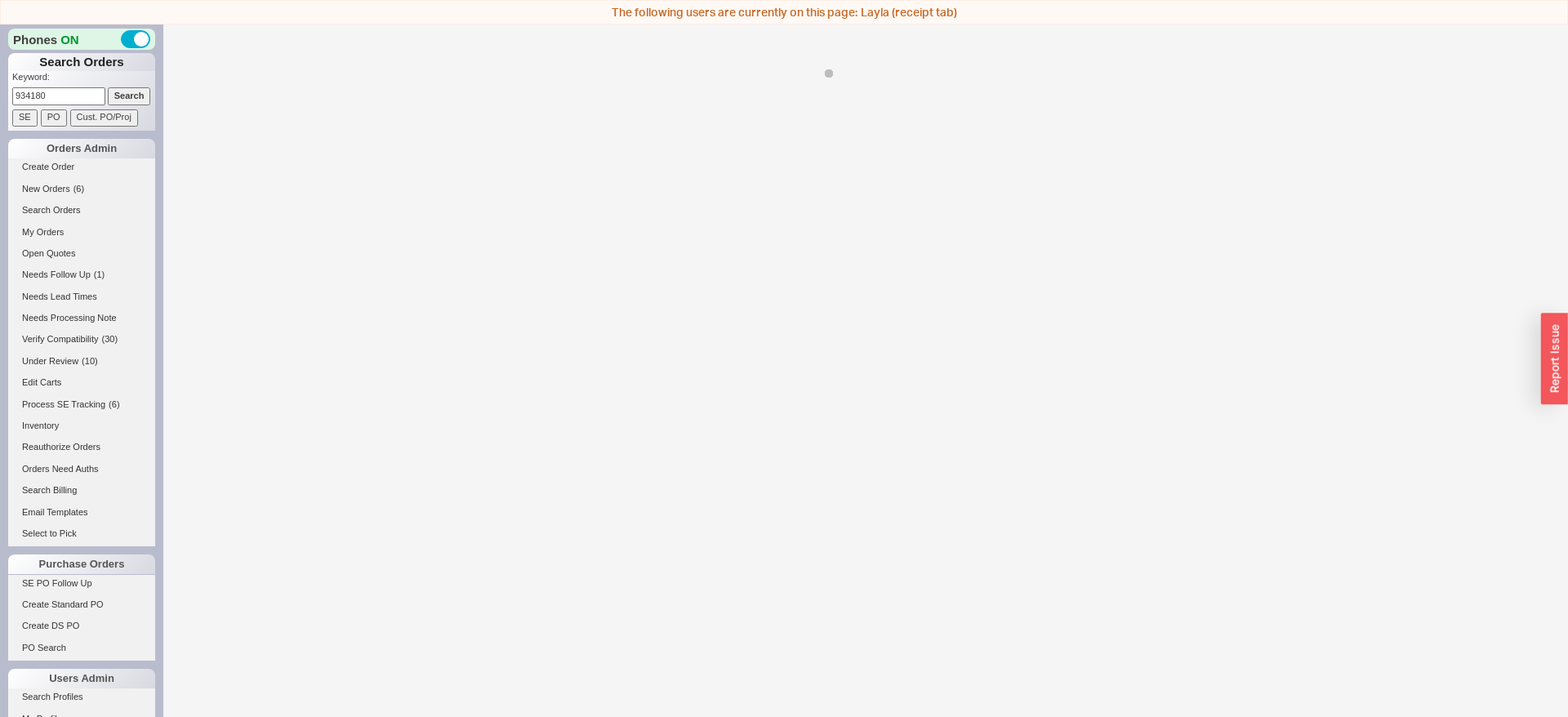
select select "*"
select select "LOW"
select select "3"
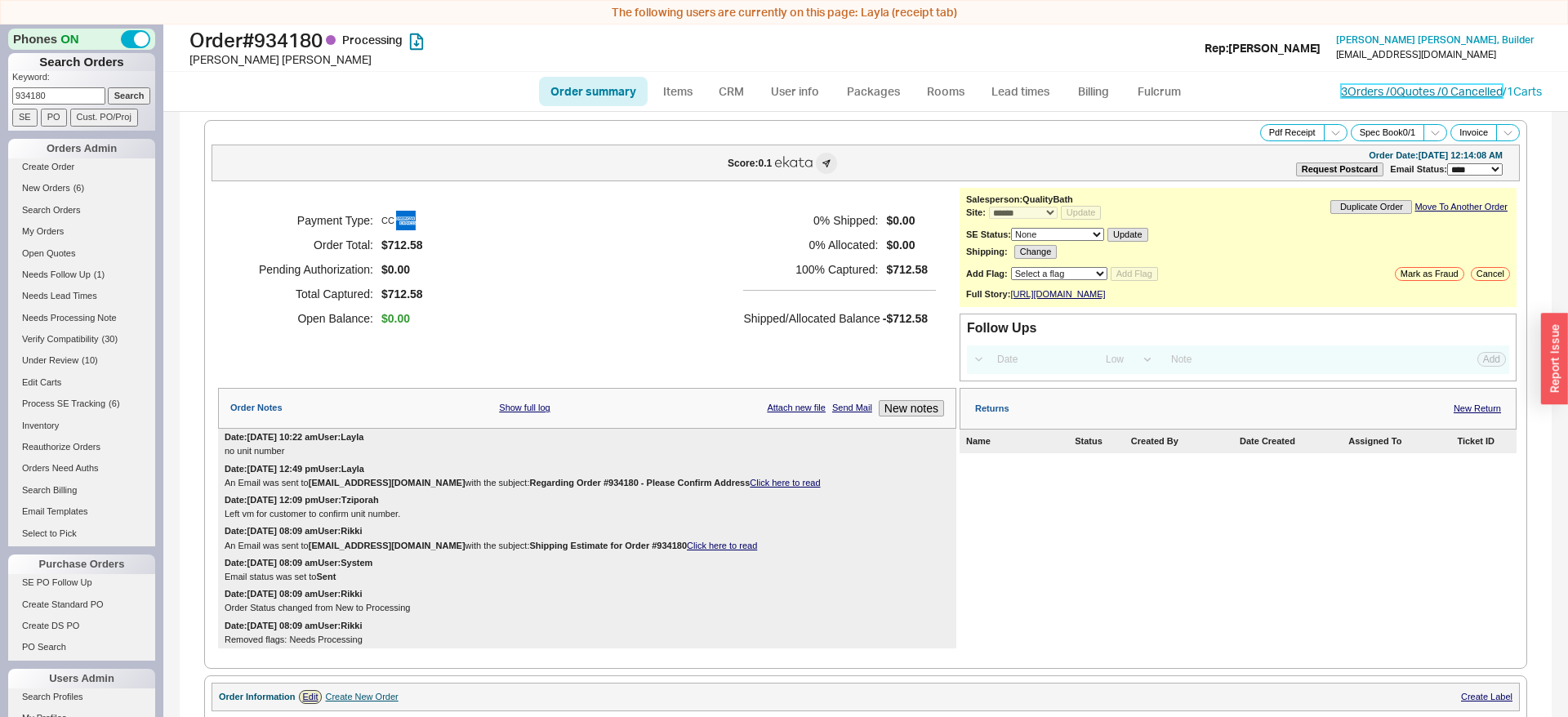
click at [1341, 96] on link "3 Orders / 0 Quotes / 0 Cancelled" at bounding box center [1421, 91] width 162 height 14
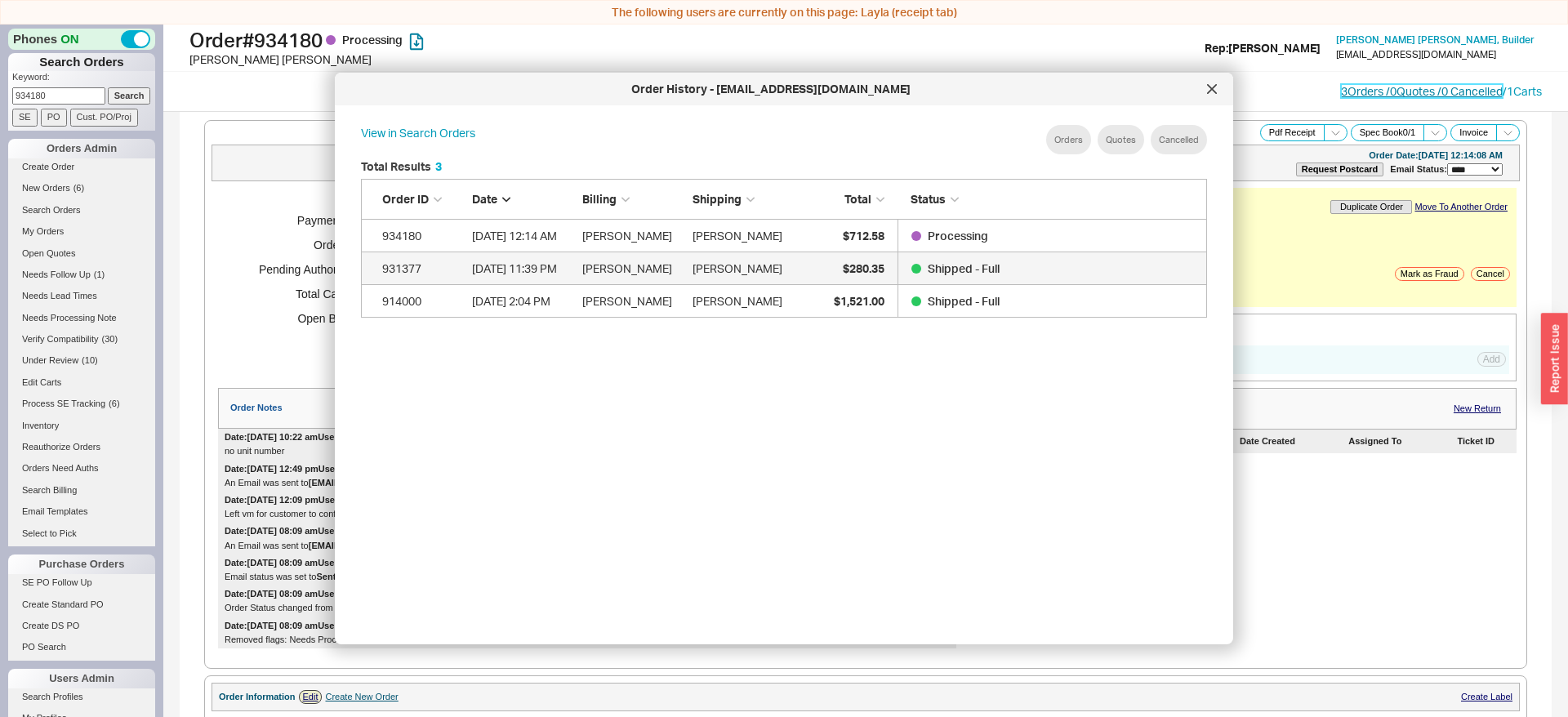
scroll to position [500, 872]
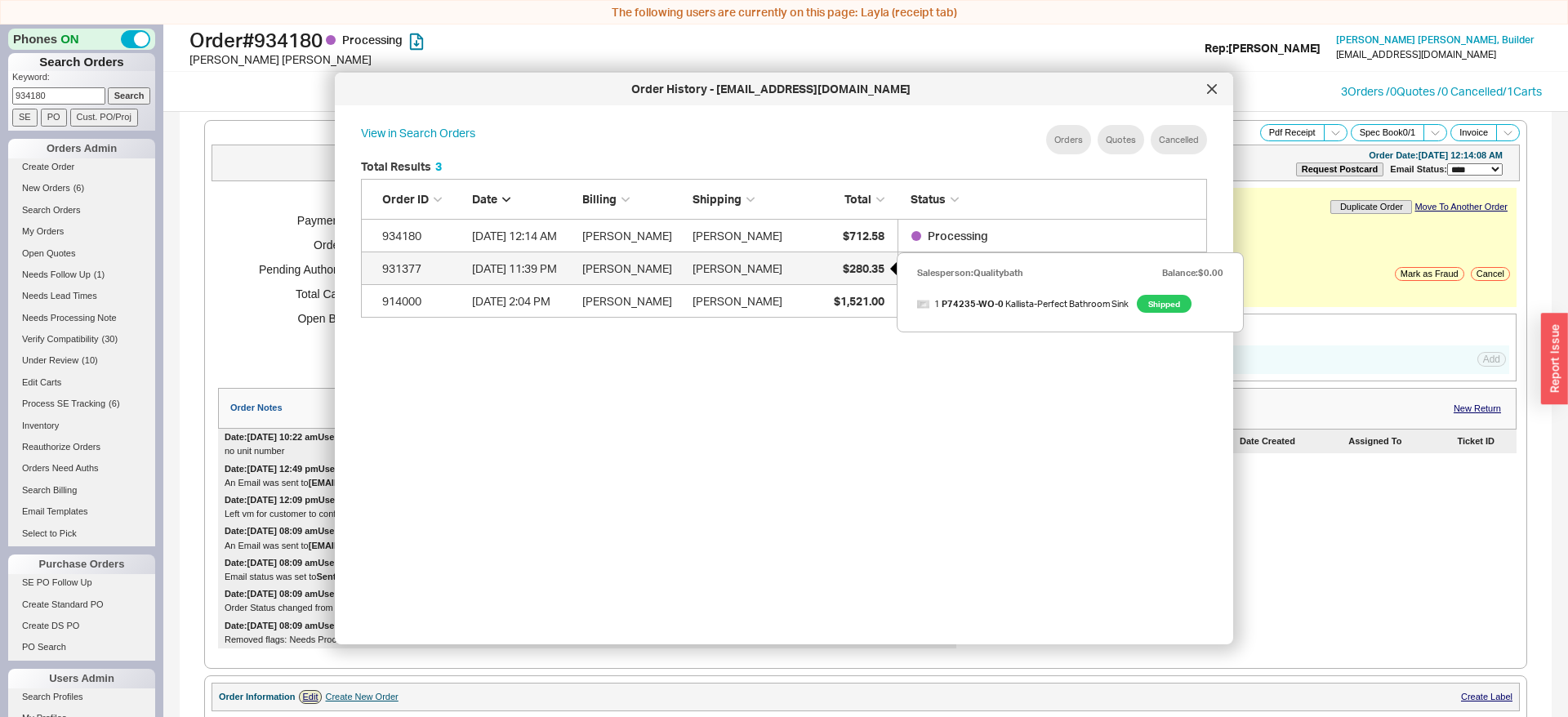
click at [856, 263] on span "$280.35" at bounding box center [864, 268] width 41 height 14
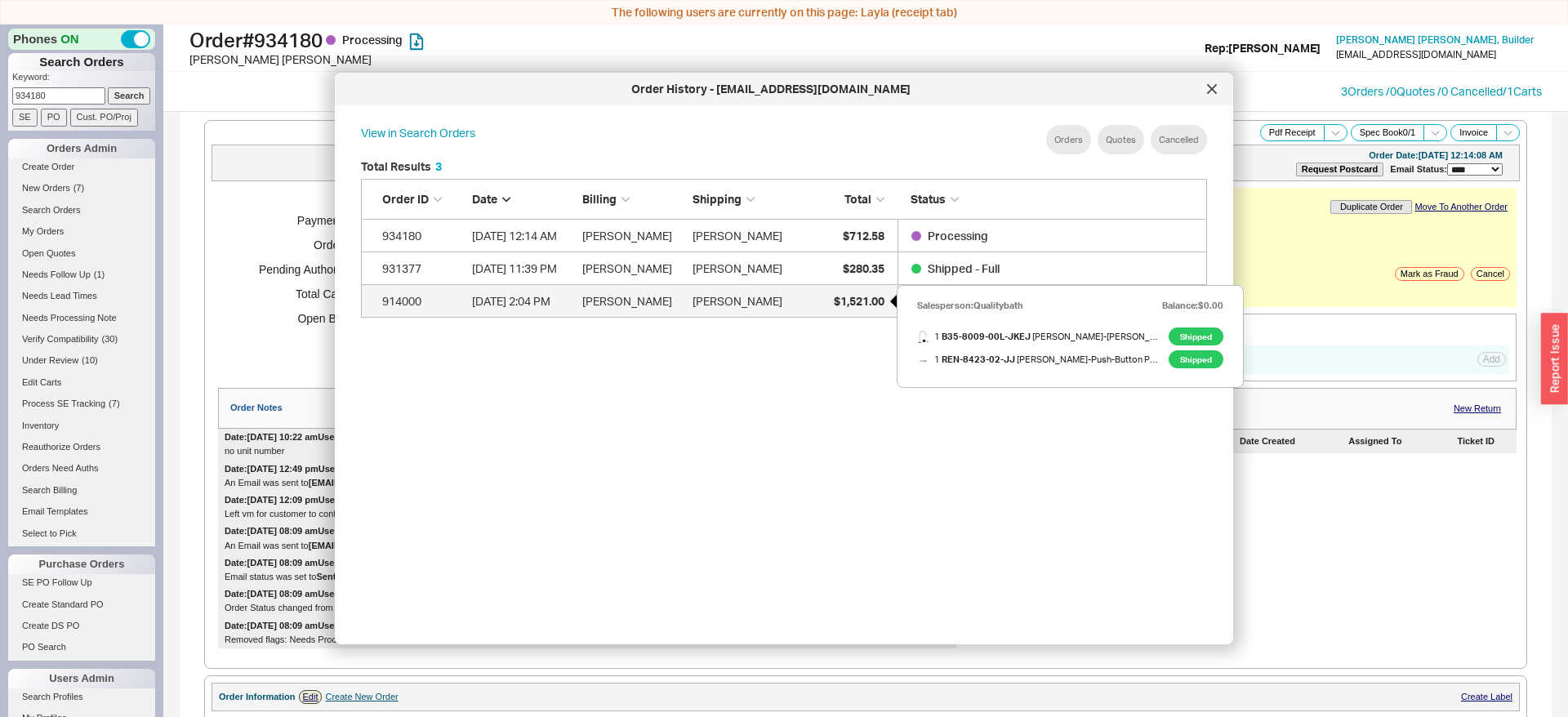
click at [872, 298] on span "$1,521.00" at bounding box center [859, 301] width 51 height 14
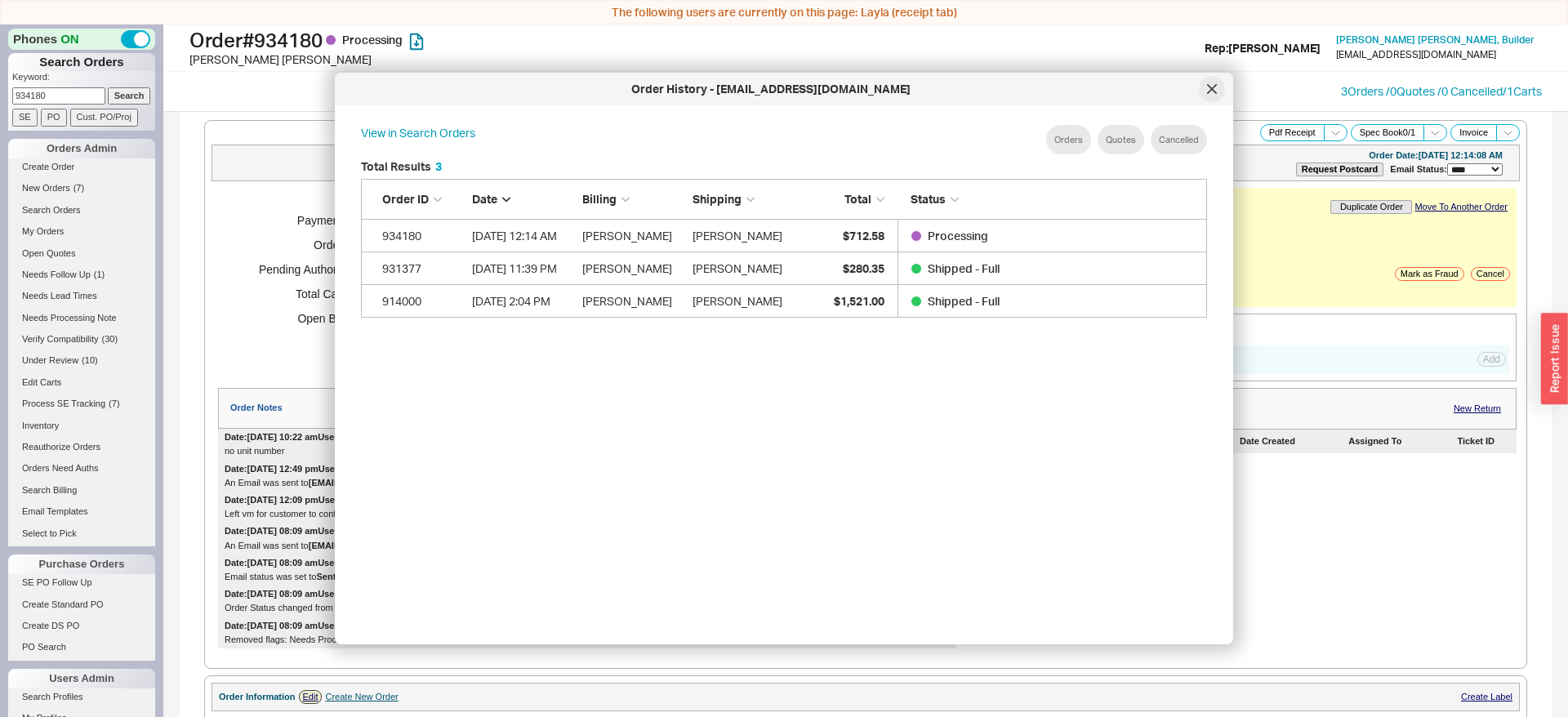
click at [1223, 87] on div at bounding box center [1213, 89] width 27 height 26
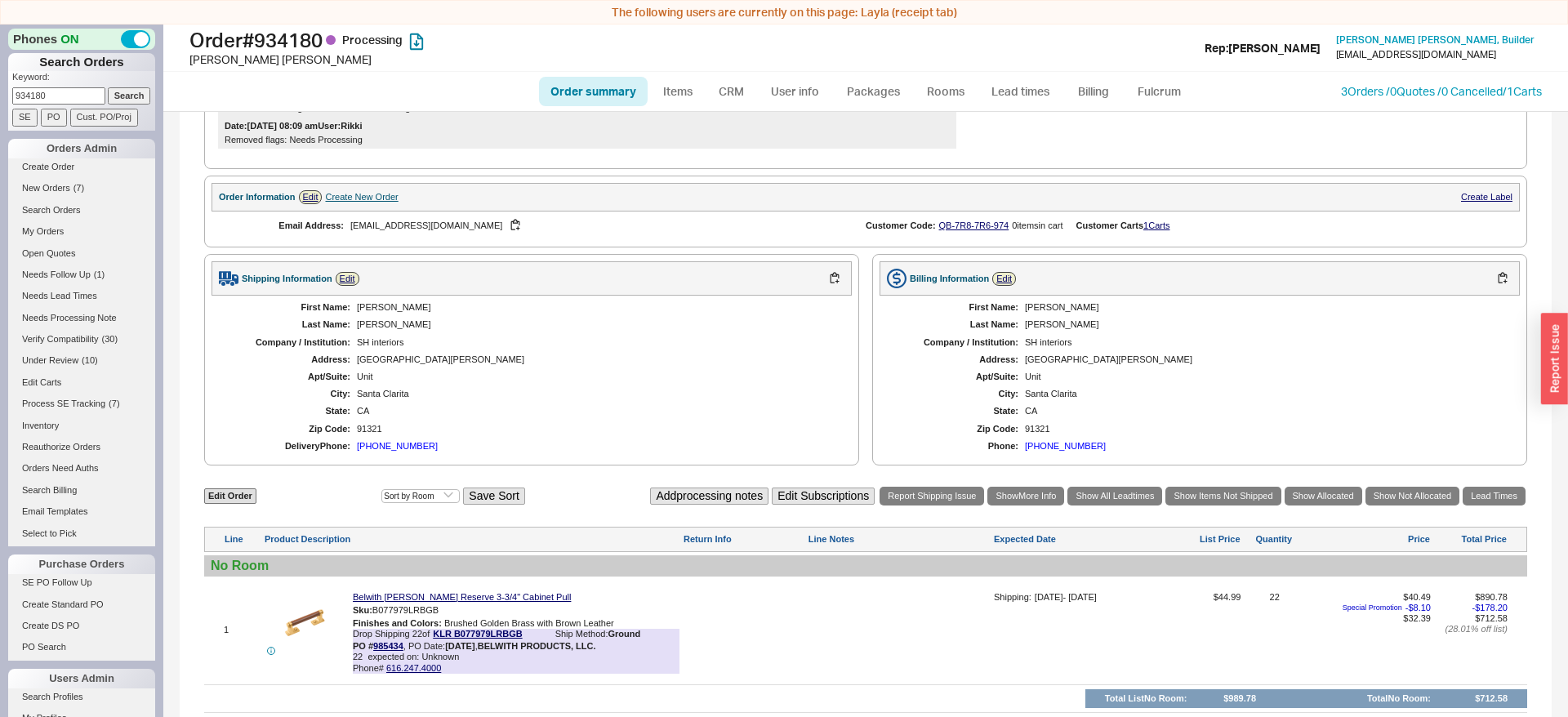
scroll to position [666, 0]
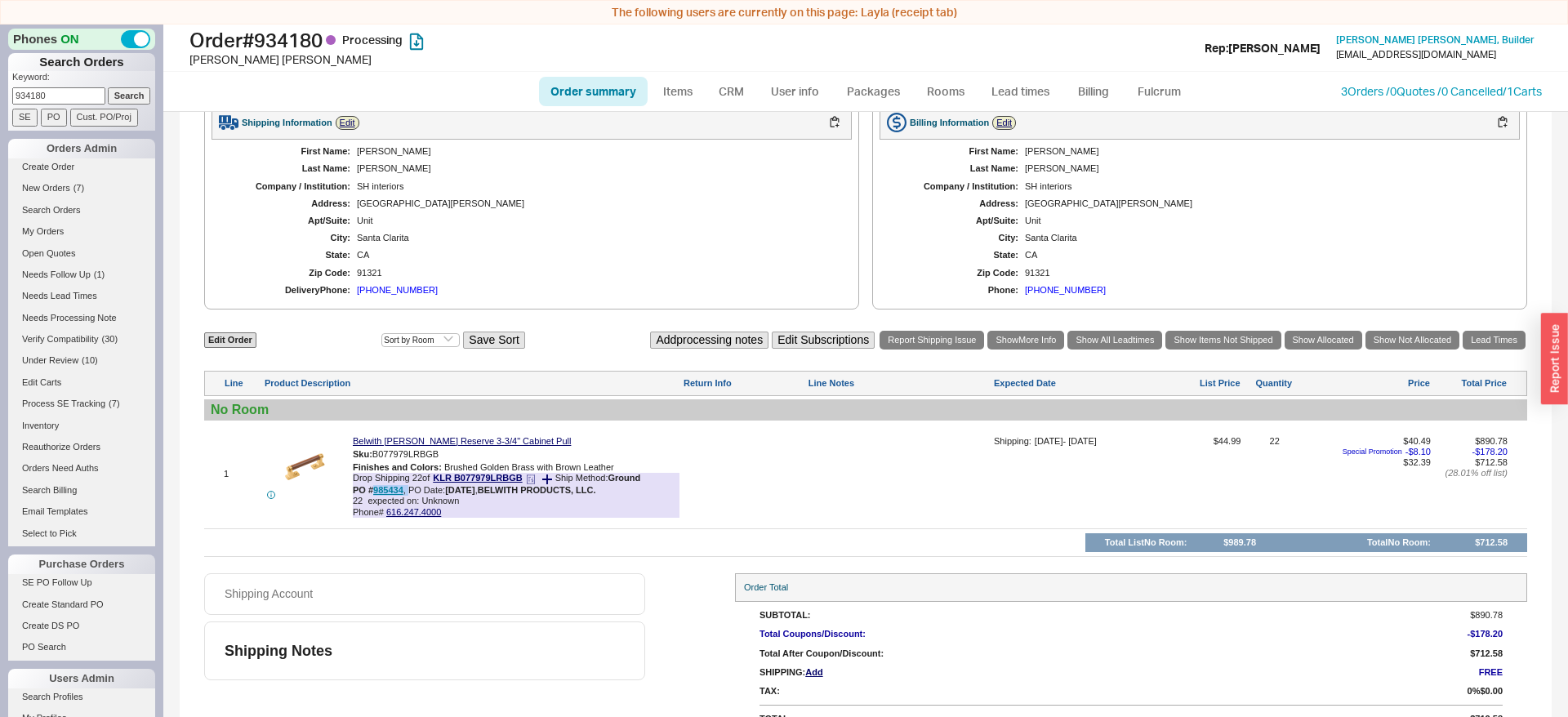
drag, startPoint x: 408, startPoint y: 494, endPoint x: 376, endPoint y: 497, distance: 32.1
click at [373, 496] on div "PO # 985434 , PO Date: 8/15/25 , BELWITH PRODUCTS, LLC." at bounding box center [475, 490] width 244 height 11
copy div "985434 ,"
click at [1355, 93] on link "3 Orders / 0 Quotes / 0 Cancelled" at bounding box center [1421, 91] width 162 height 14
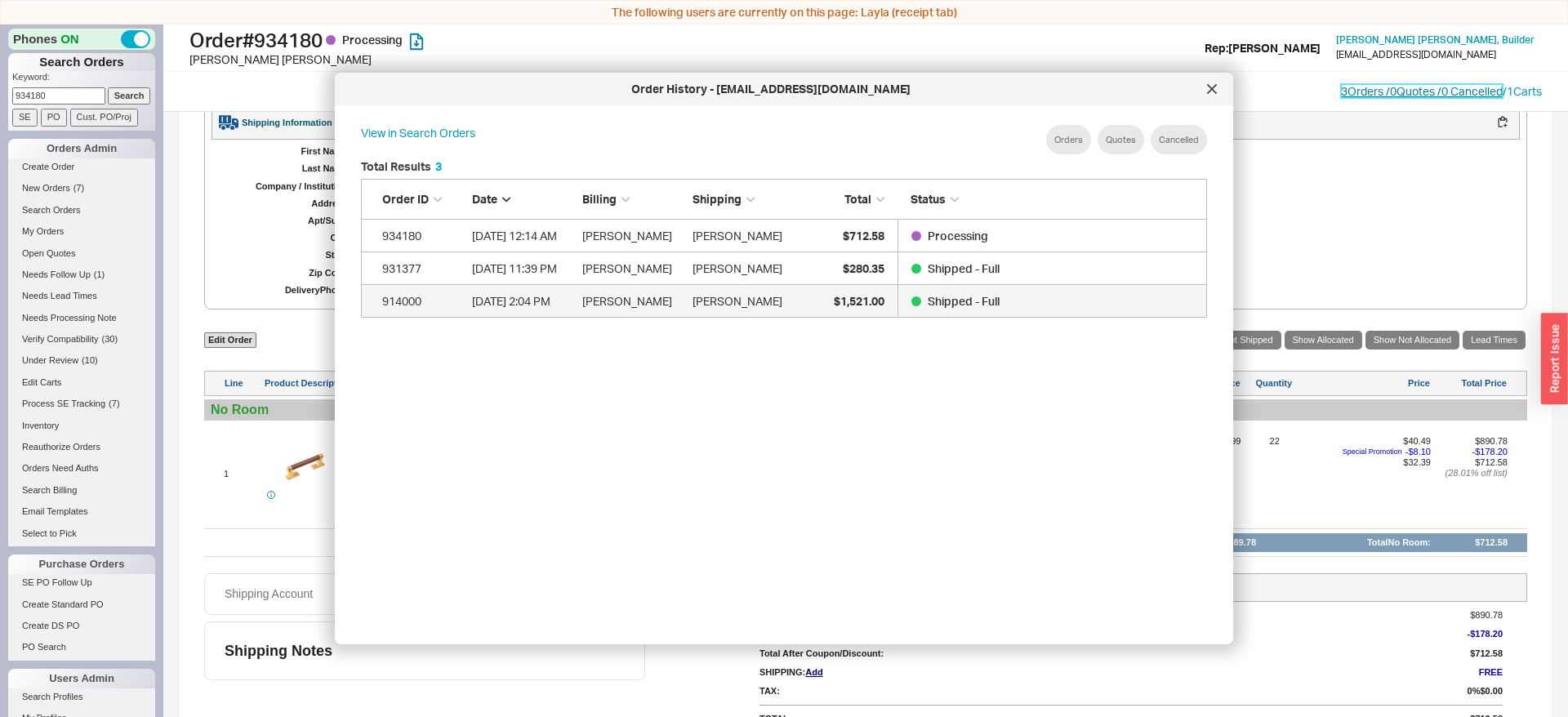
scroll to position [500, 872]
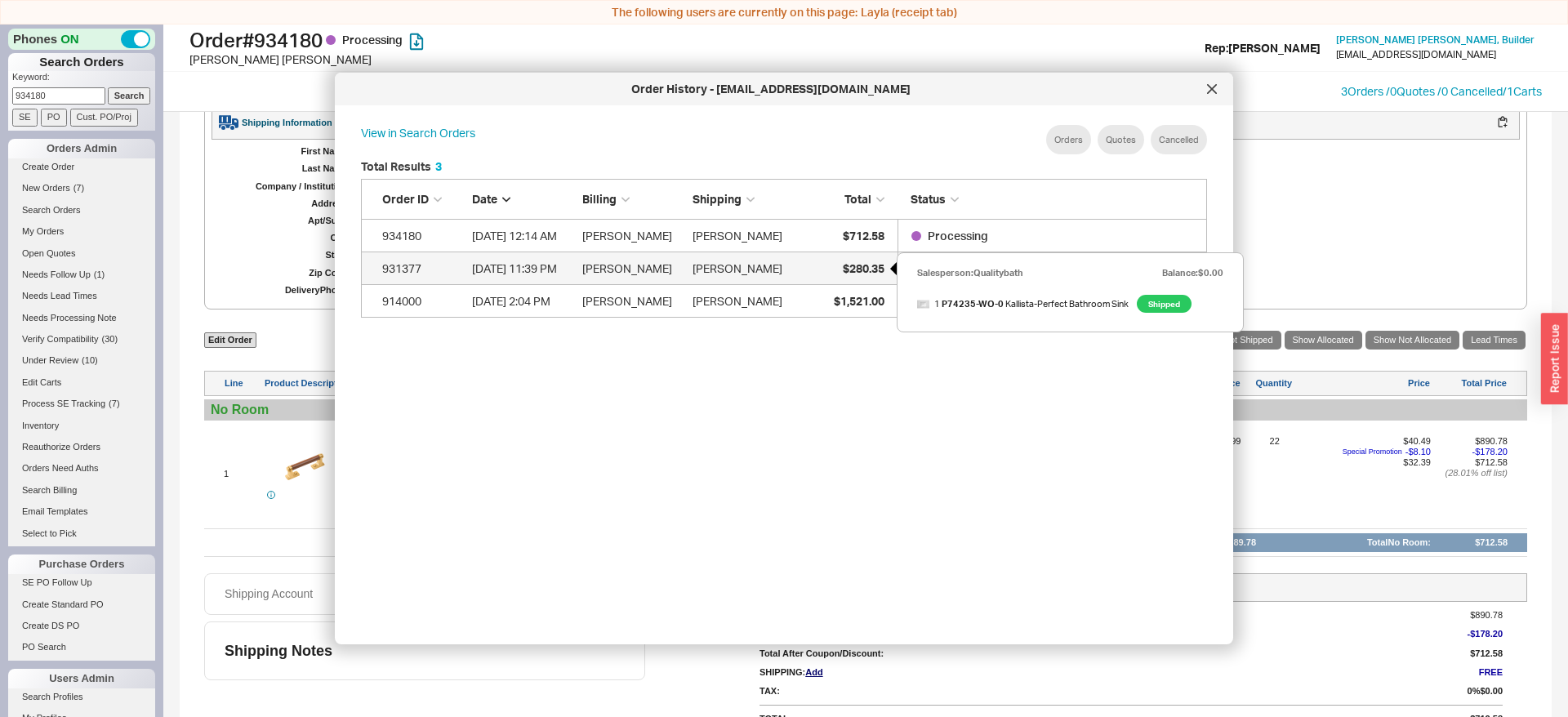
click at [871, 262] on span "$280.35" at bounding box center [864, 268] width 41 height 14
click at [76, 91] on input "934180" at bounding box center [59, 96] width 93 height 17
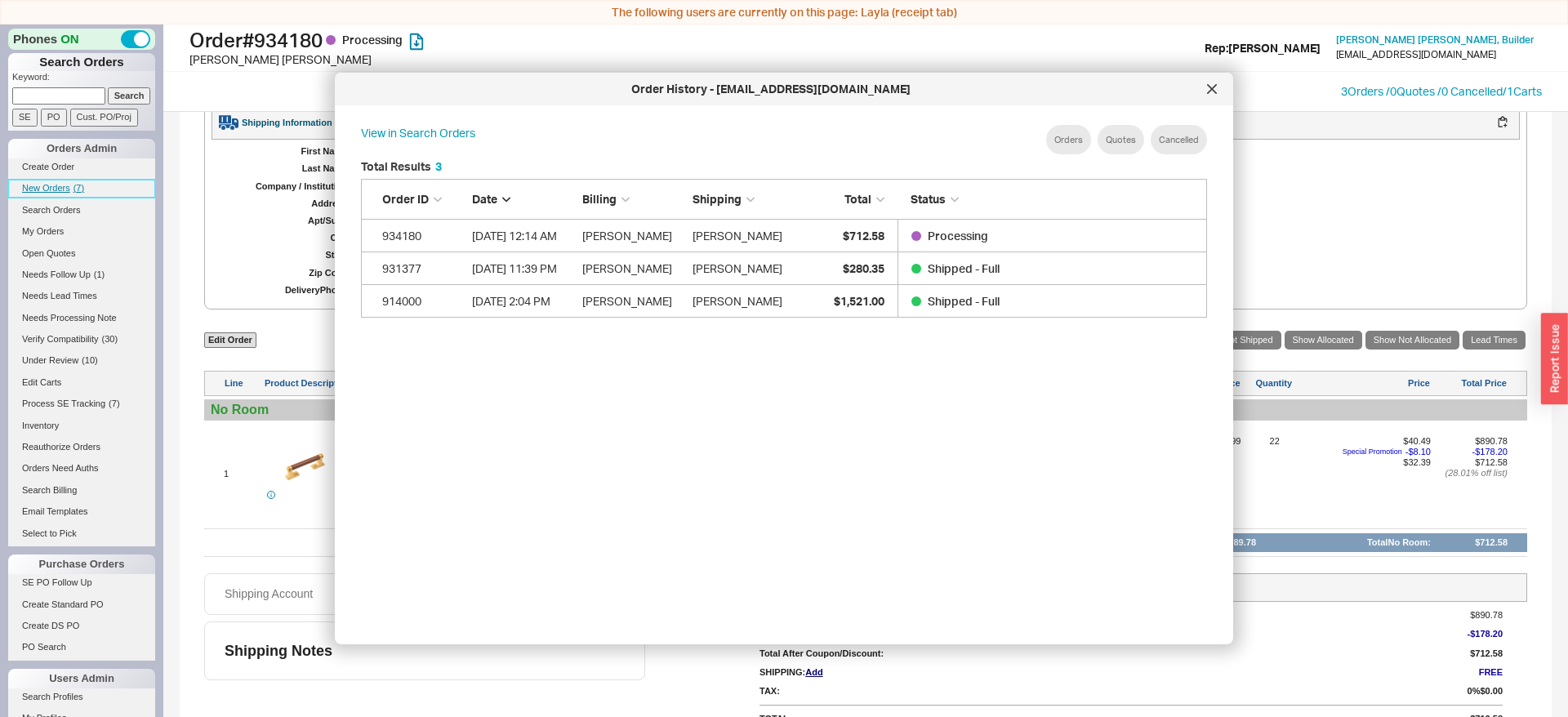
click at [60, 190] on span "New Orders" at bounding box center [46, 188] width 48 height 10
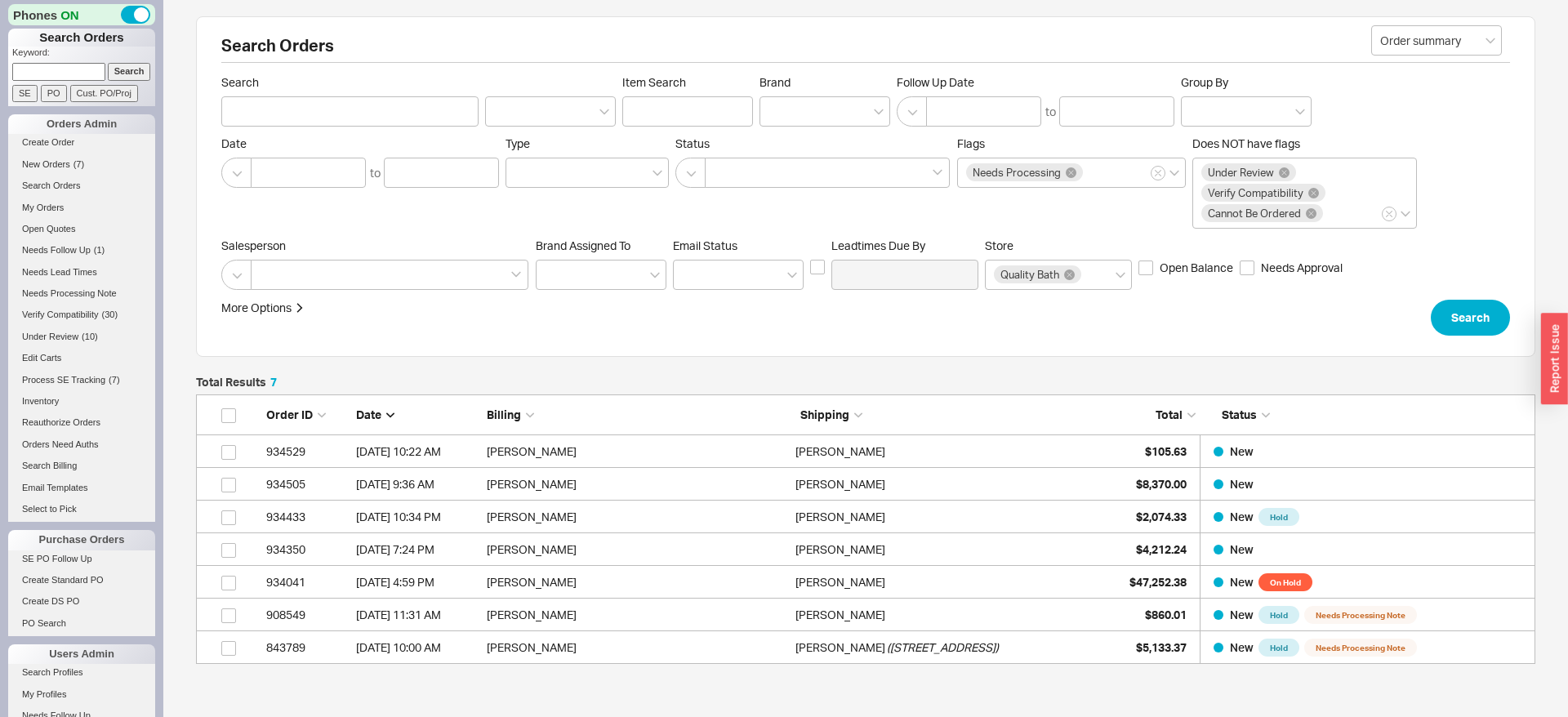
scroll to position [1, 1]
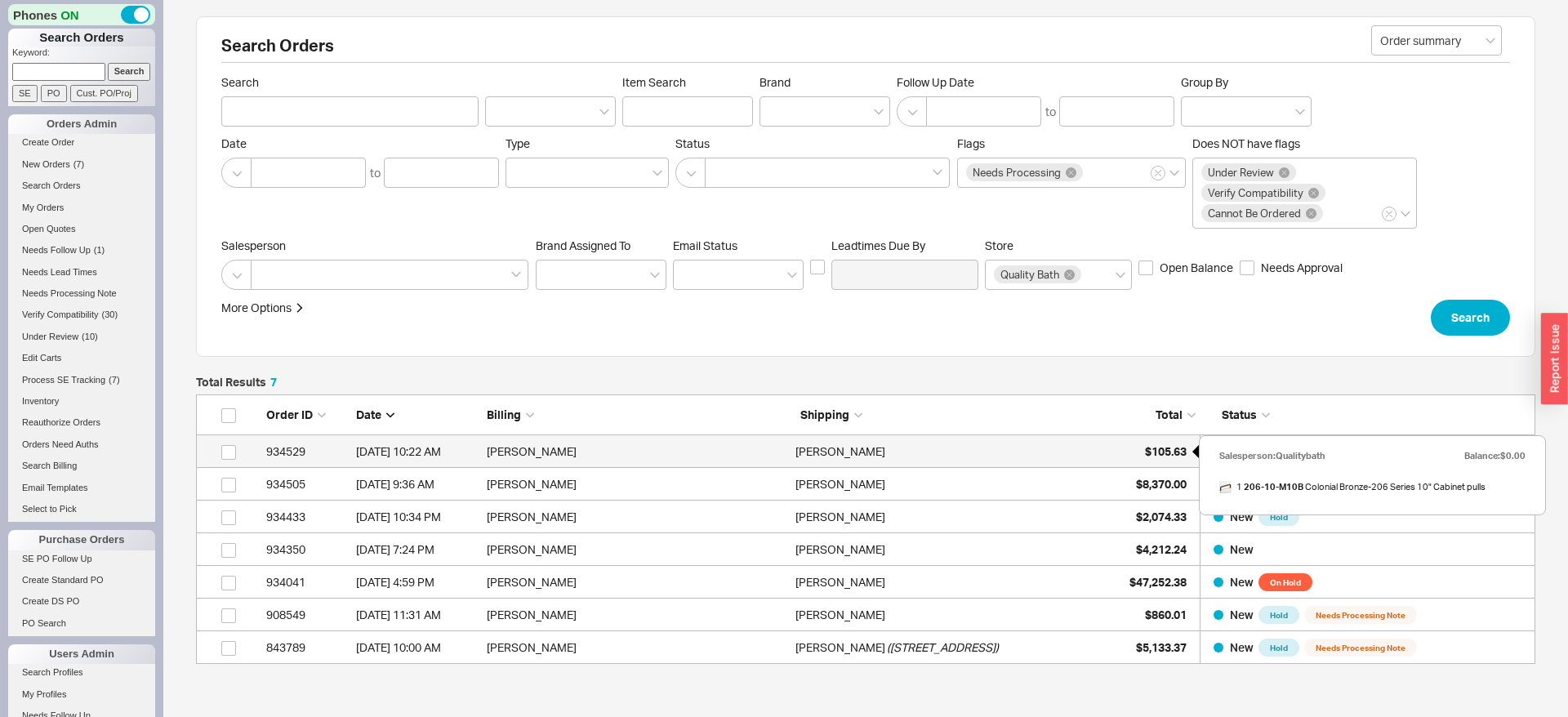
click at [1170, 449] on span "$105.63" at bounding box center [1166, 450] width 41 height 14
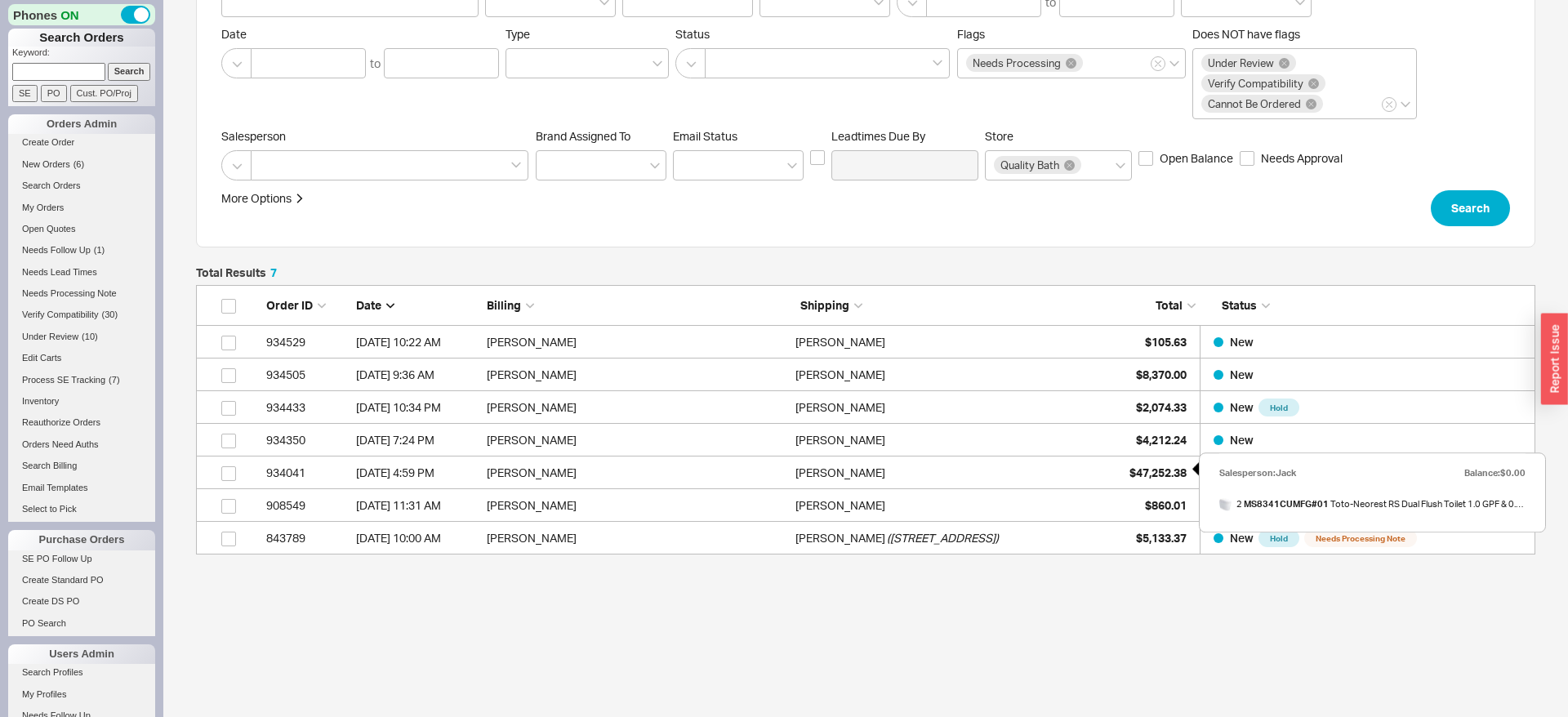
scroll to position [136, 0]
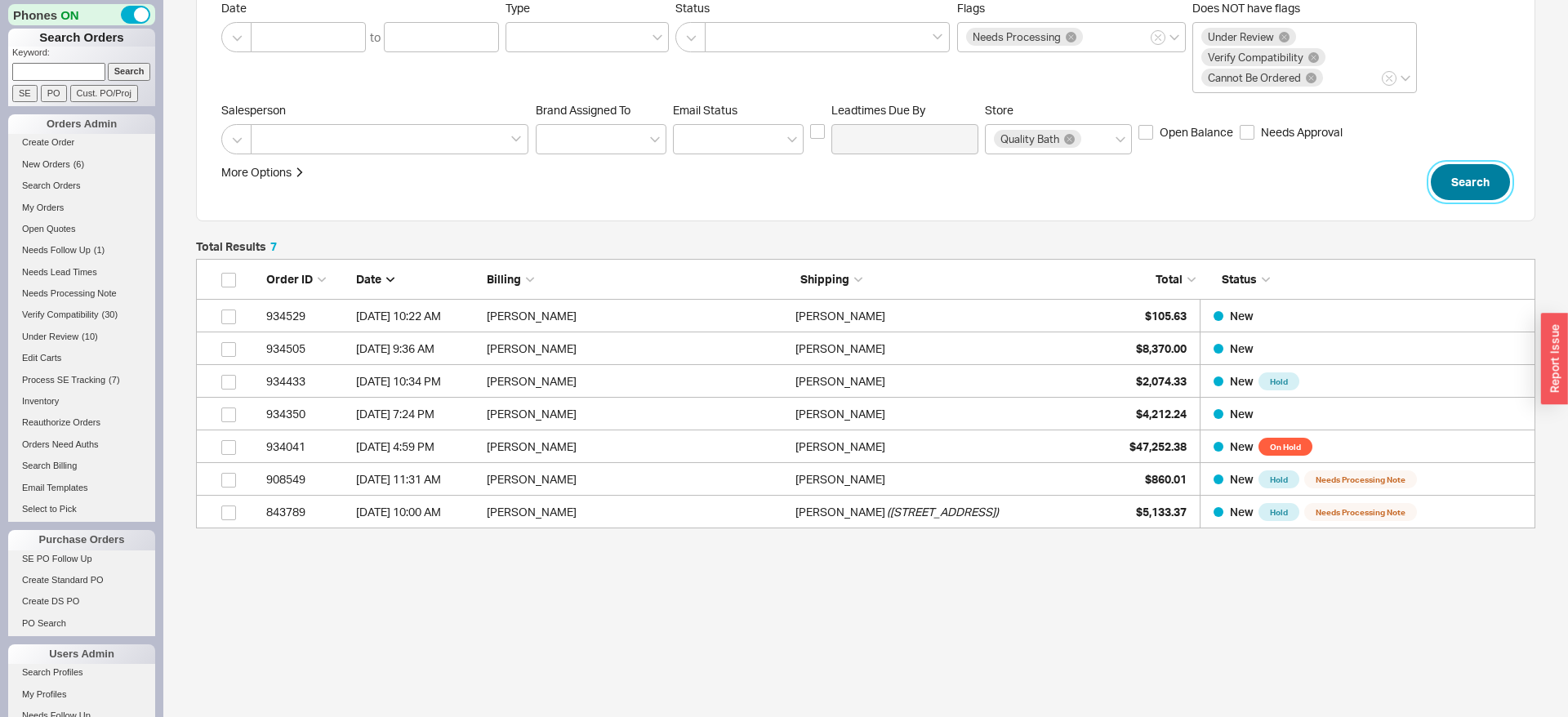
click at [1484, 171] on button "Search" at bounding box center [1471, 181] width 80 height 36
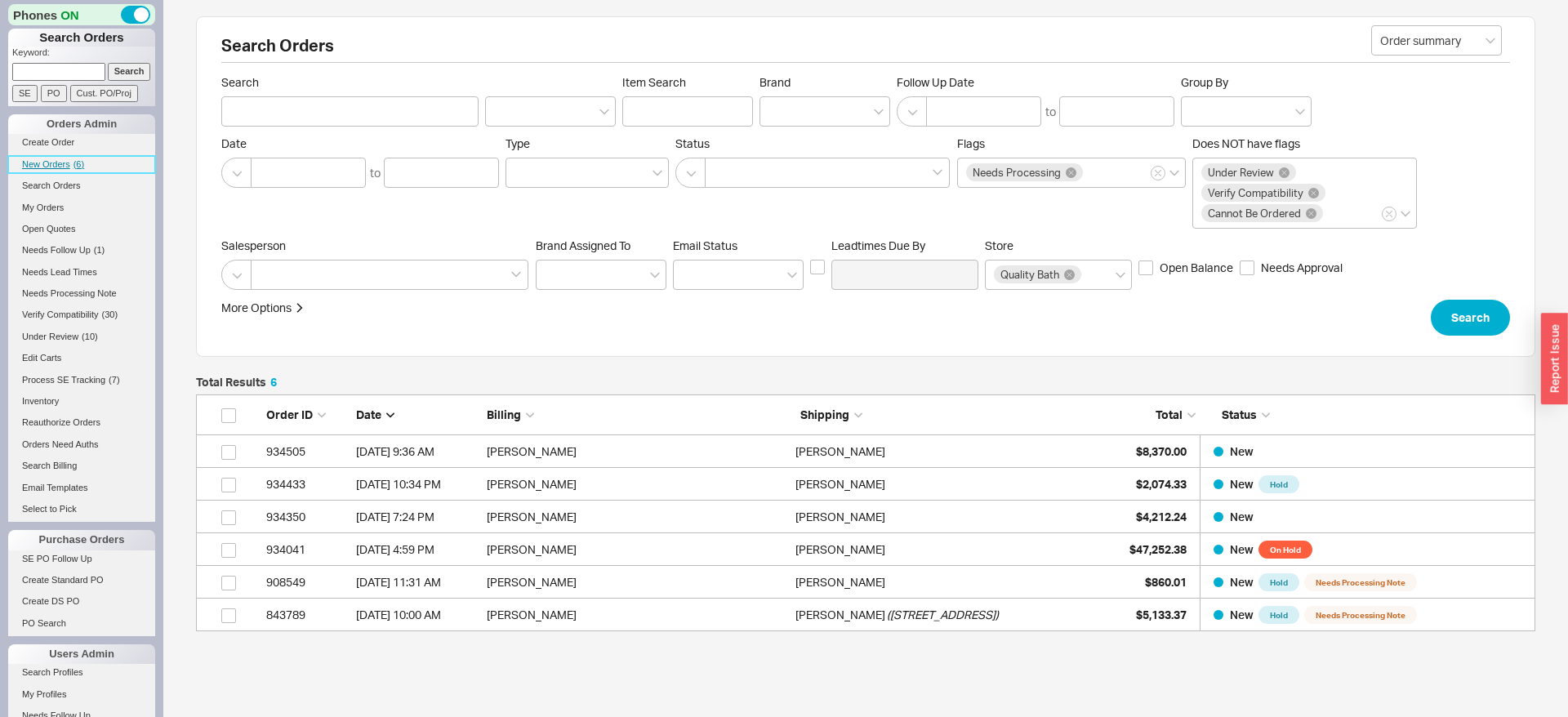
click at [63, 159] on link "New Orders ( 6 )" at bounding box center [82, 164] width 147 height 17
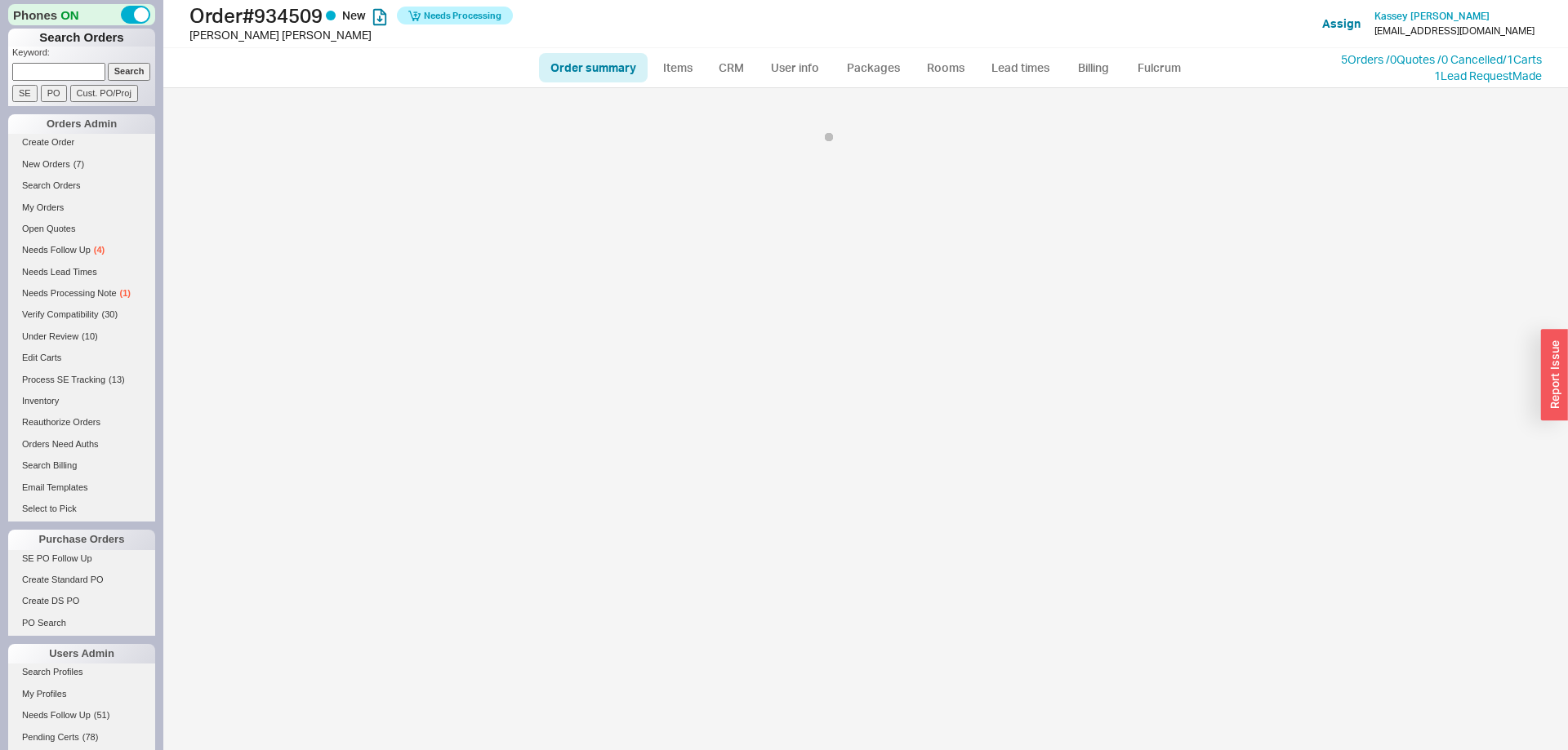
select select "*"
select select "LOW"
select select "3"
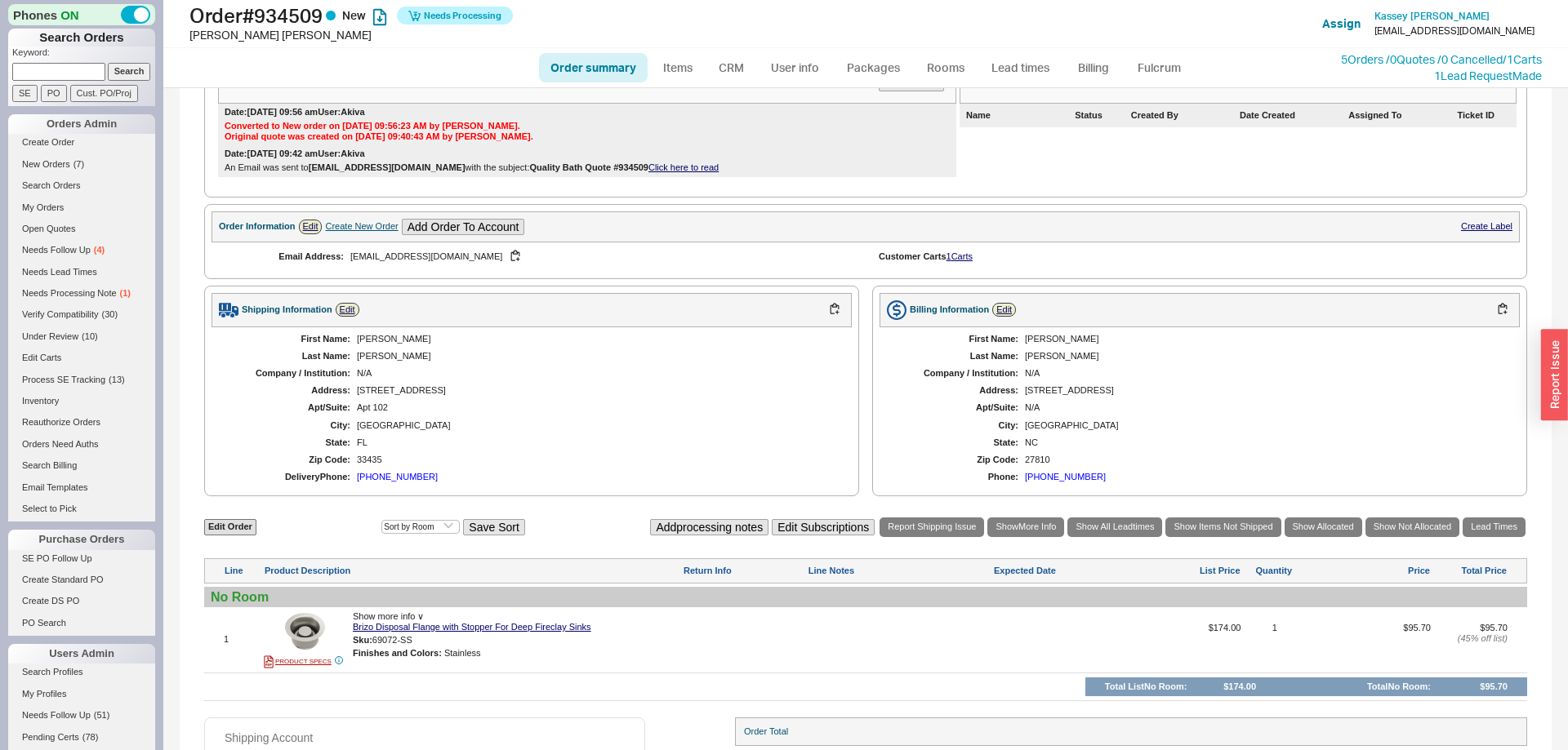
scroll to position [415, 0]
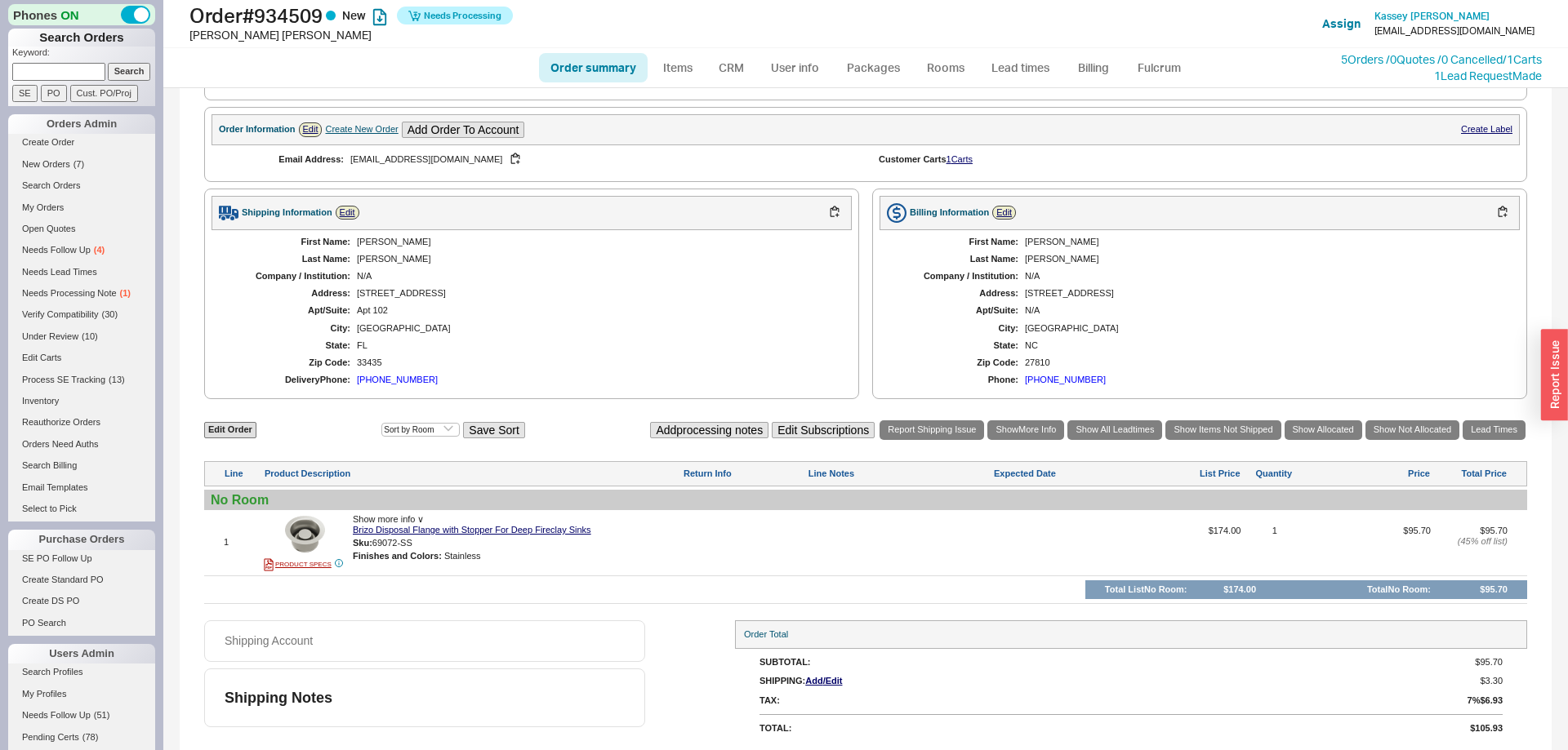
select select "*"
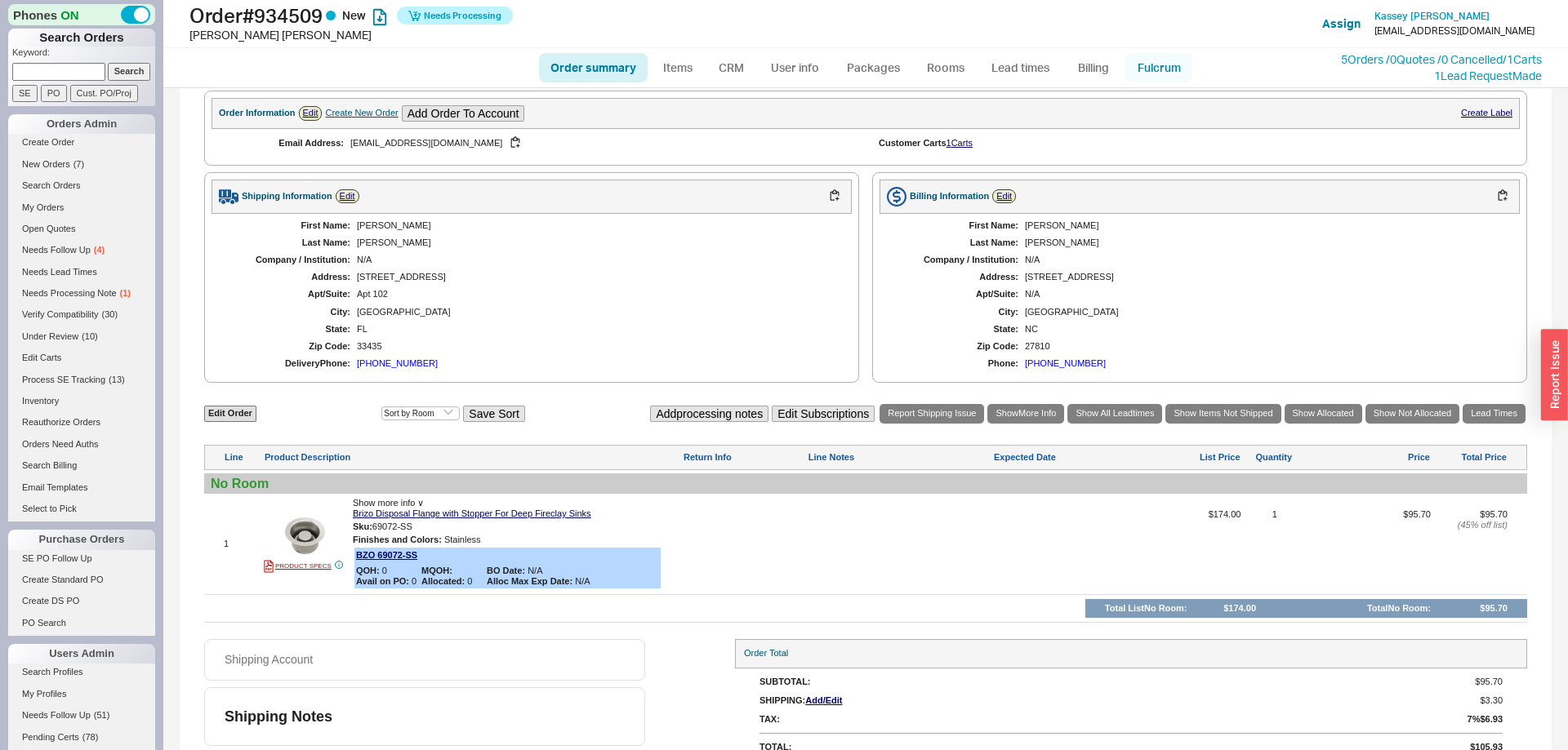
click at [1161, 67] on link "Fulcrum" at bounding box center [1159, 68] width 67 height 30
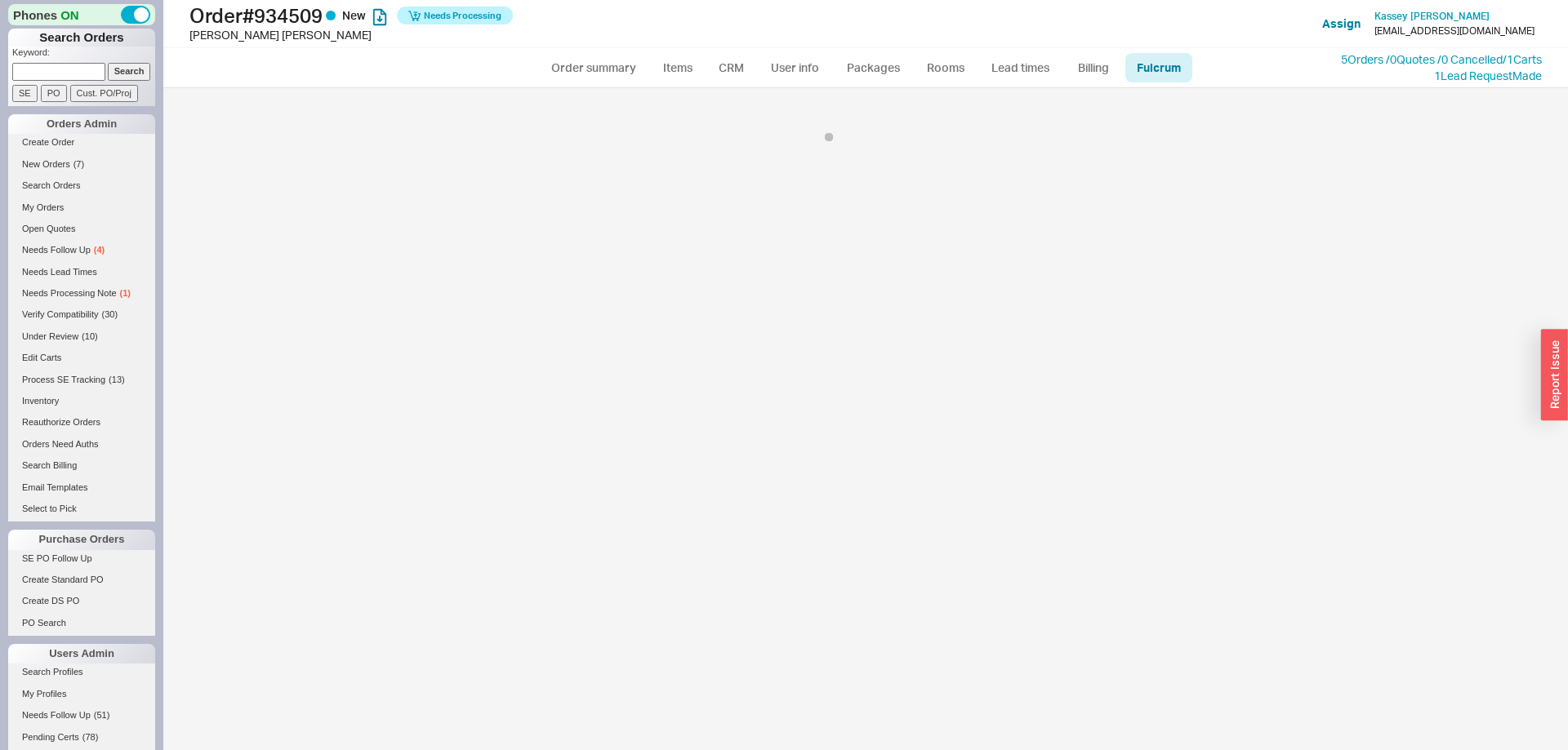
select select "725"
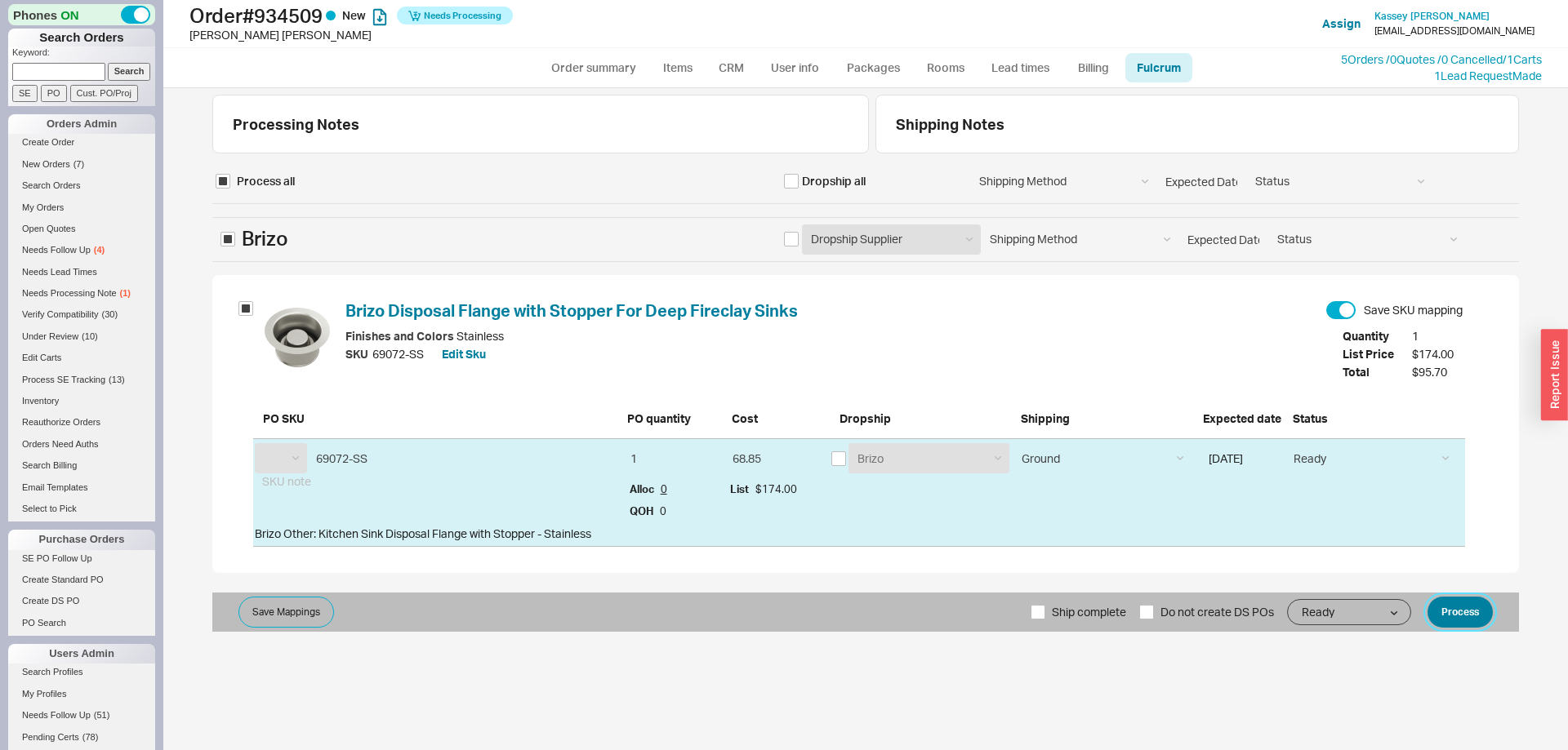
click at [1479, 599] on button "Process" at bounding box center [1460, 612] width 65 height 31
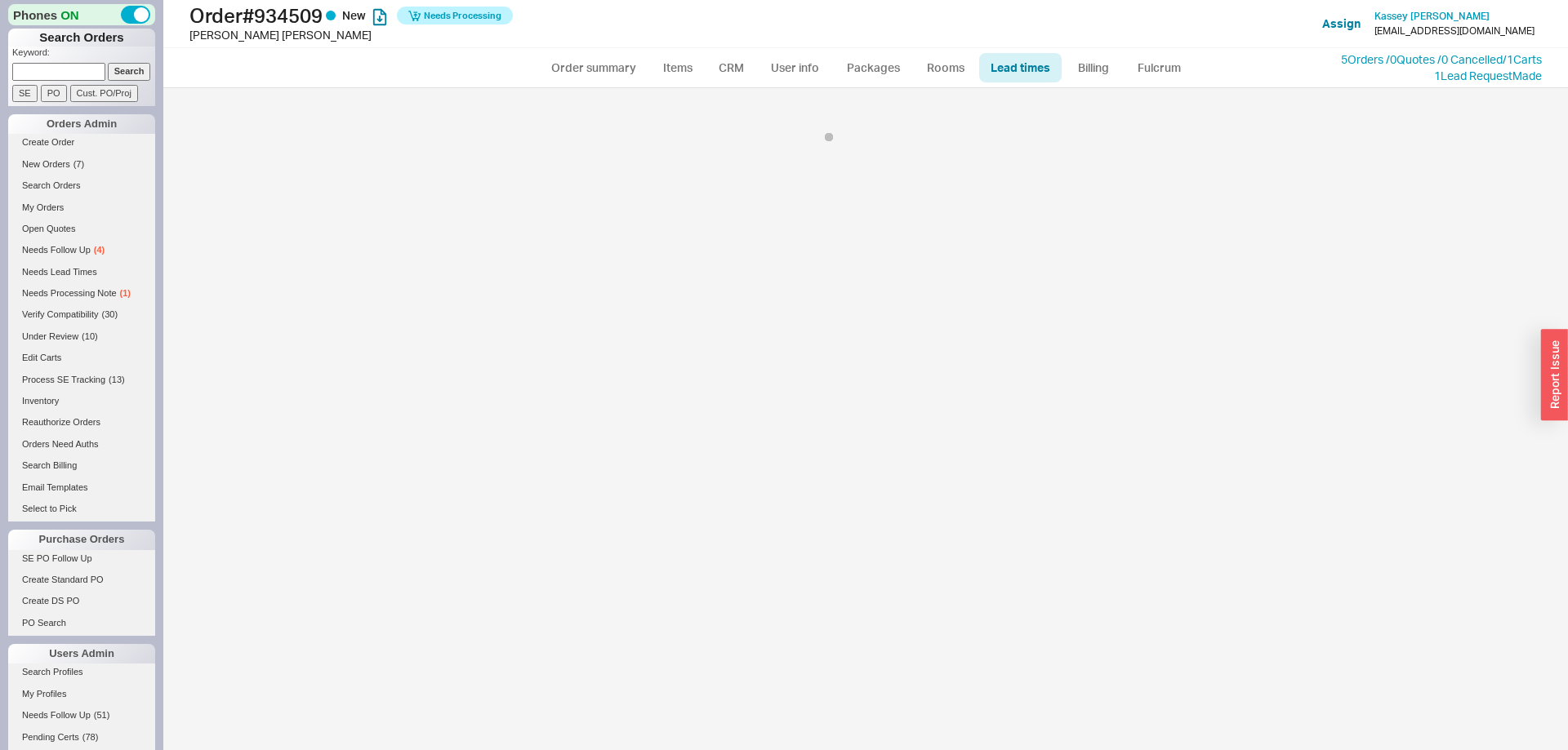
click at [566, 48] on ul "Order summary Items CRM User info Packages Rooms Lead times Billing Fulcrum" at bounding box center [866, 67] width 667 height 39
click at [572, 67] on link "Order summary" at bounding box center [593, 68] width 109 height 30
select select "*"
select select "LOW"
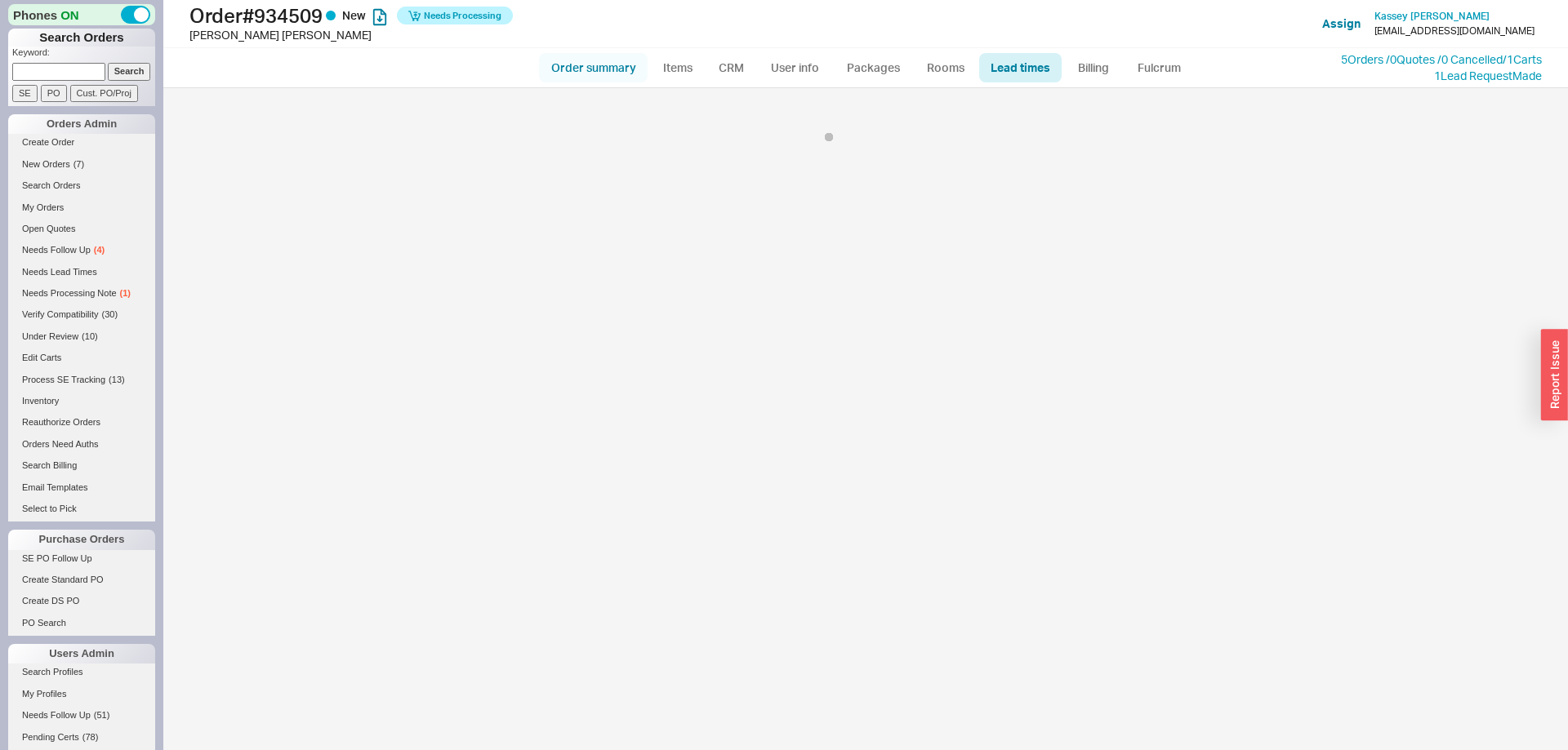
select select "3"
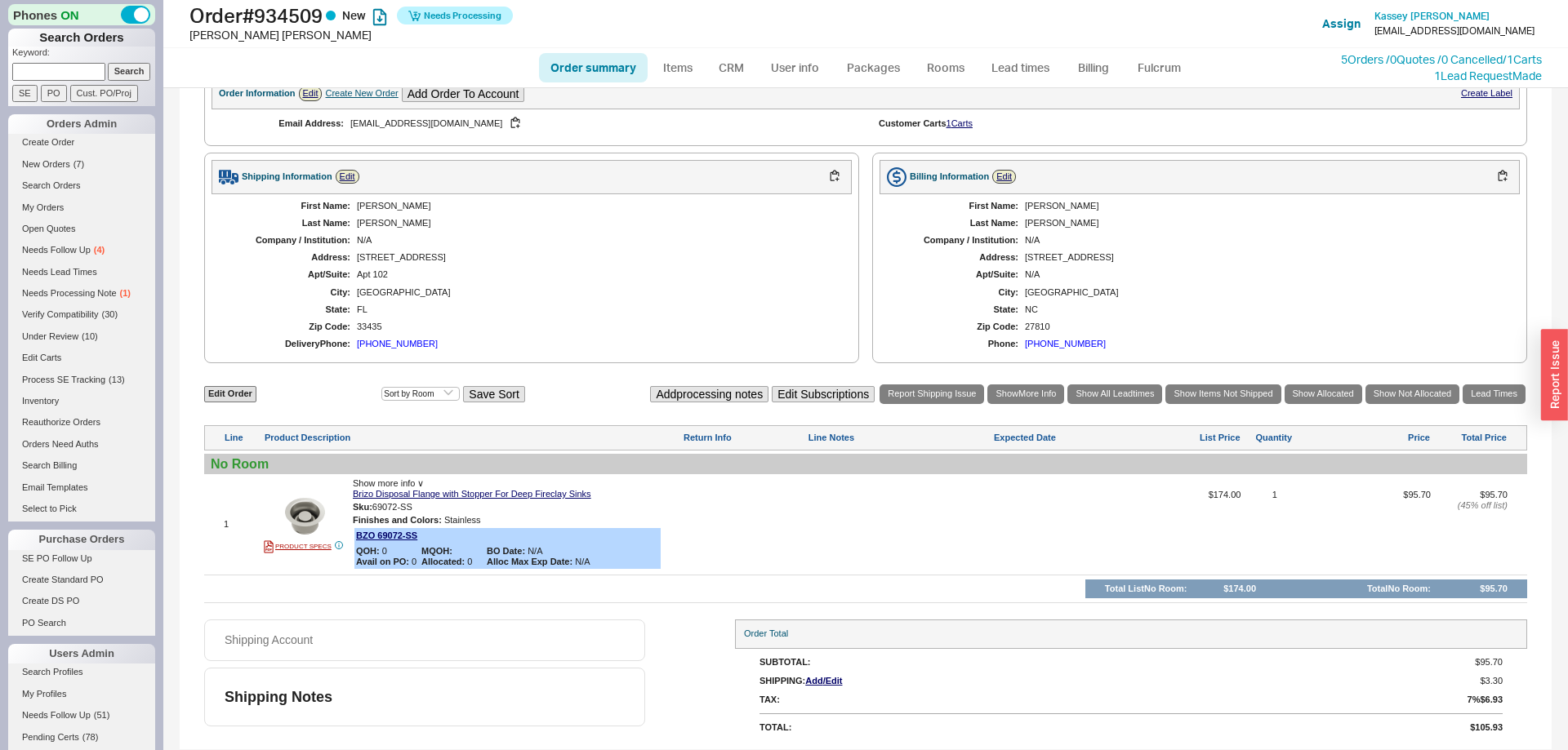
scroll to position [511, 0]
click at [604, 53] on link "Order summary" at bounding box center [593, 68] width 109 height 30
select select "*"
select select "LOW"
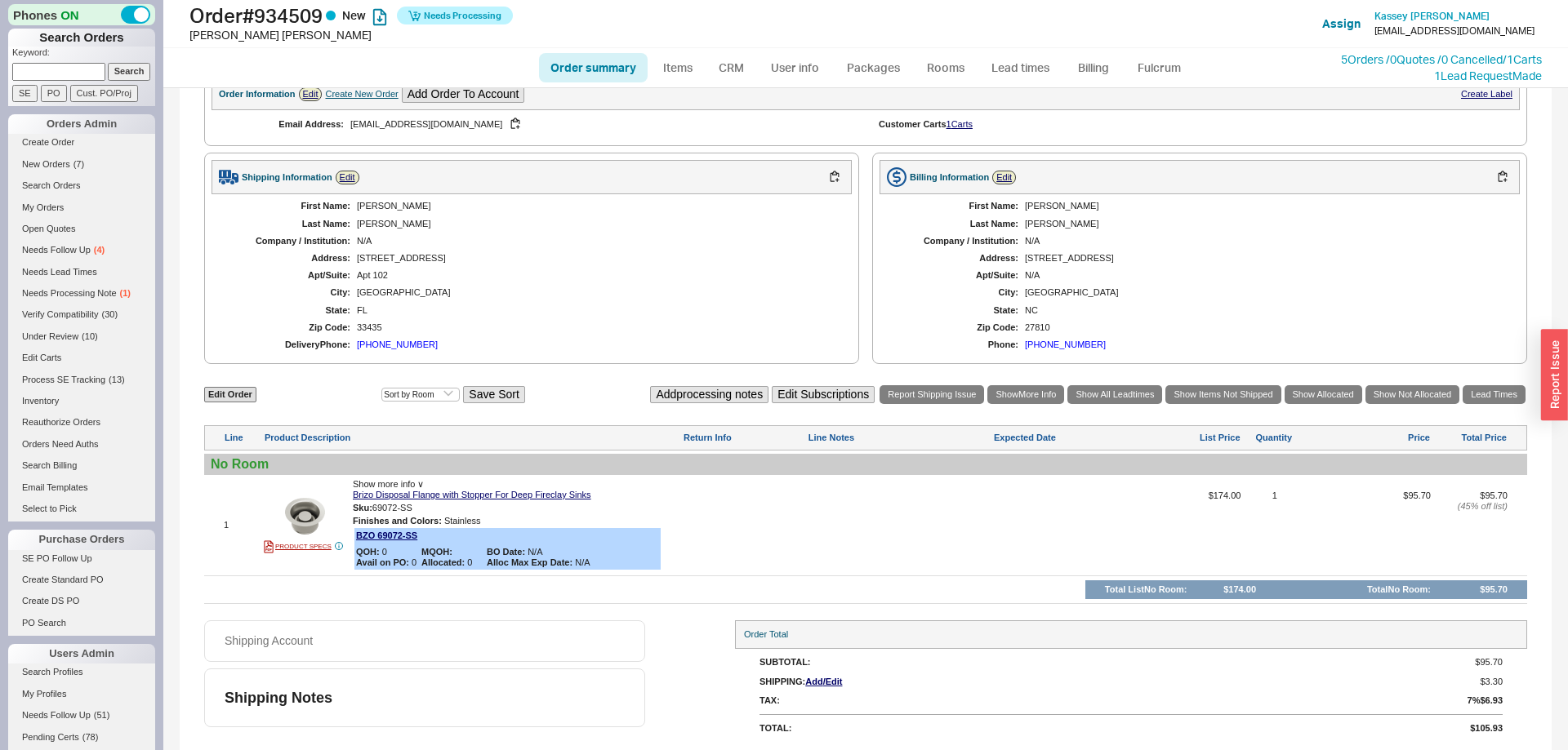
select select "3"
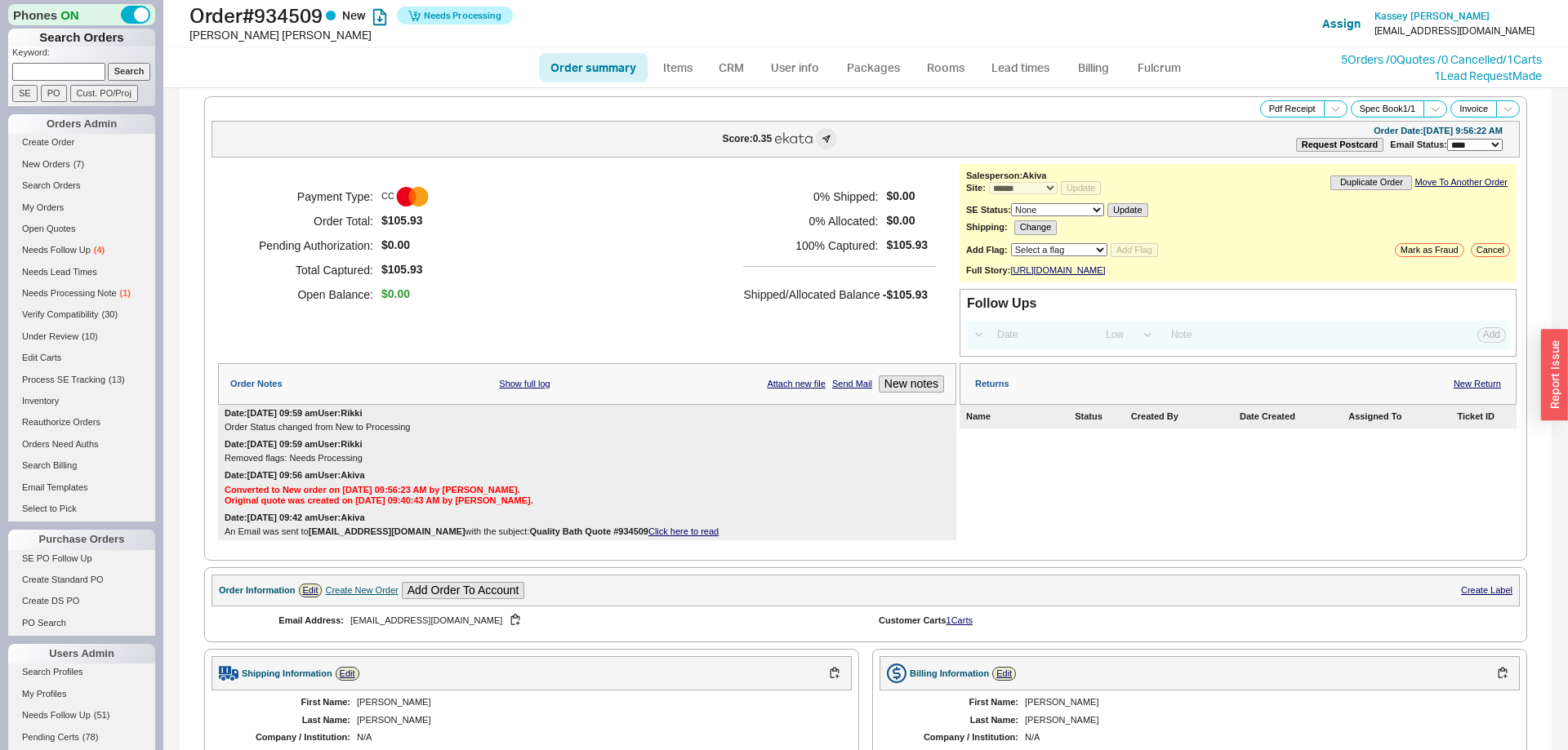
scroll to position [512, 0]
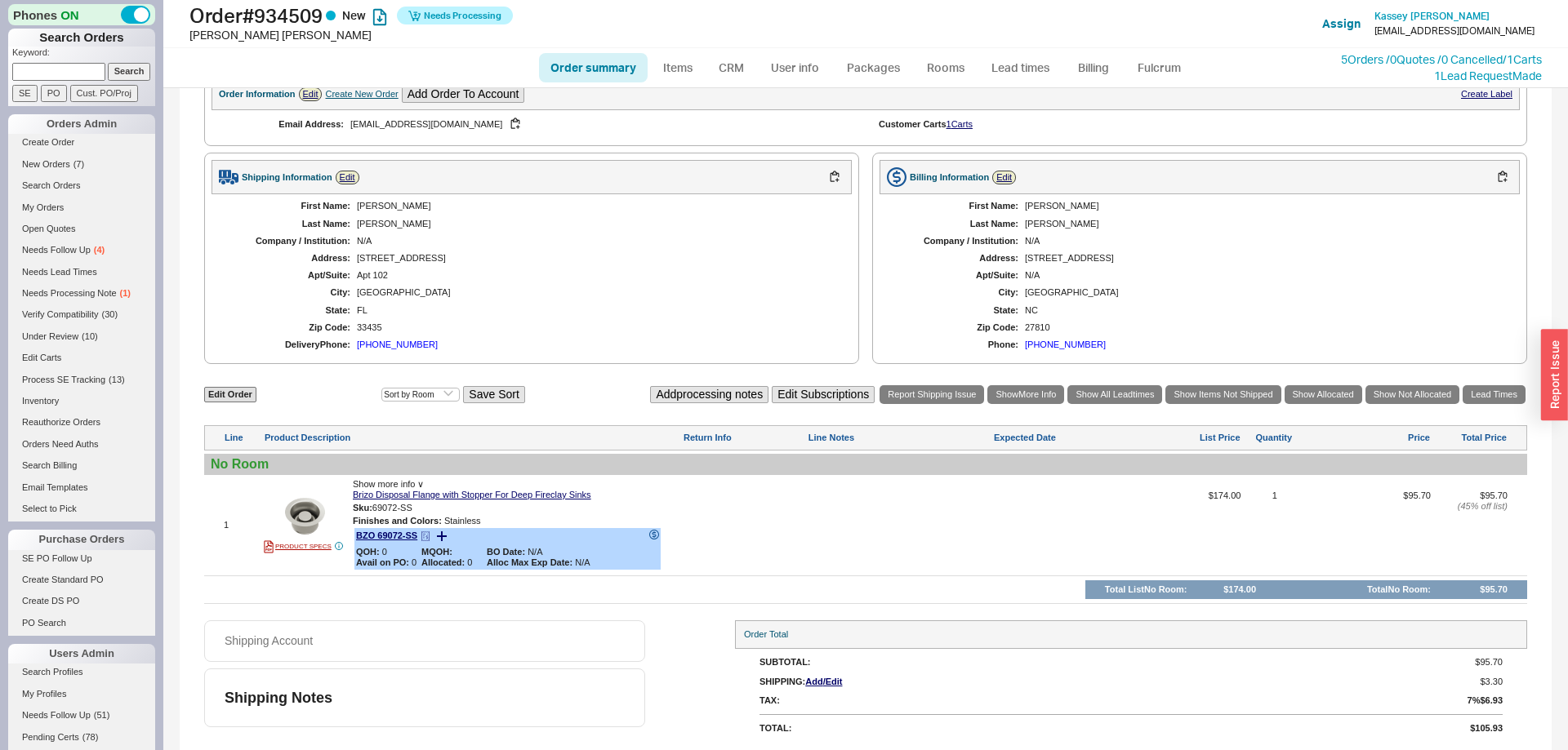
click at [426, 530] on div "BZO 69072-SS QOH: 0 MQOH: BO Date: N/A Avail on PO: 0 Allocated: 0 Alloc Max Ex…" at bounding box center [508, 549] width 306 height 41
click at [429, 538] on icon at bounding box center [426, 536] width 10 height 10
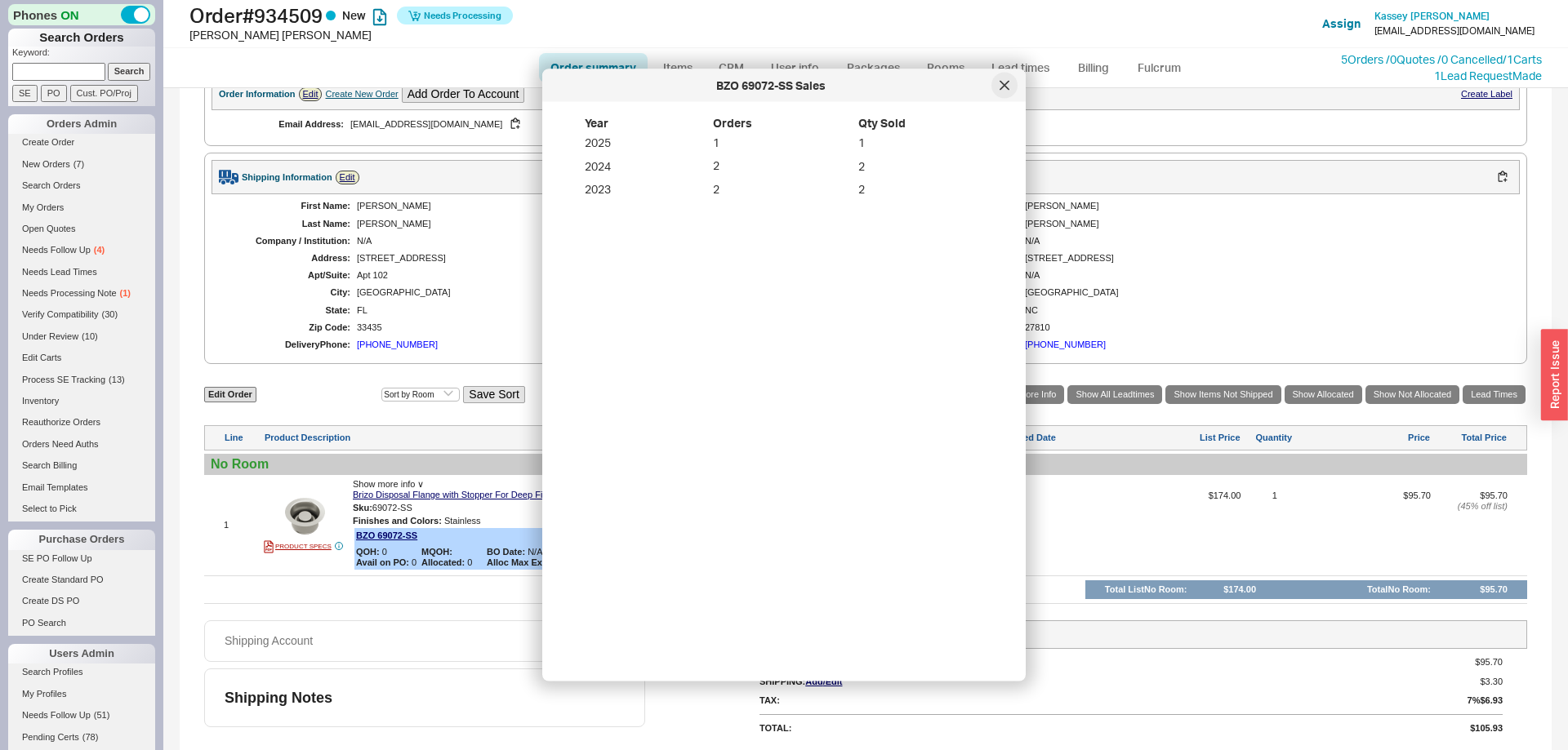
click at [1006, 84] on icon at bounding box center [1005, 85] width 8 height 8
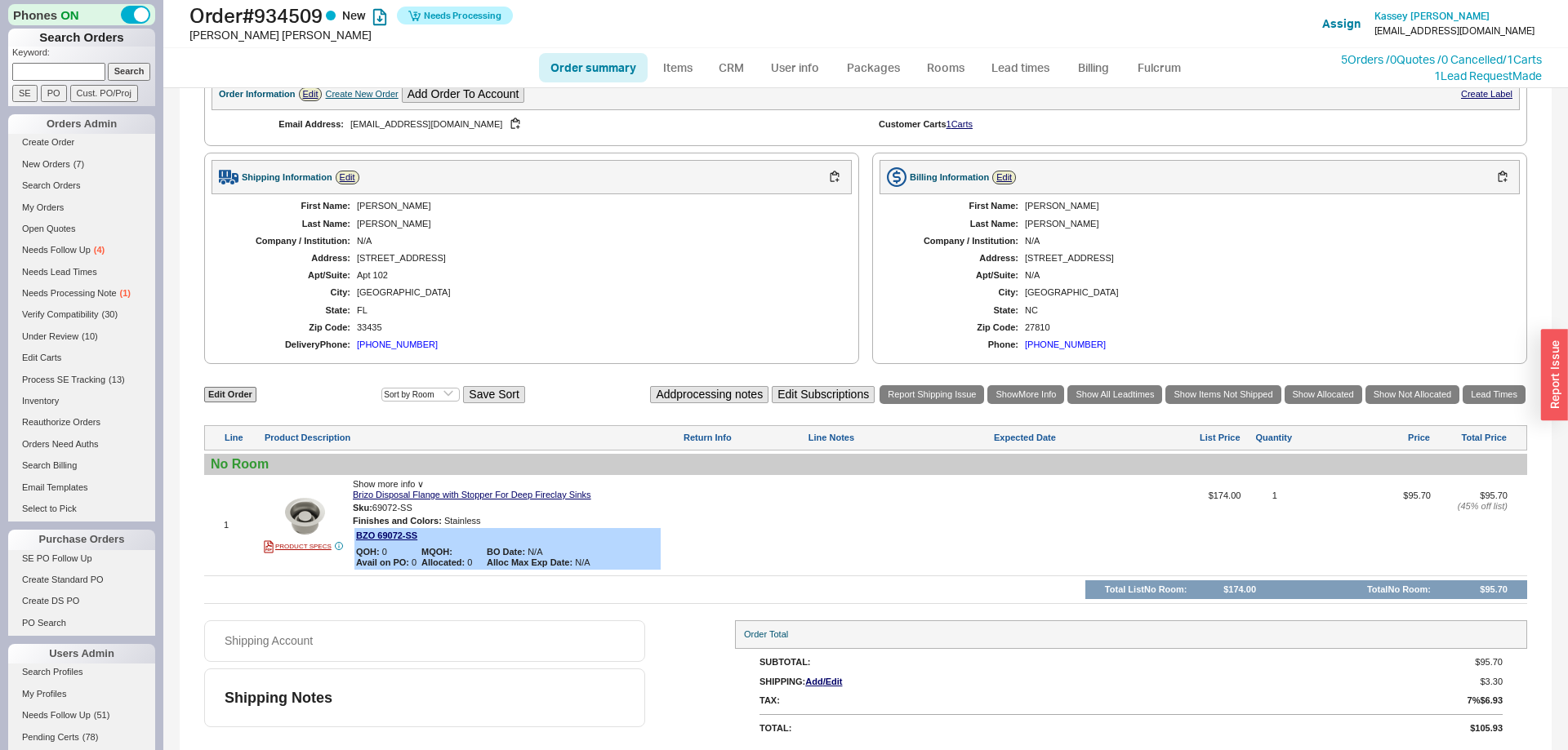
scroll to position [497, 0]
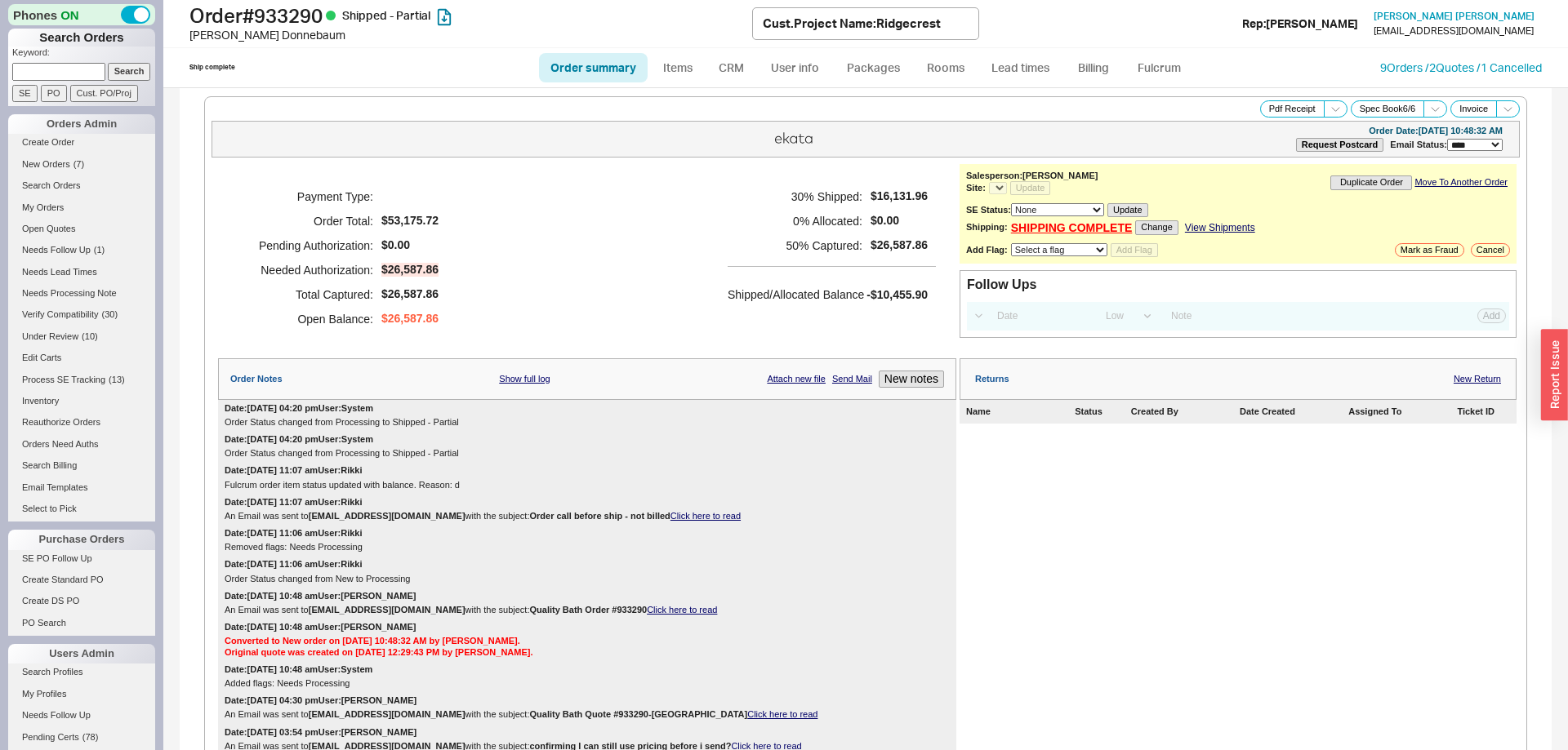
select select "*"
select select "LOW"
select select "3"
select select "*"
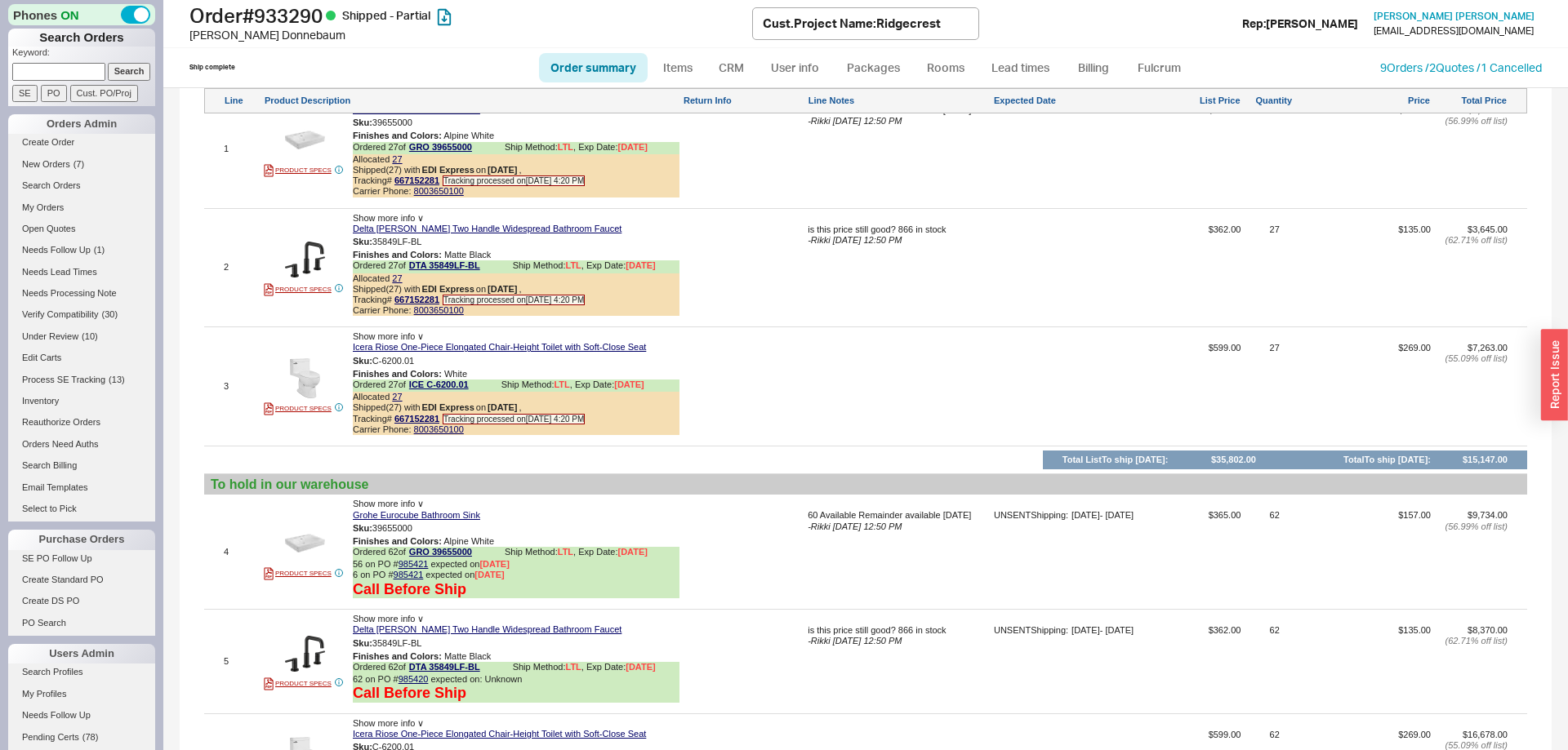
scroll to position [1118, 0]
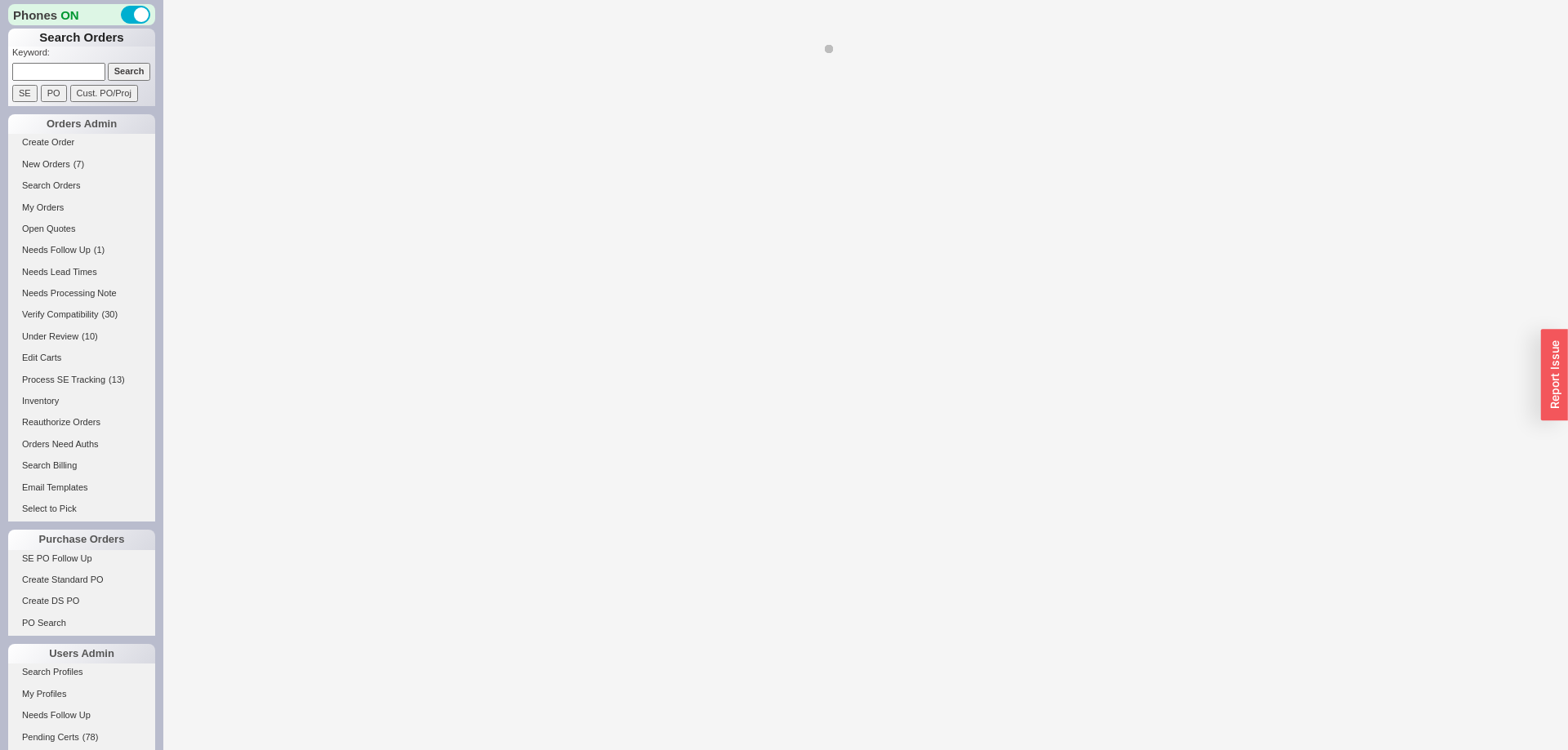
select select "*"
select select "LOW"
select select "3"
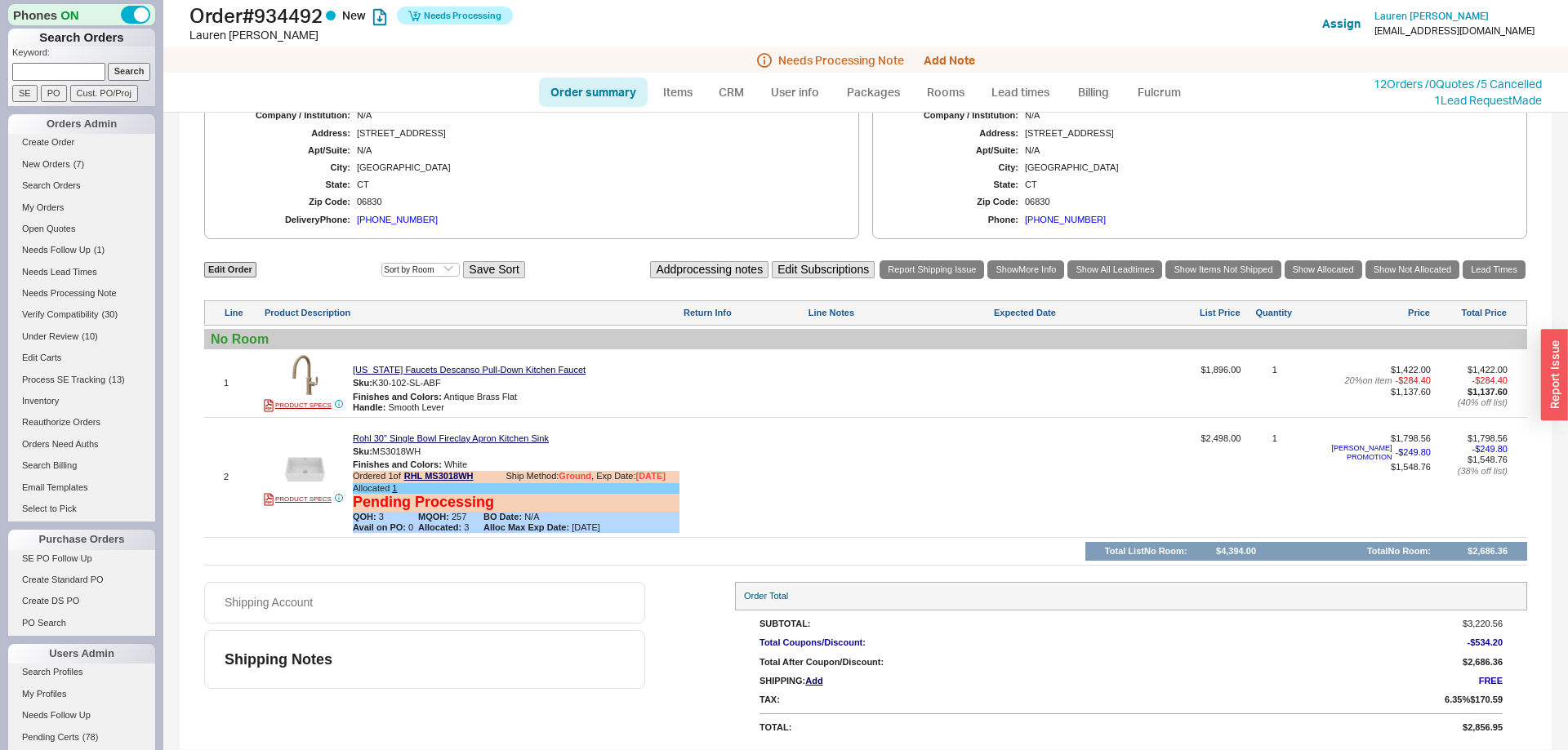
scroll to position [129, 0]
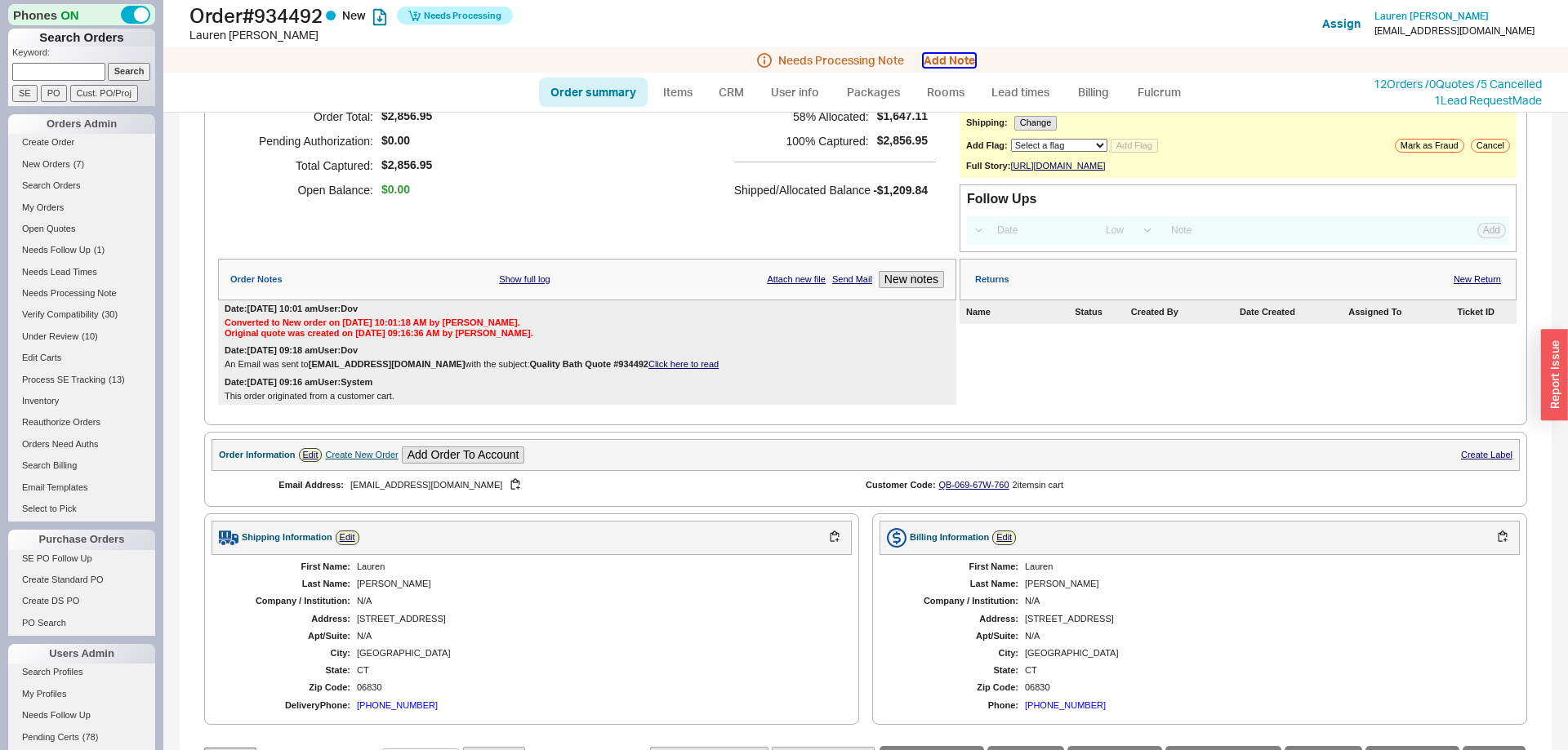
click at [946, 60] on button "Add Note" at bounding box center [949, 60] width 51 height 13
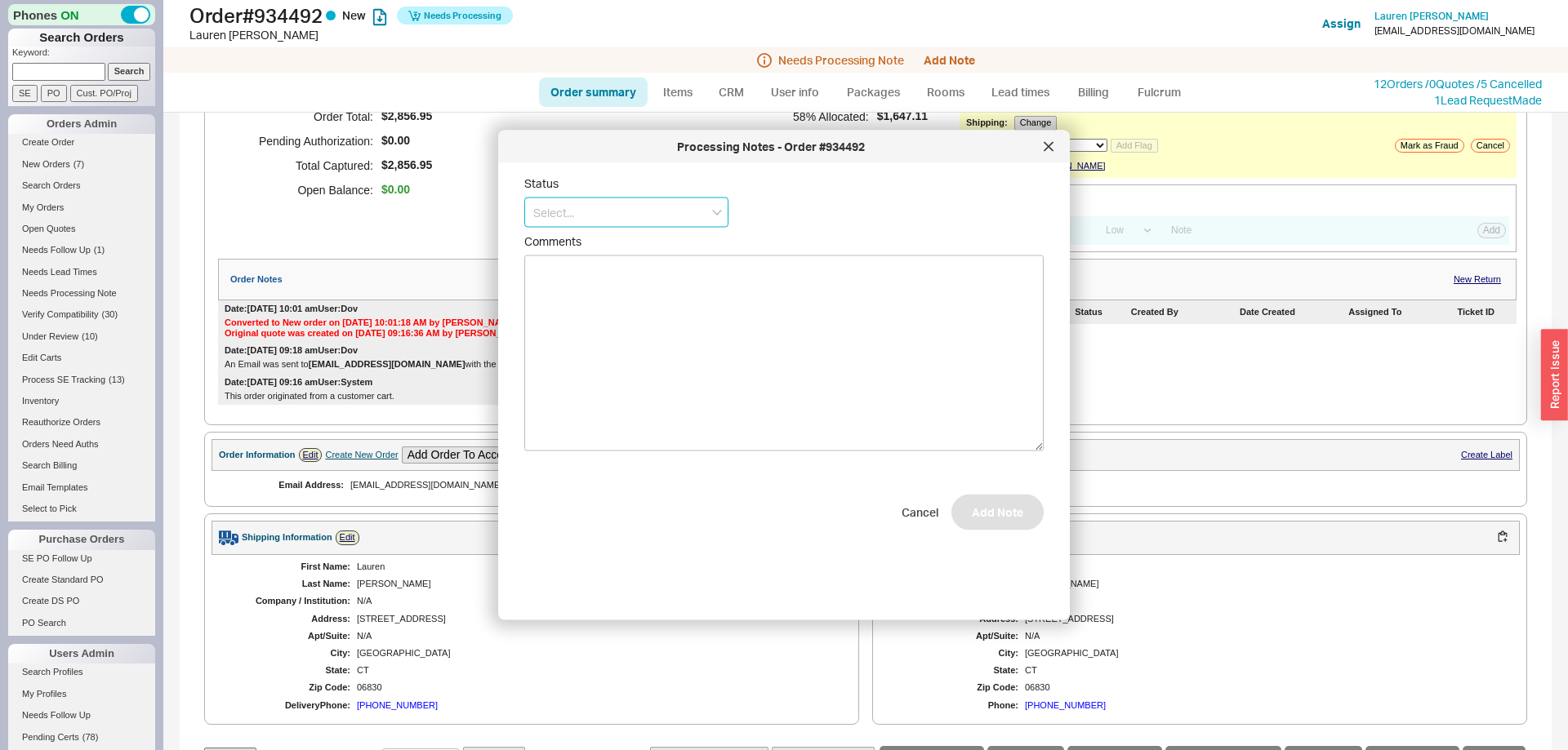
drag, startPoint x: 639, startPoint y: 206, endPoint x: 639, endPoint y: 215, distance: 9.0
click at [639, 207] on input at bounding box center [626, 213] width 205 height 30
click at [591, 341] on div "No Status" at bounding box center [626, 334] width 203 height 30
type input "No Status"
click at [991, 497] on form "Status No Status Comments Cancel Add Note" at bounding box center [784, 358] width 519 height 363
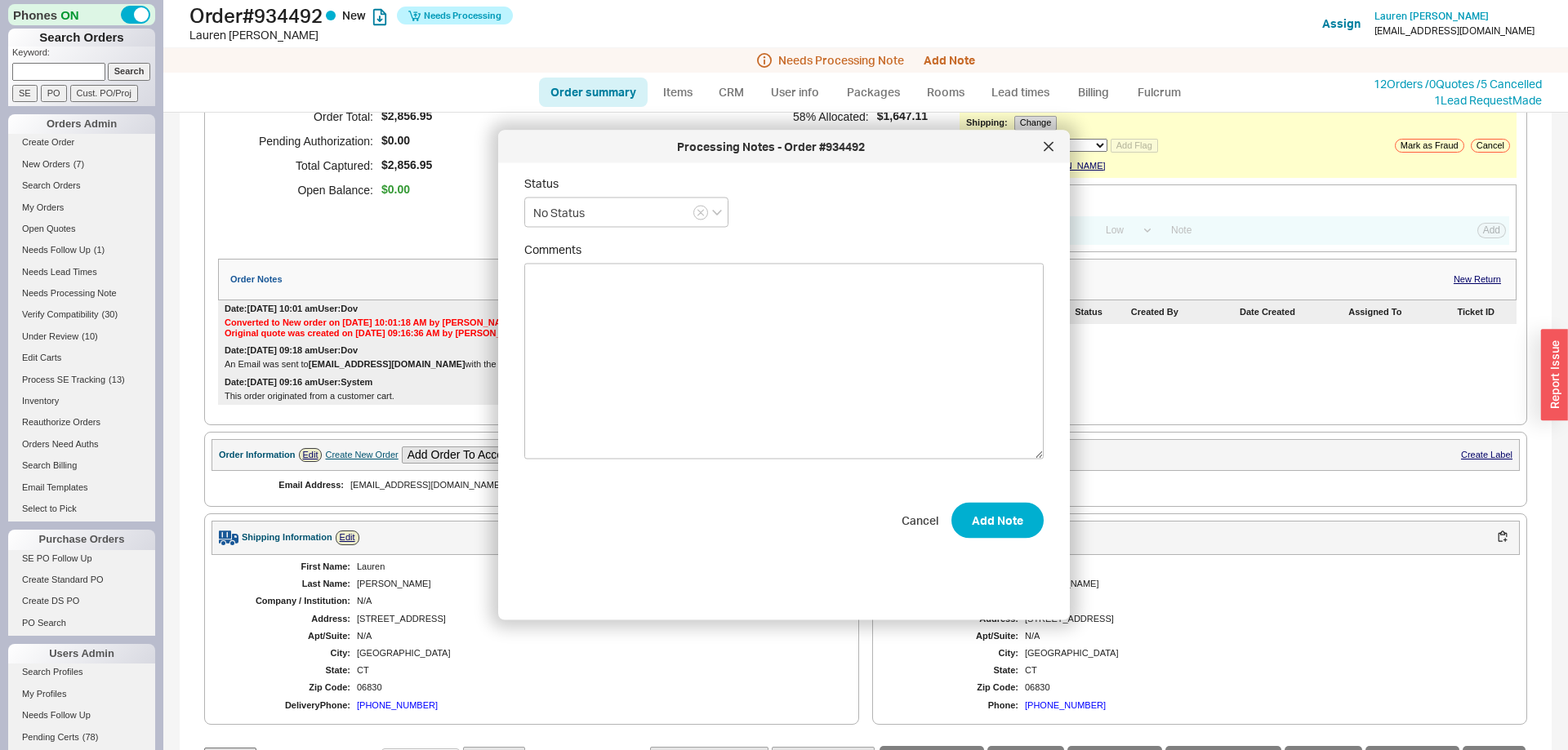
click at [1006, 500] on form "Status No Status Comments Cancel Add Note" at bounding box center [784, 358] width 519 height 363
click at [1005, 518] on button "Add Note" at bounding box center [997, 519] width 92 height 36
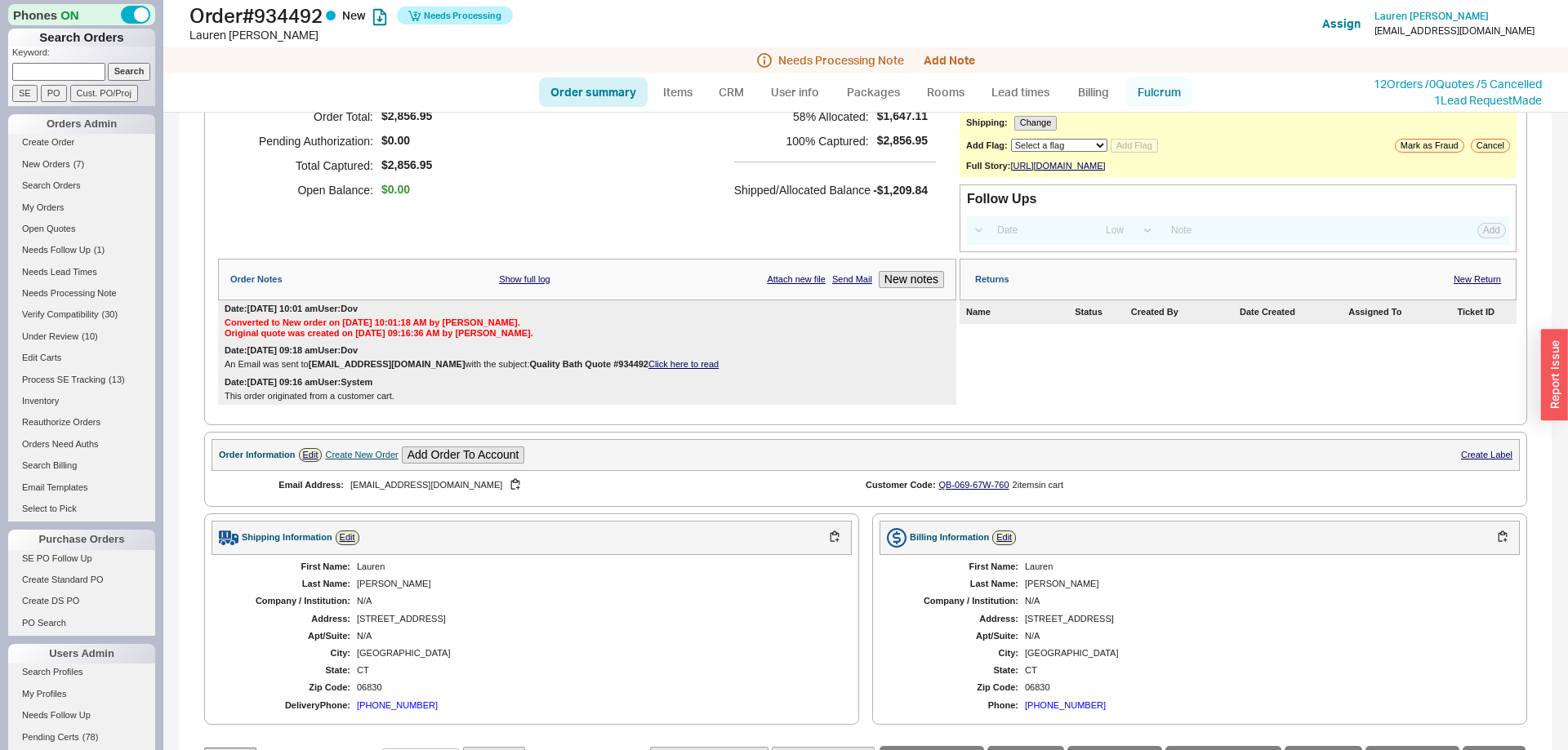
click at [1161, 82] on link "Fulcrum" at bounding box center [1159, 93] width 67 height 30
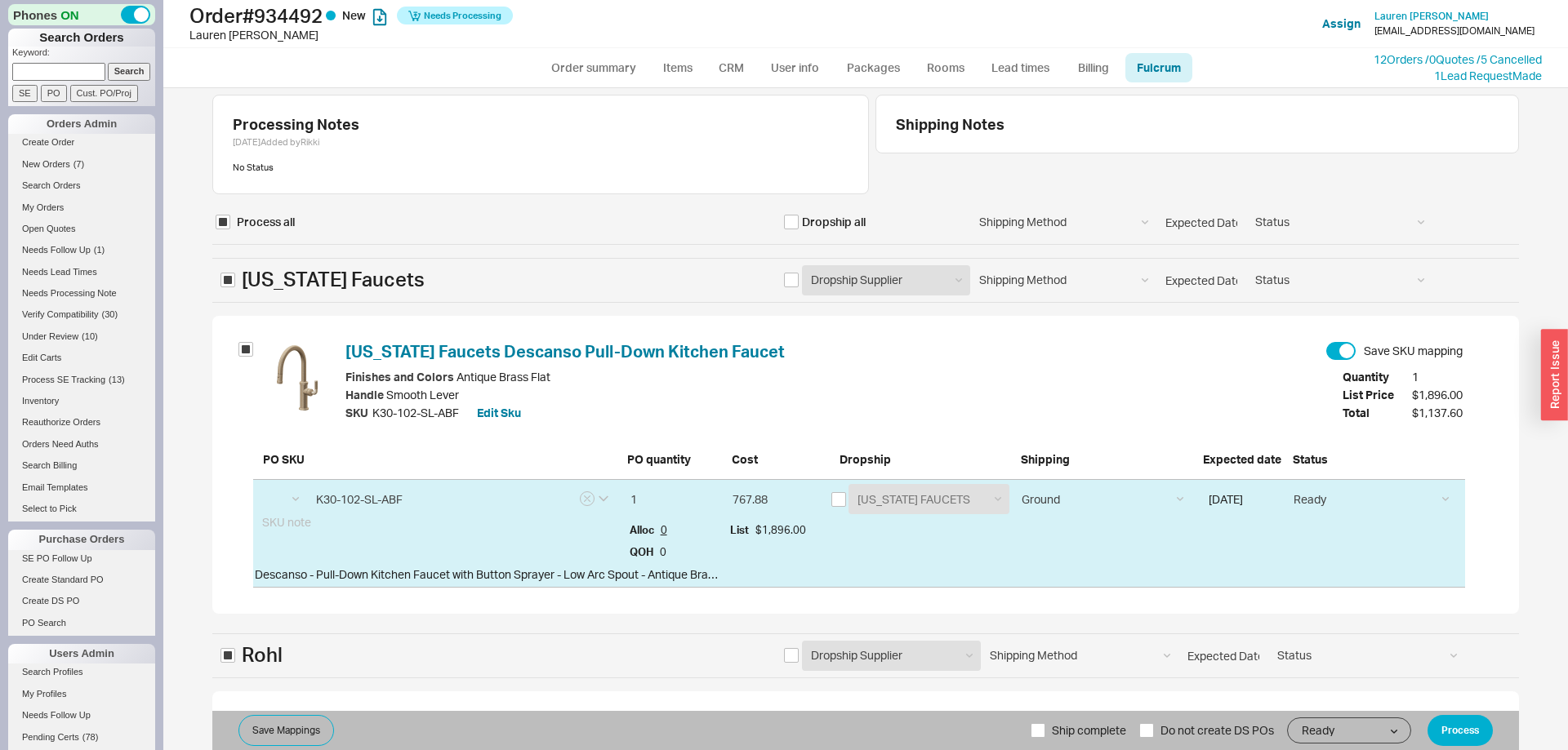
select select "CAF"
select select "RHL"
click at [844, 498] on input "checkbox" at bounding box center [839, 500] width 15 height 15
checkbox input "true"
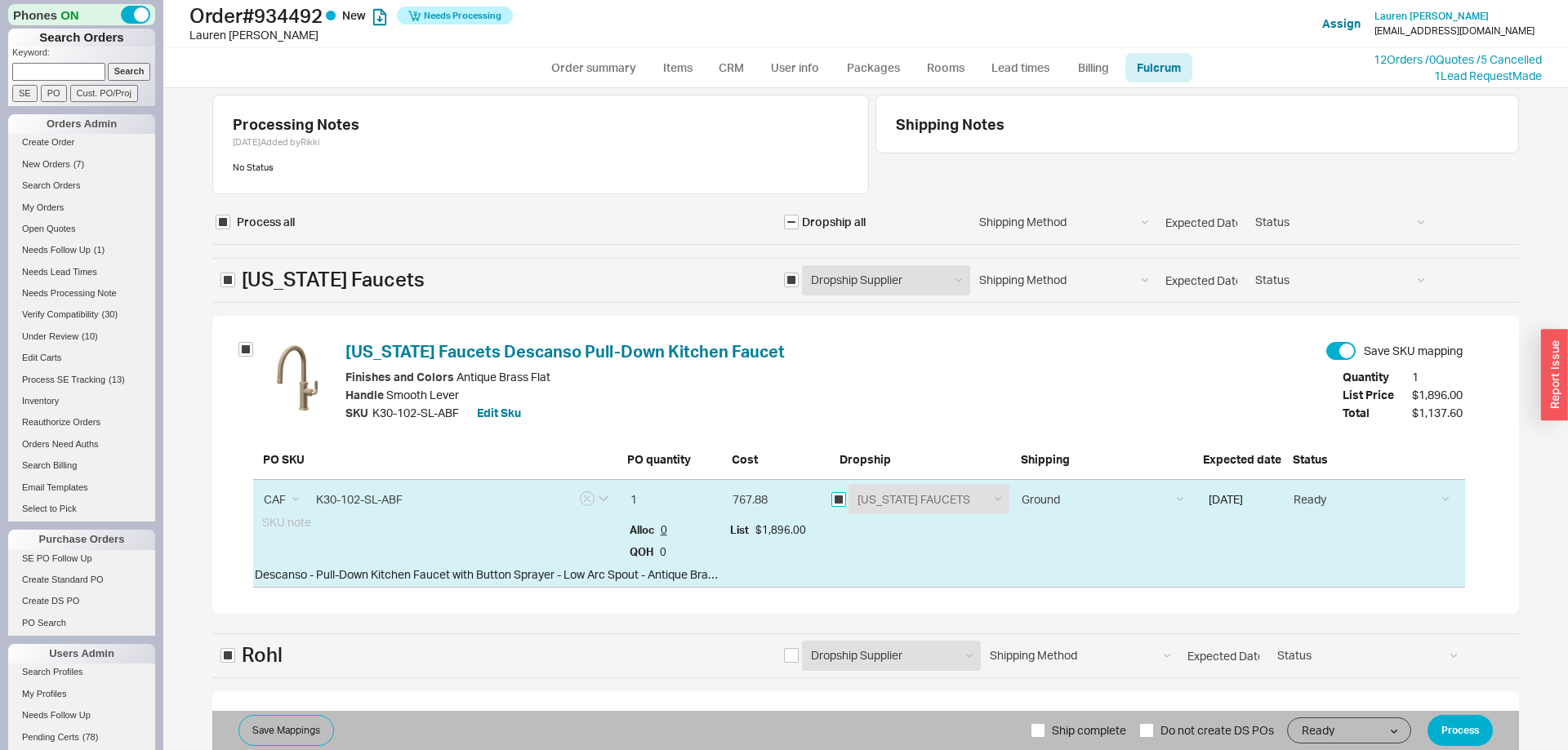
checkbox input "true"
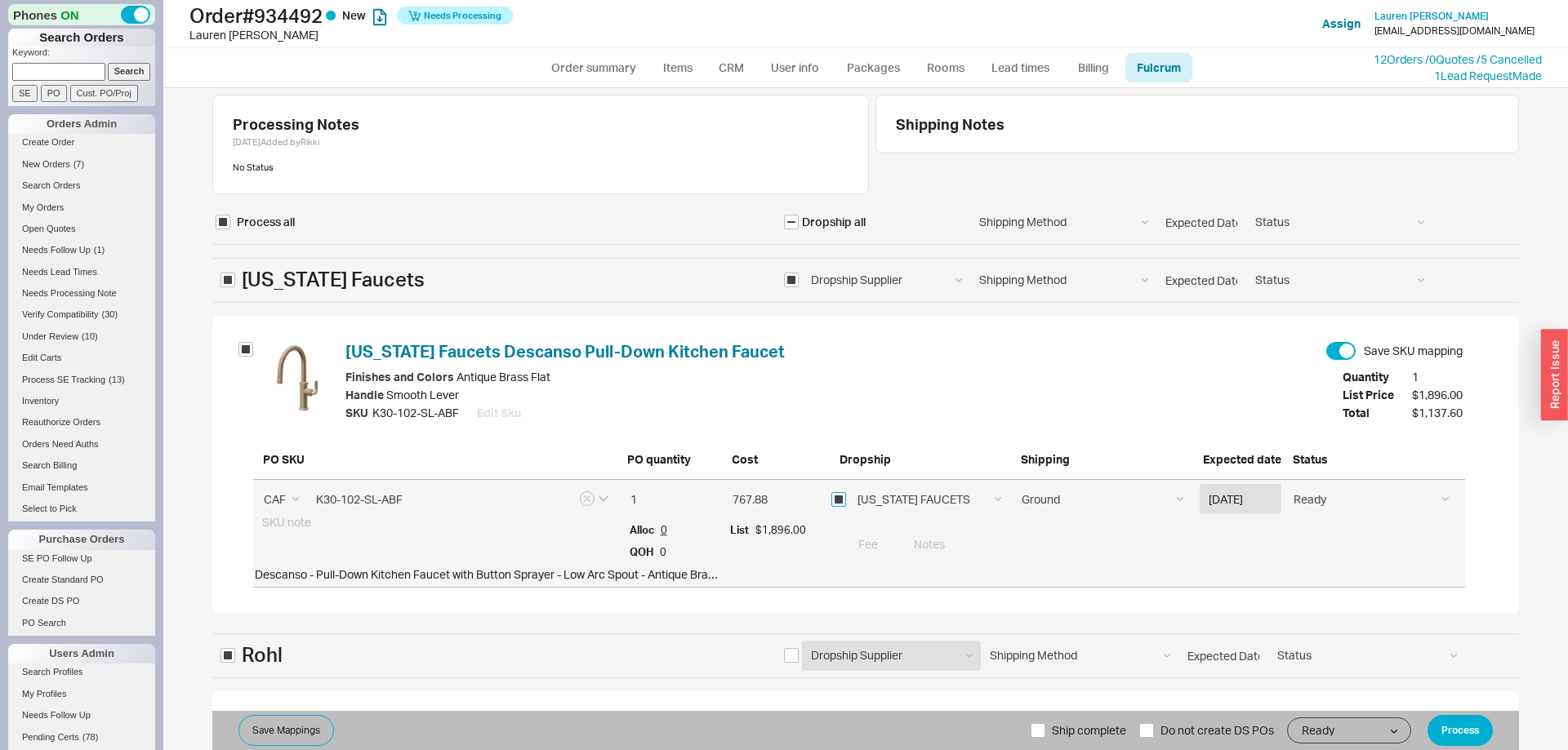
scroll to position [312, 0]
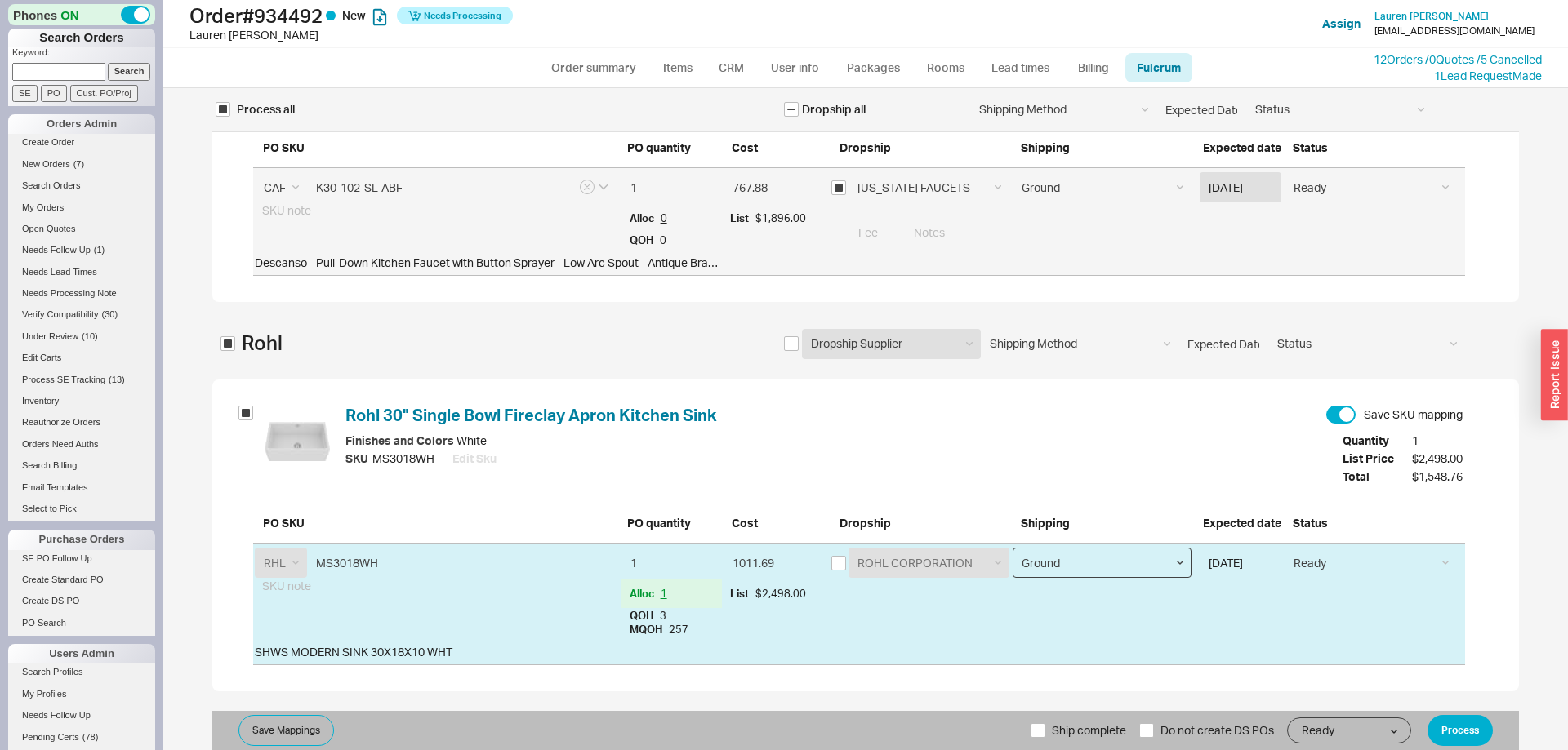
click at [1013, 548] on select "Ground LTL Our Truck --------------- Customer Pickup - Showroom Customer Pickup…" at bounding box center [1102, 563] width 179 height 30
select select "9"
click option "LTL" at bounding box center [0, 0] width 0 height 0
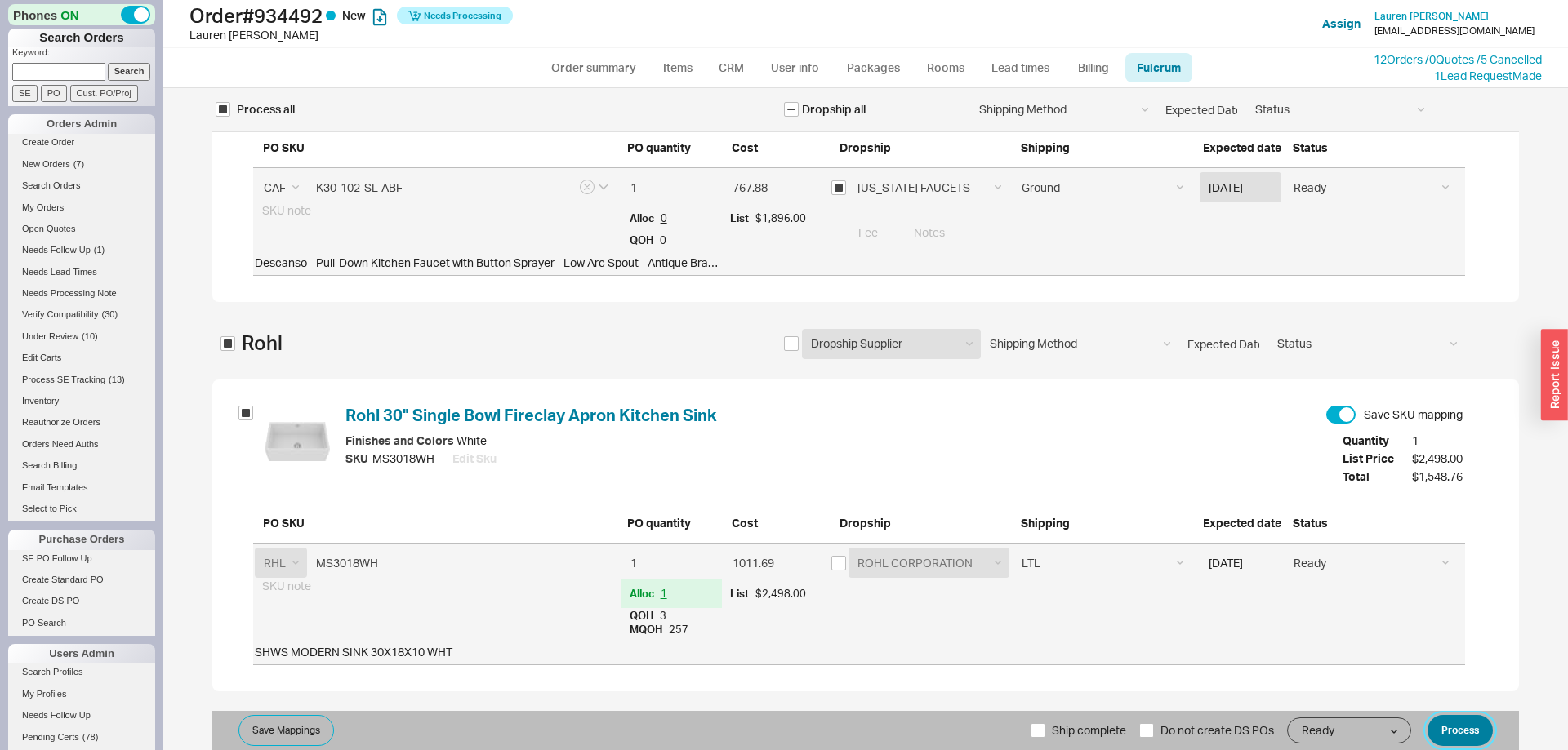
click at [1453, 735] on button "Process" at bounding box center [1460, 730] width 65 height 31
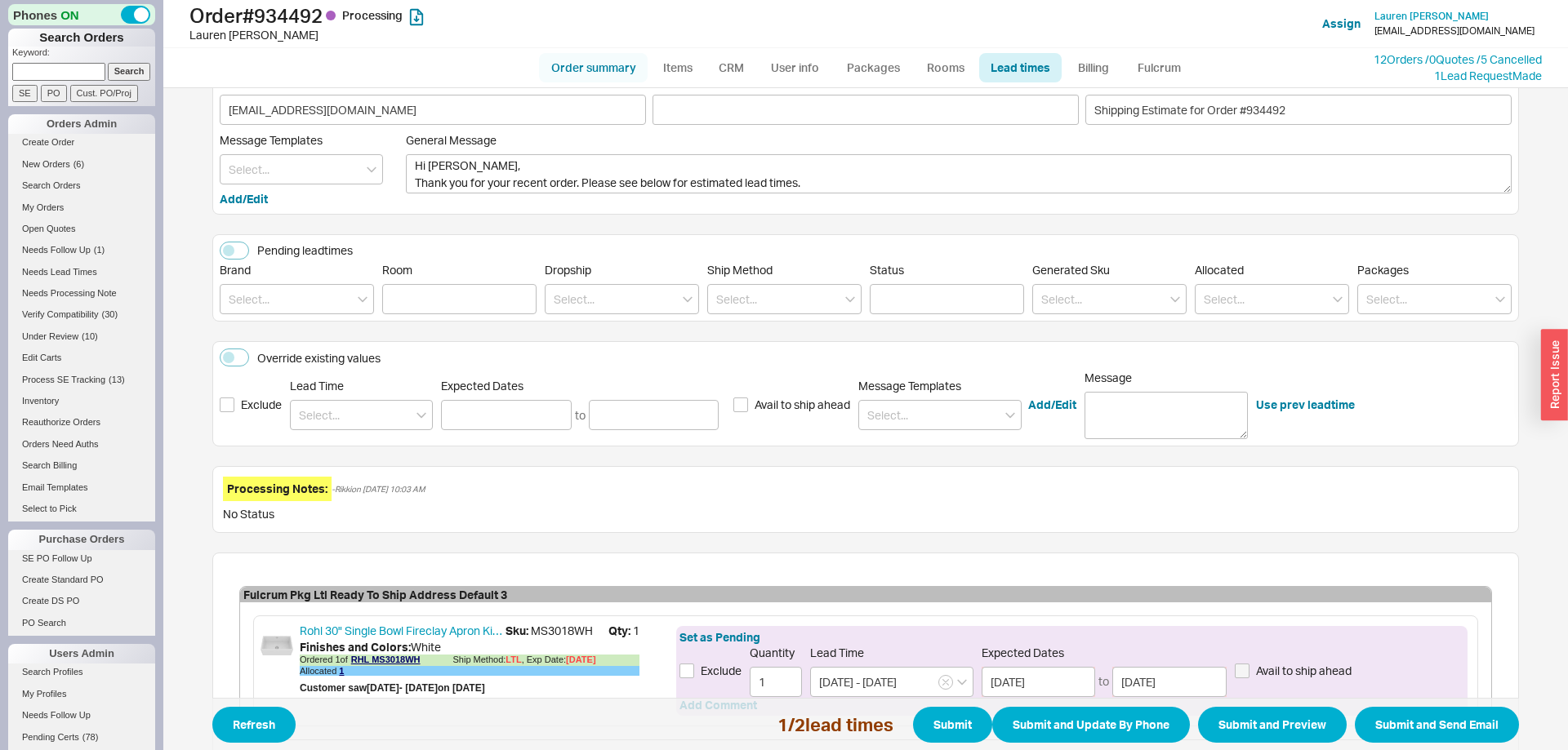
scroll to position [84, 0]
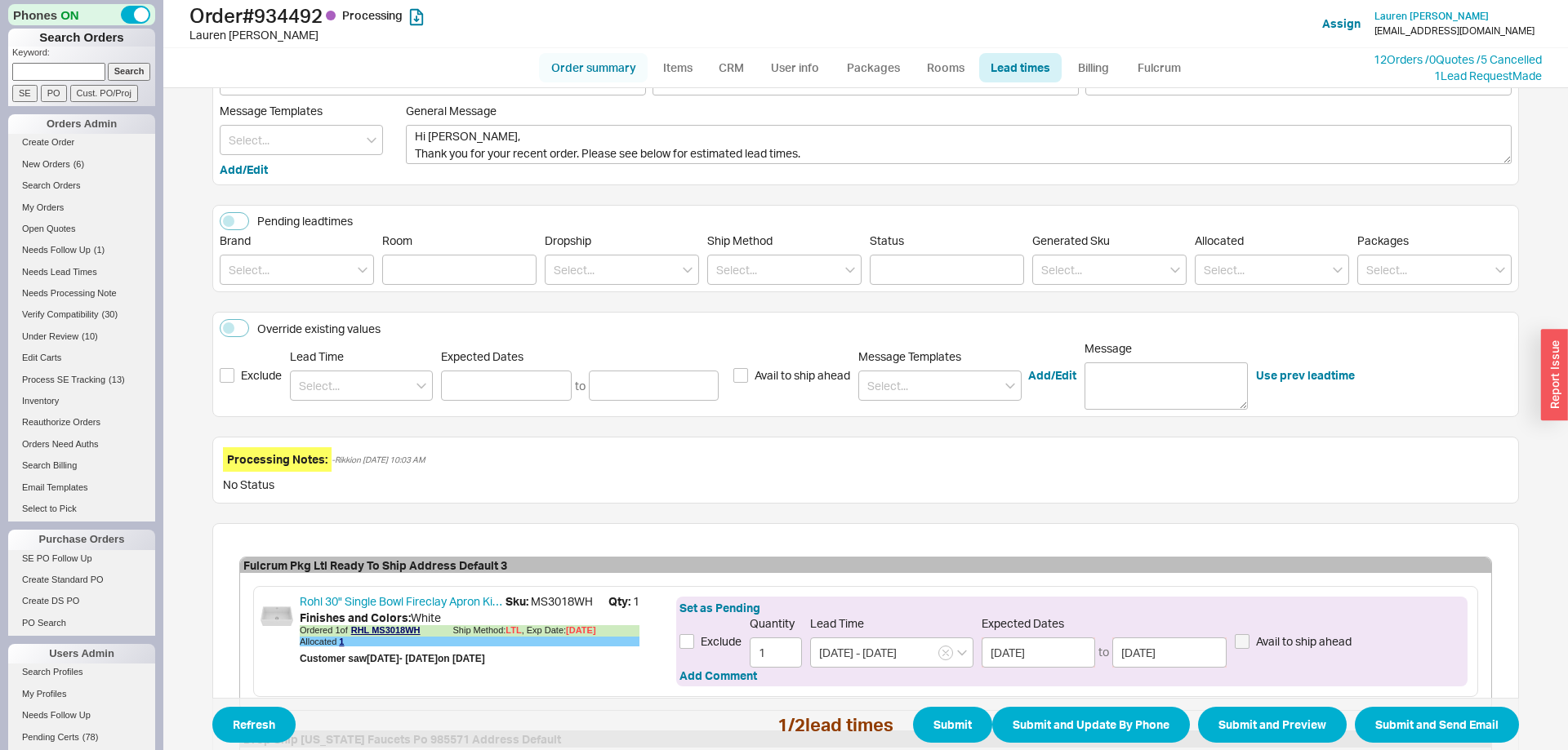
click at [588, 65] on link "Order summary" at bounding box center [593, 68] width 109 height 30
select select "*"
select select "LOW"
select select "3"
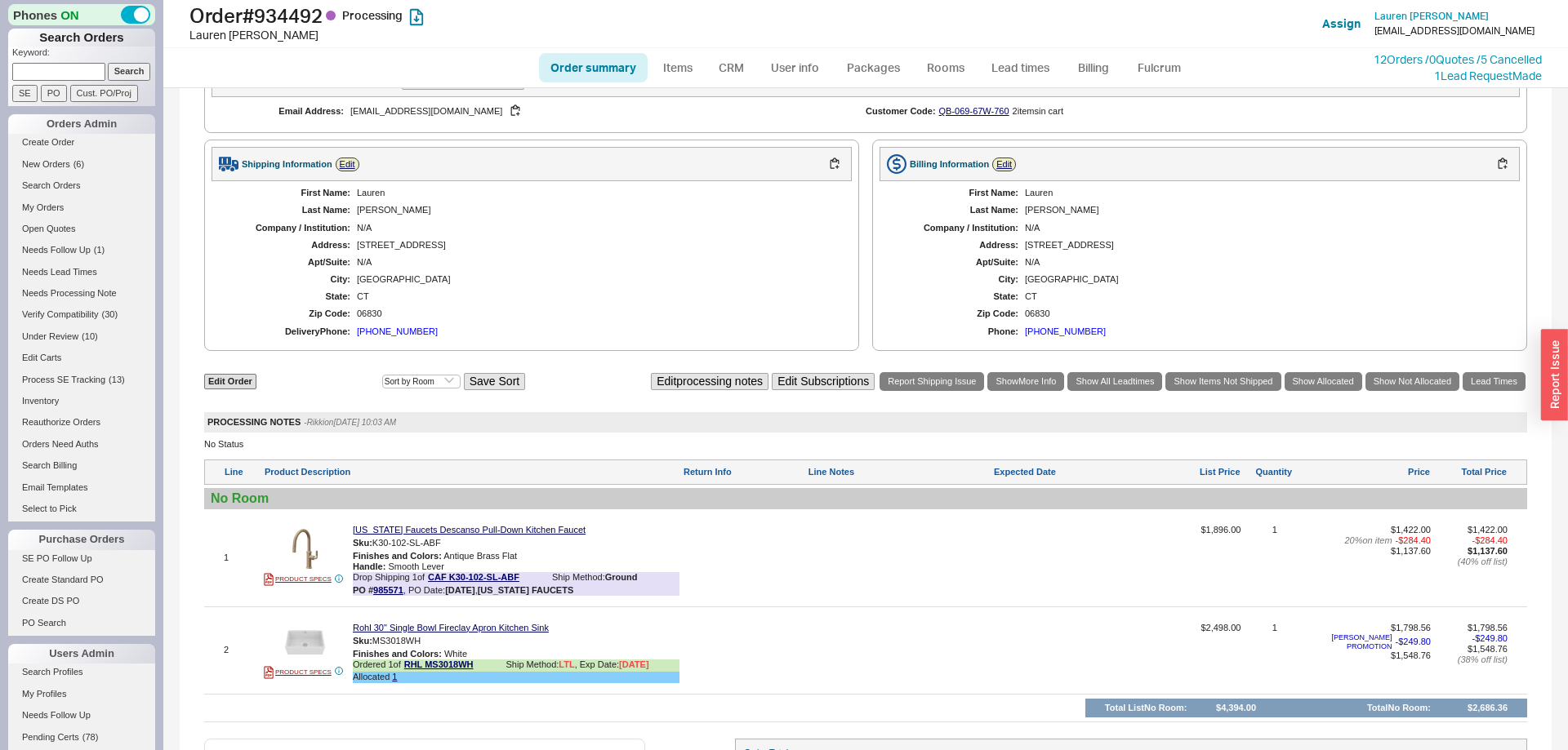
scroll to position [743, 0]
